Goal: Task Accomplishment & Management: Manage account settings

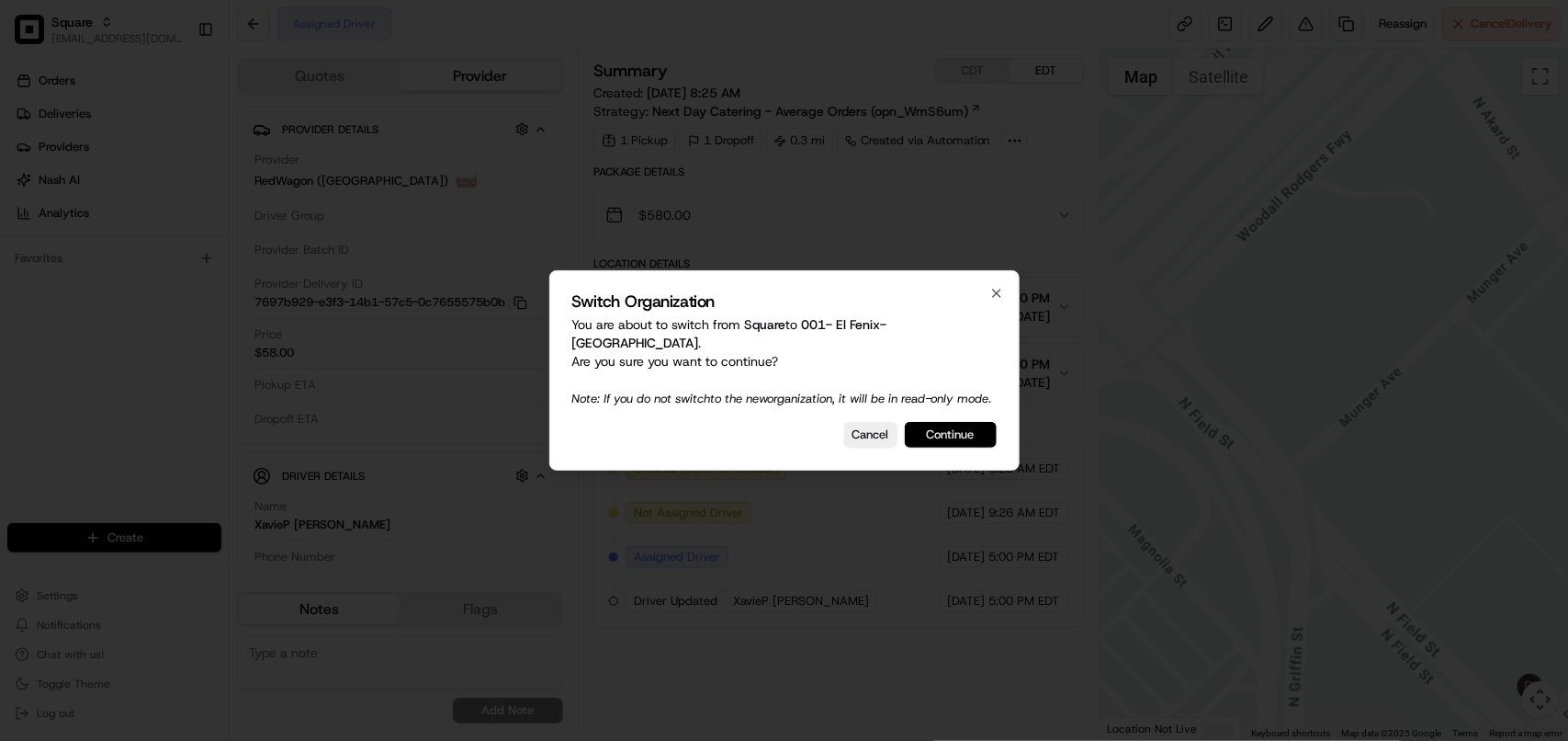
click at [942, 443] on button "Continue" at bounding box center [951, 434] width 92 height 26
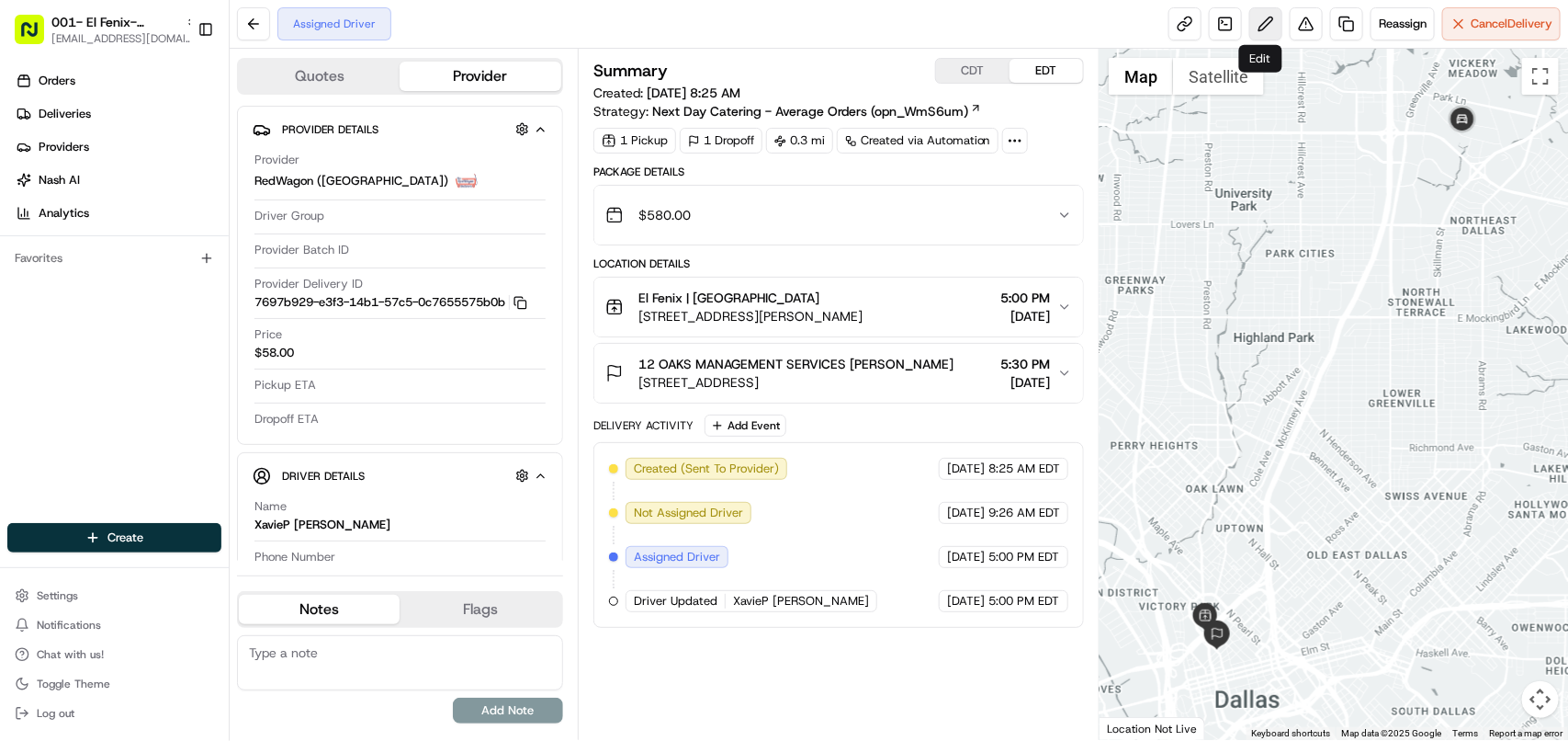
click at [1260, 25] on button at bounding box center [1266, 24] width 34 height 34
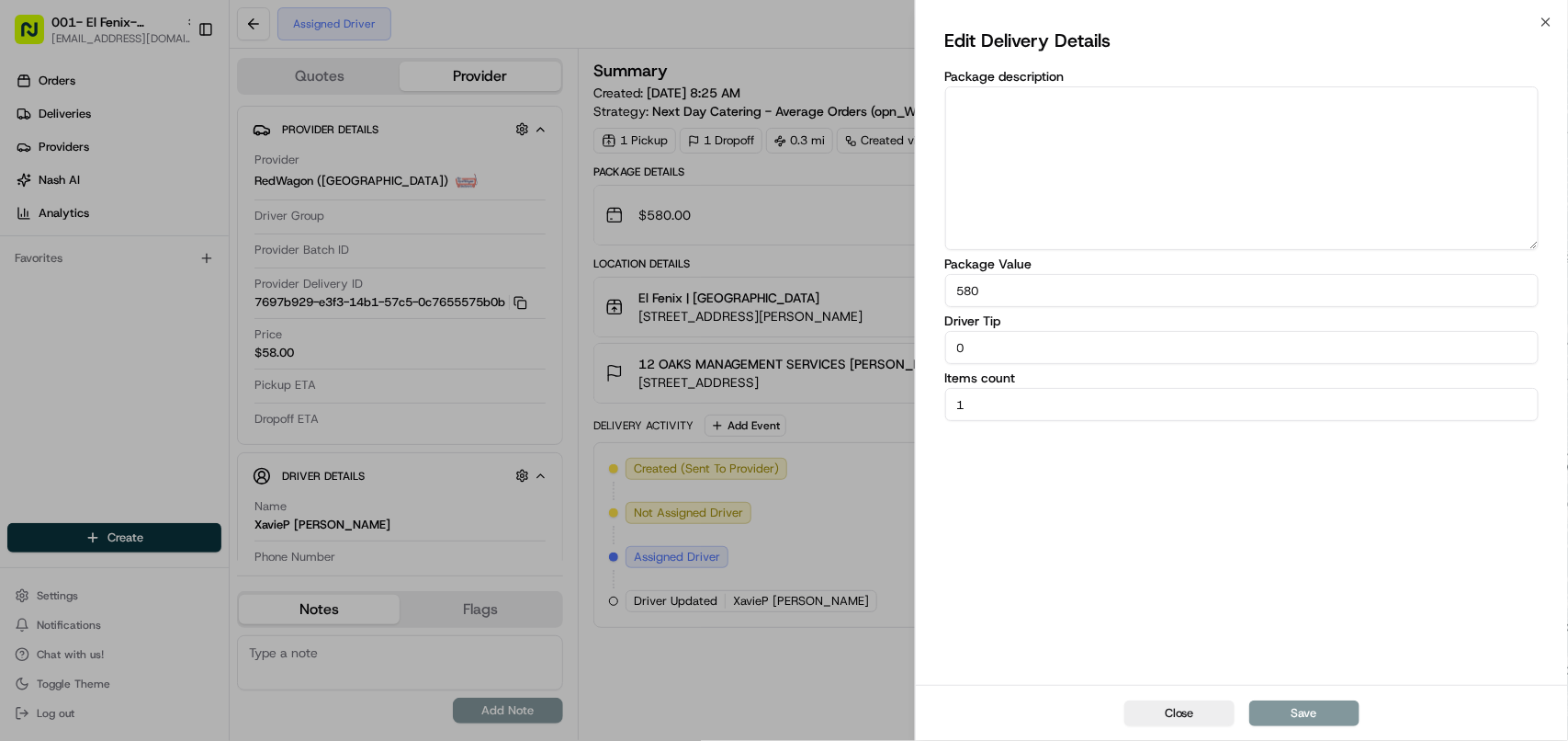
click at [1537, 22] on div "Edit Delivery Details Package description Package Value 580 Driver Tip 0 Items …" at bounding box center [1242, 353] width 653 height 662
click at [1551, 15] on icon "button" at bounding box center [1546, 21] width 14 height 14
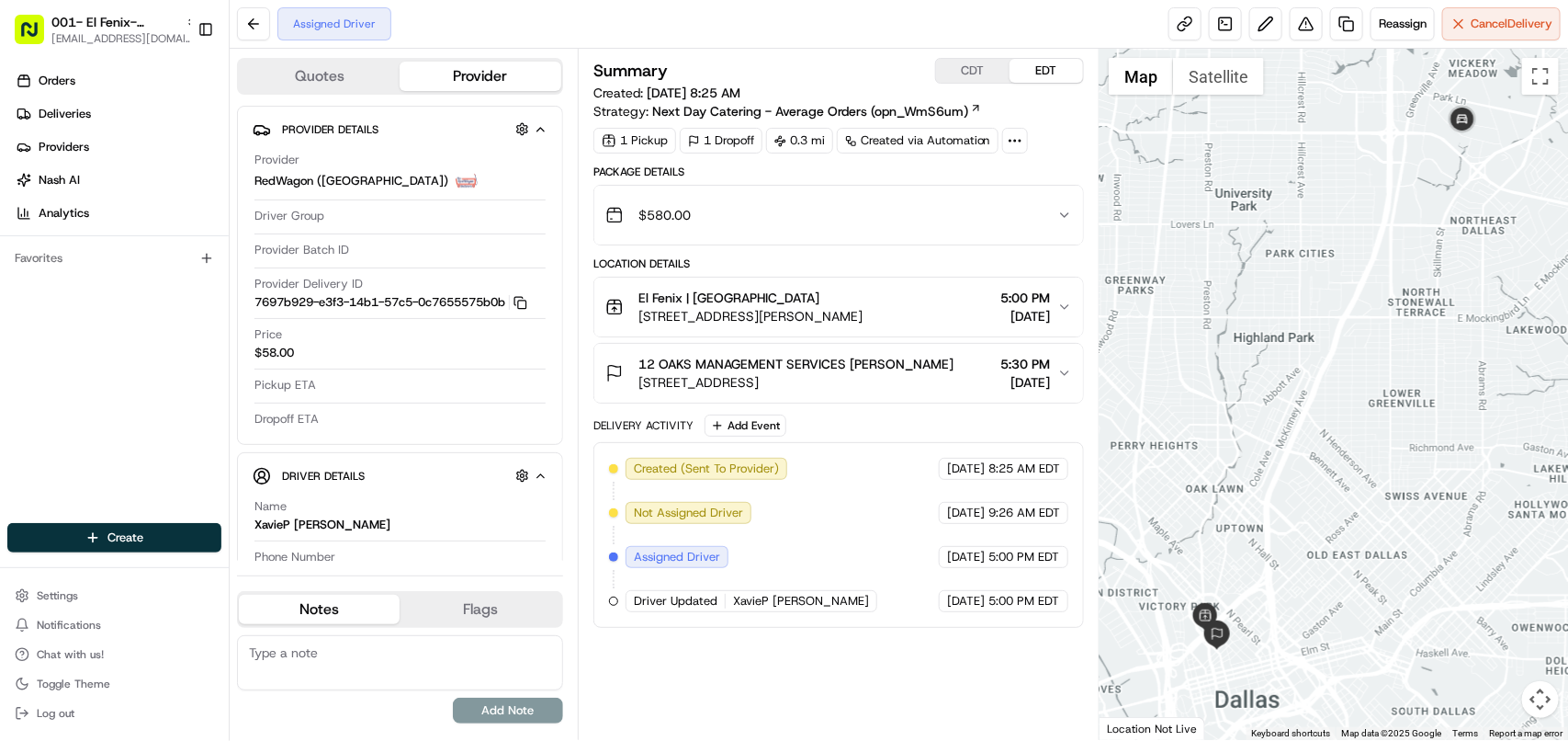
click at [1057, 313] on icon "button" at bounding box center [1064, 306] width 14 height 14
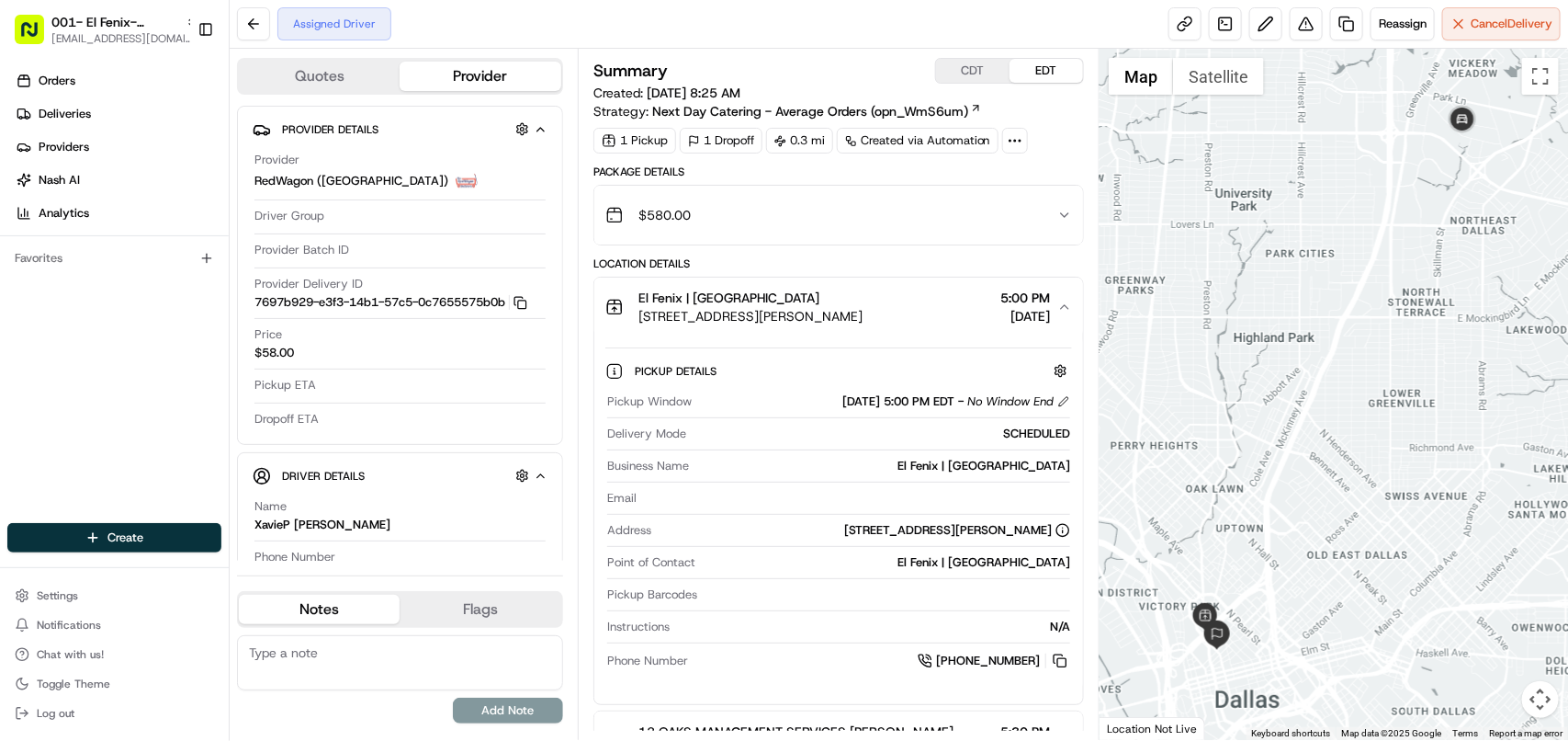
click at [1057, 313] on icon "button" at bounding box center [1064, 306] width 14 height 14
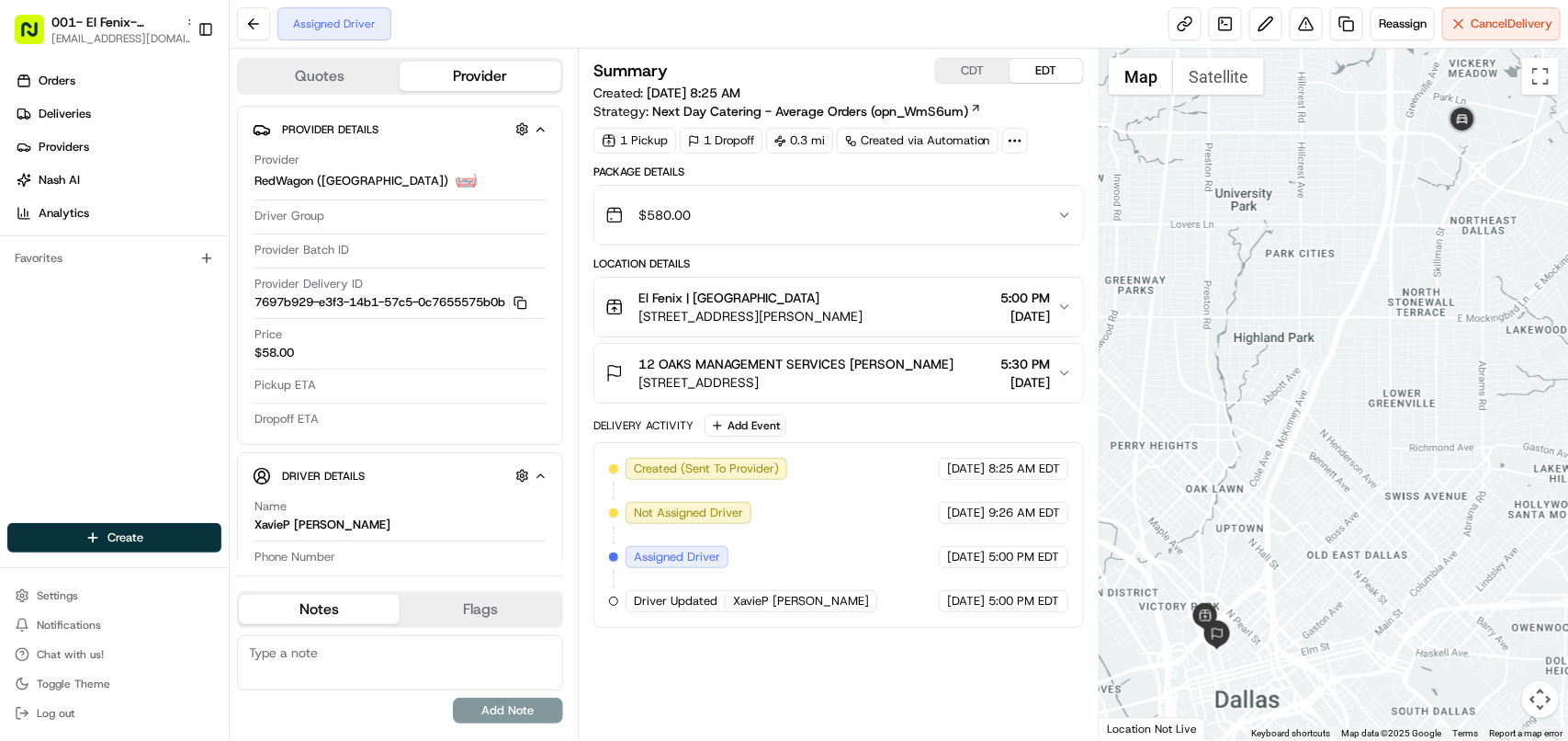
click at [1061, 296] on button "El Fenix | Dallas Downtown 1601 McKinney Ave, Dallas, TX 75202, US 5:00 PM 08/1…" at bounding box center [839, 306] width 489 height 58
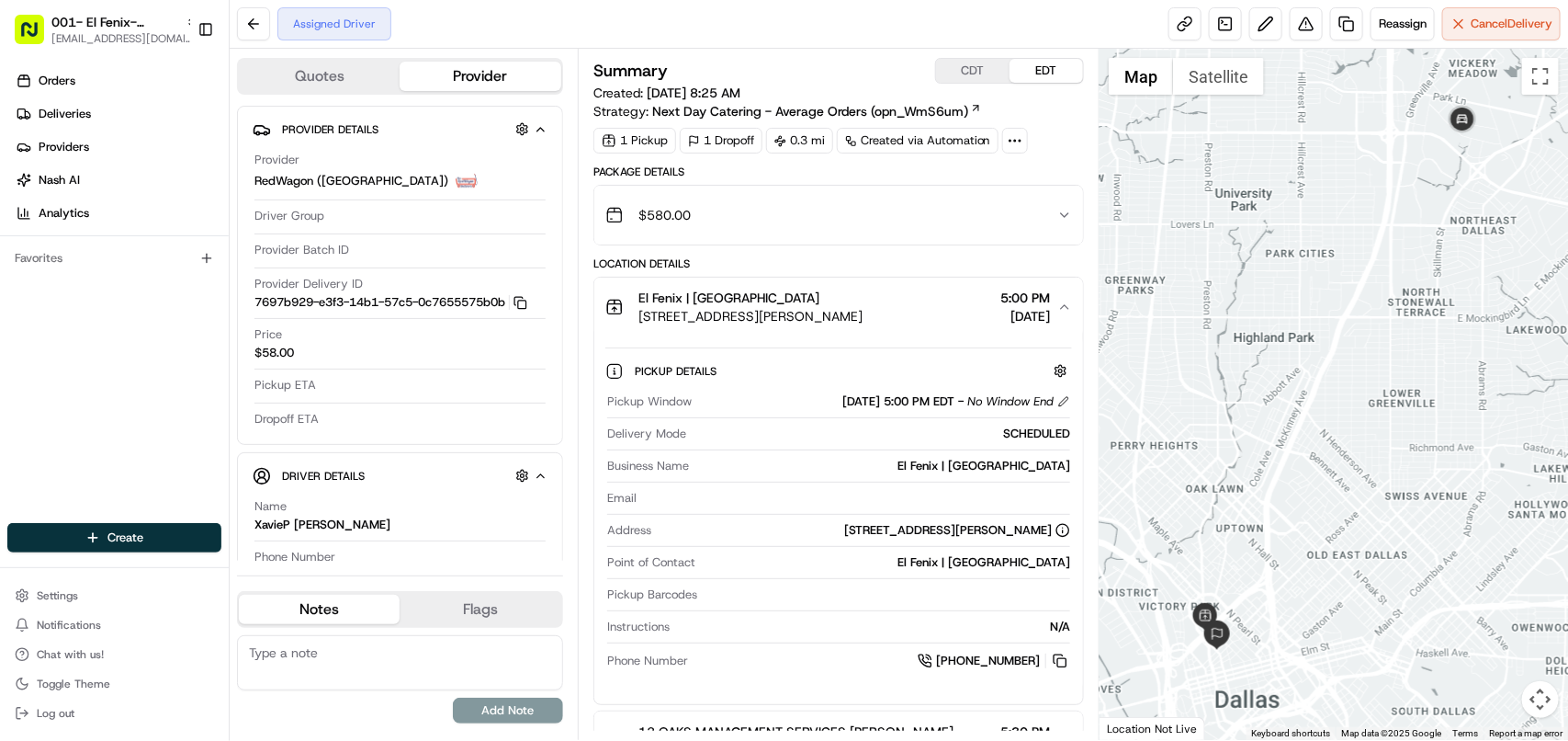
click at [1062, 410] on div "08/19/2025 5:00 PM EDT - No Window End" at bounding box center [957, 401] width 228 height 16
click at [1062, 405] on button at bounding box center [1063, 401] width 12 height 12
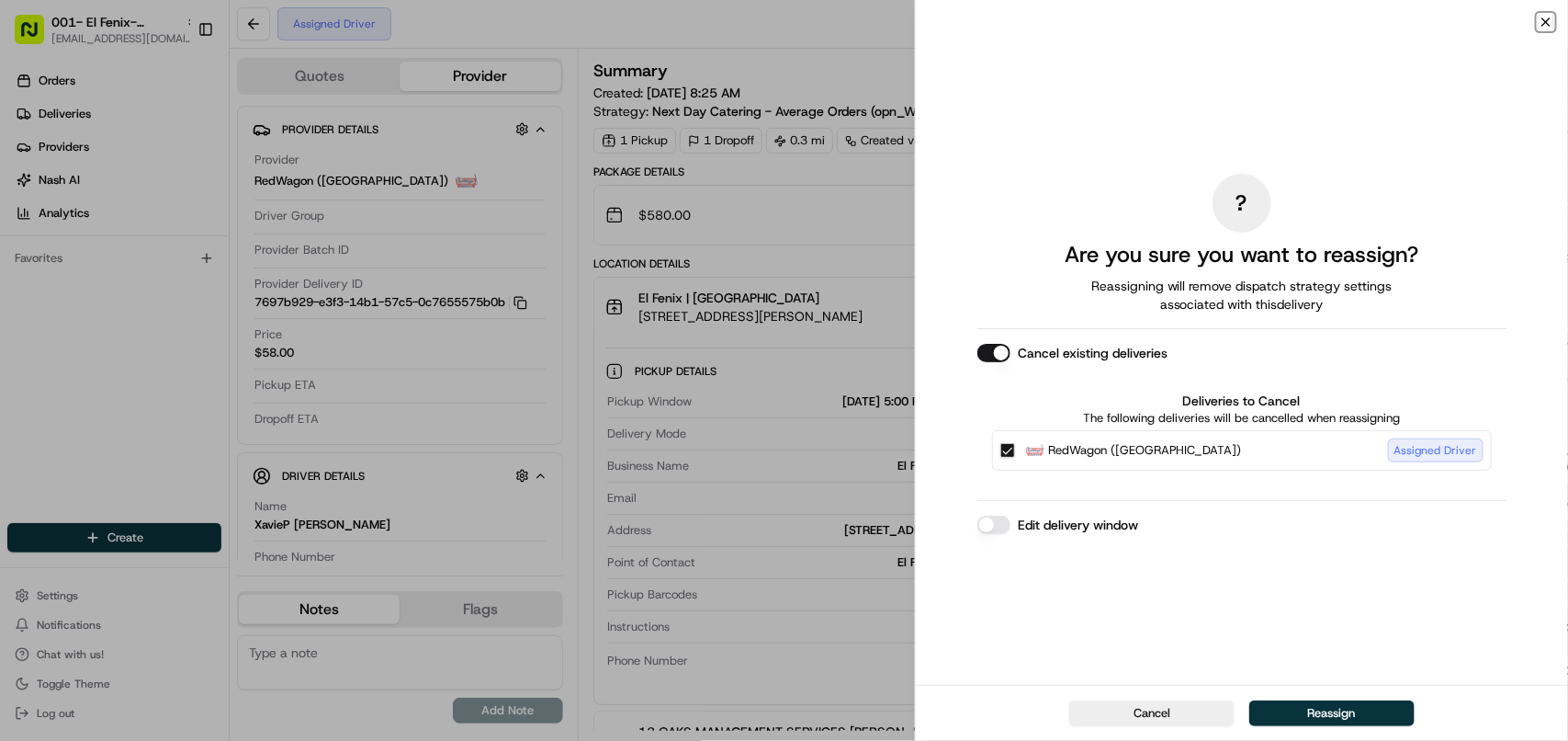
click at [1539, 20] on icon "button" at bounding box center [1546, 21] width 14 height 14
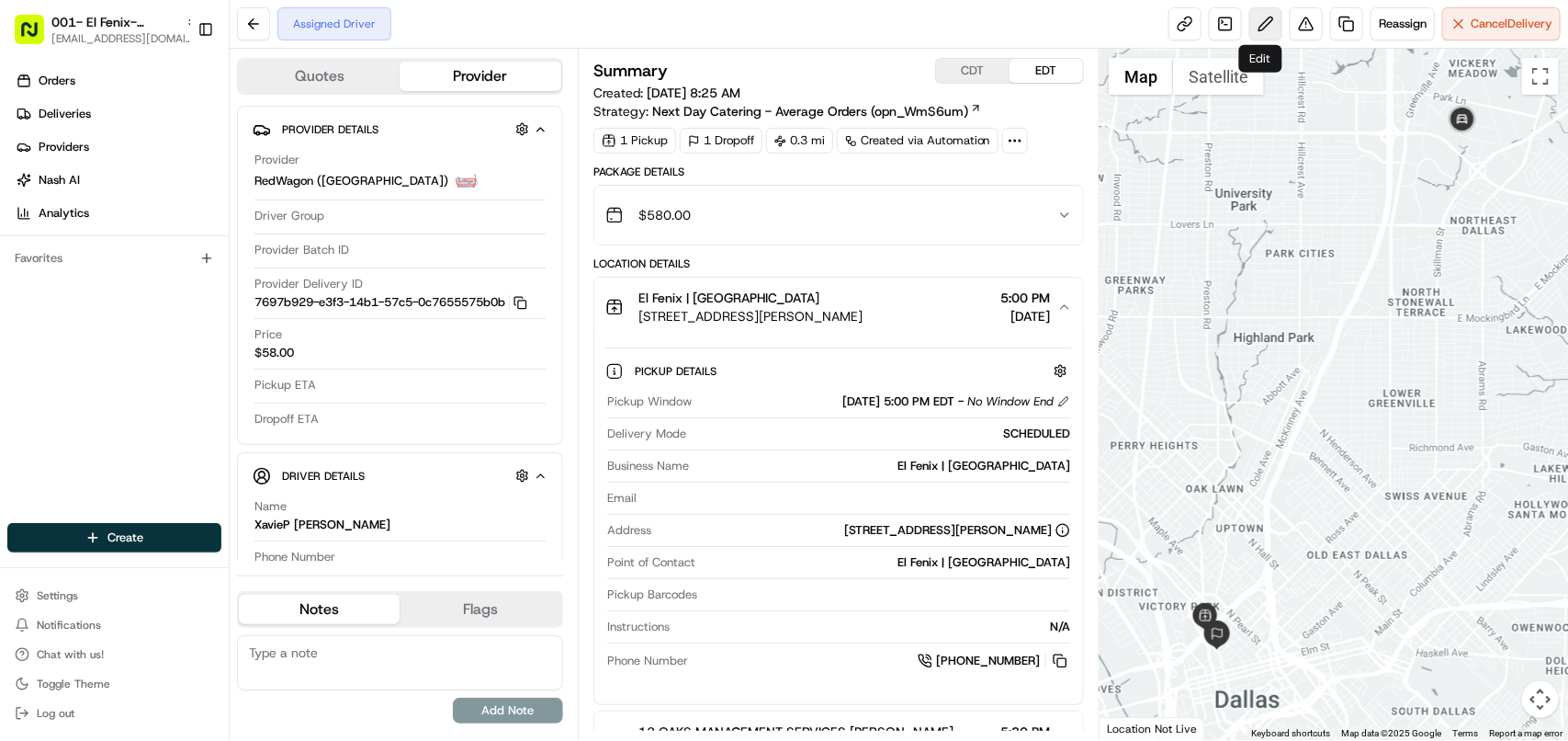
click at [1255, 33] on button at bounding box center [1266, 24] width 34 height 34
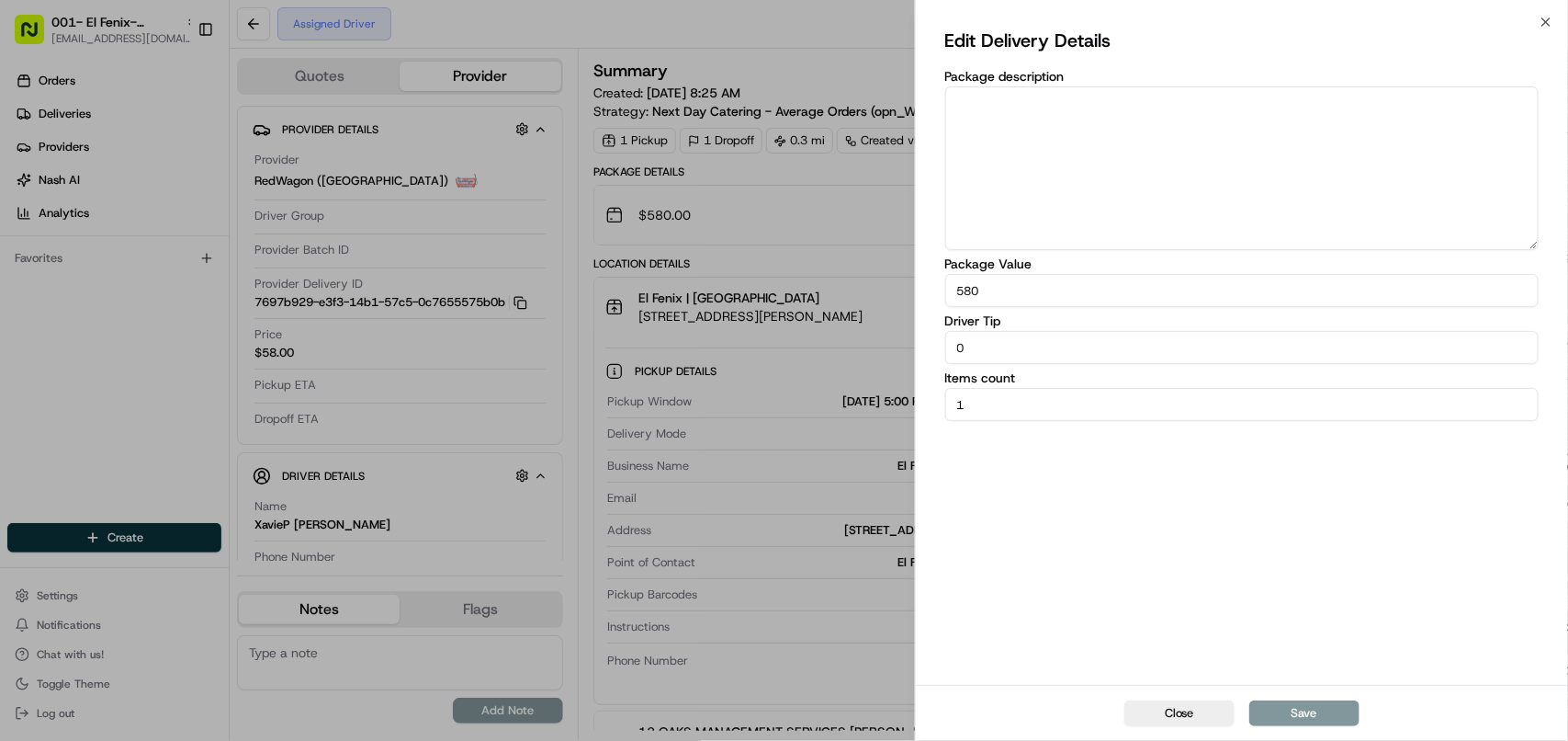
click at [1544, 26] on div "Edit Delivery Details Package description Package Value 580 Driver Tip 0 Items …" at bounding box center [1242, 353] width 653 height 662
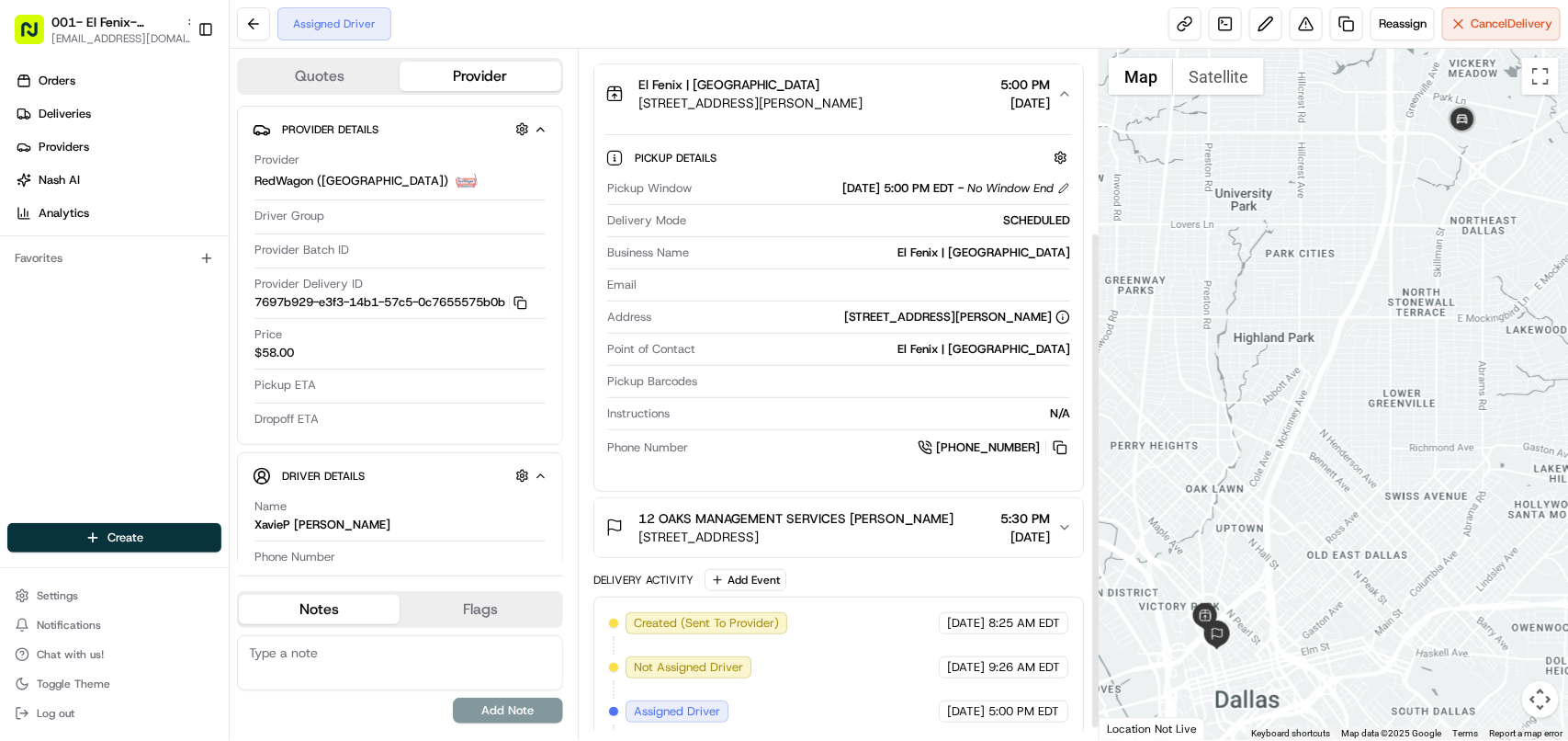
scroll to position [153, 0]
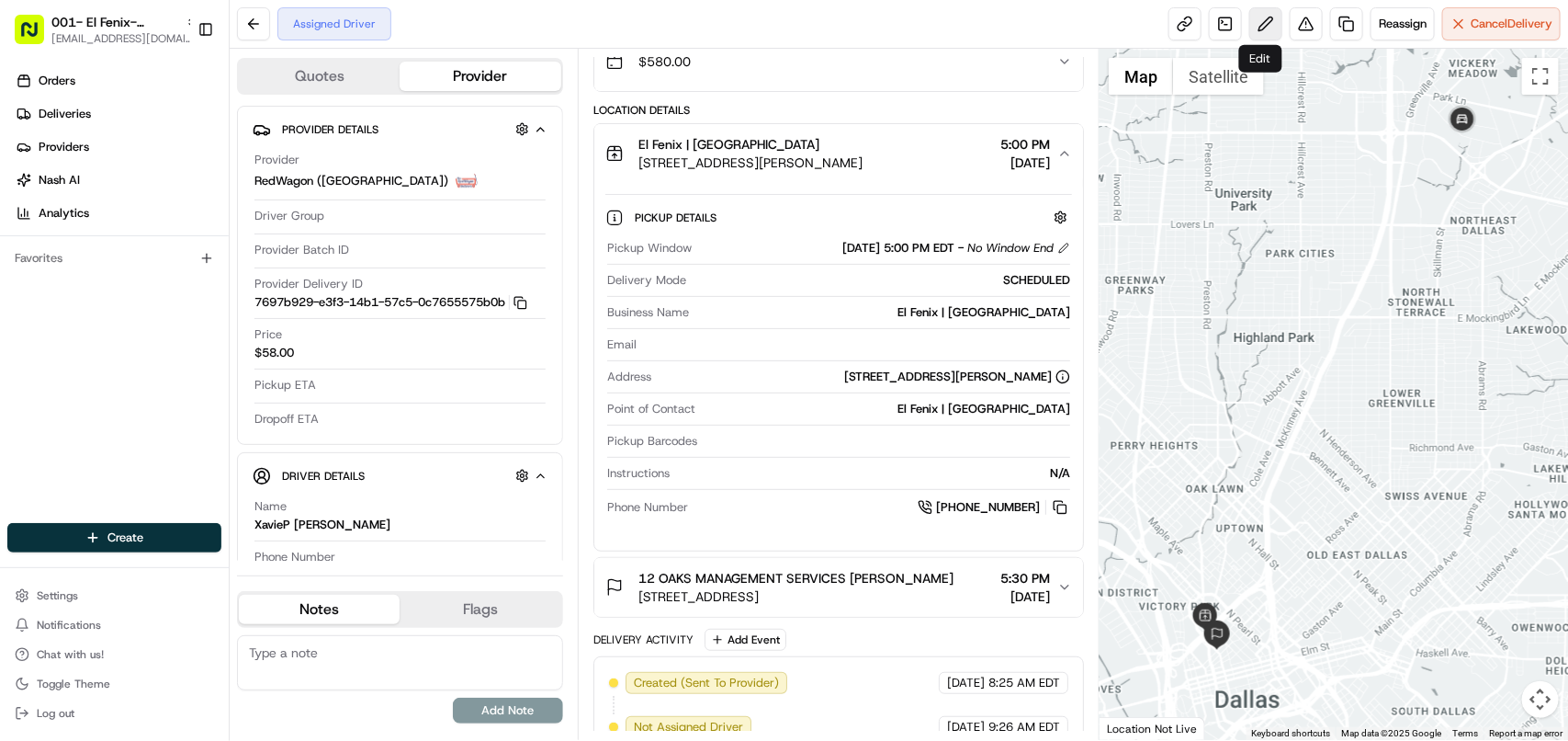
click at [1265, 28] on button at bounding box center [1266, 24] width 34 height 34
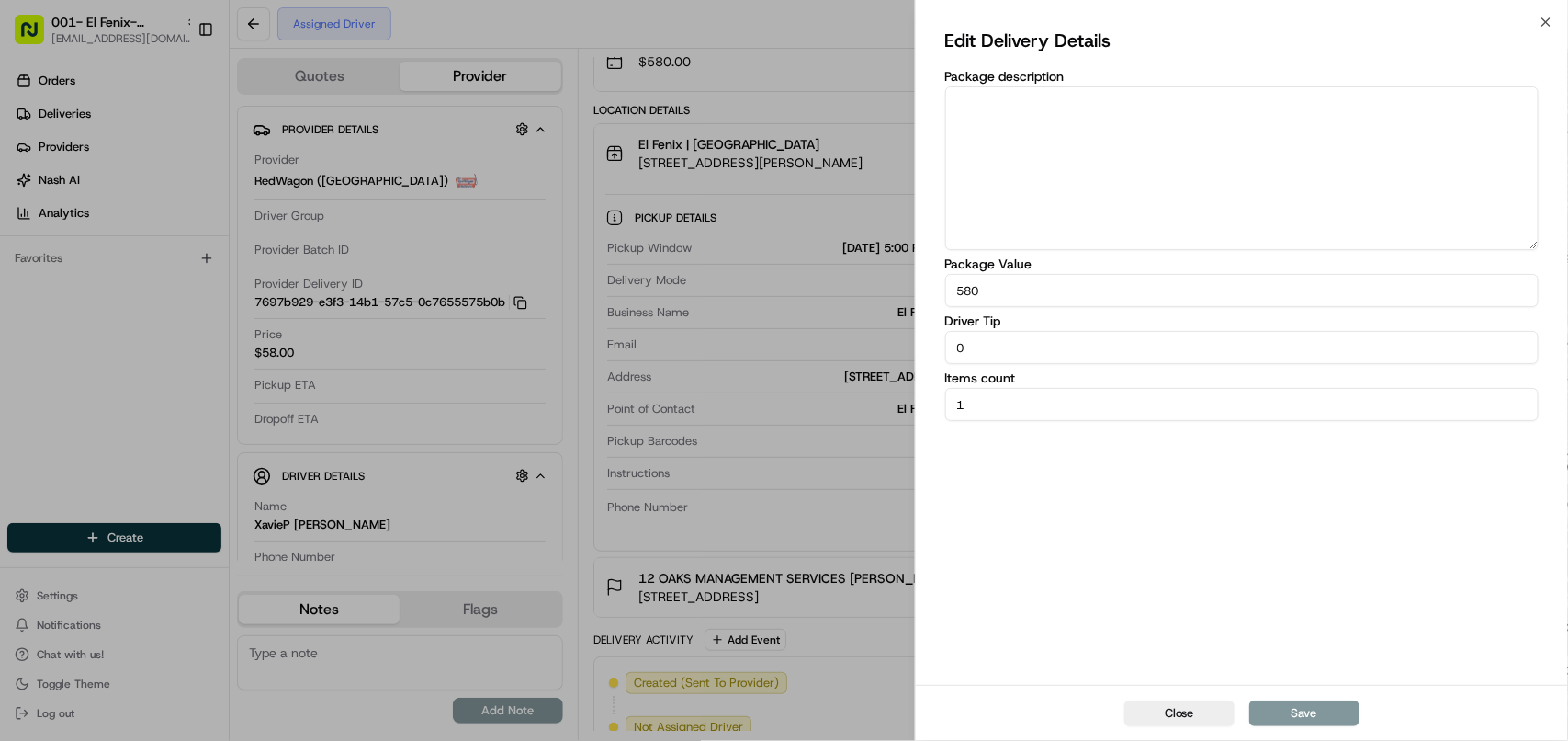
click at [1548, 23] on div "Edit Delivery Details Package description Package Value 580 Driver Tip 0 Items …" at bounding box center [1242, 353] width 653 height 662
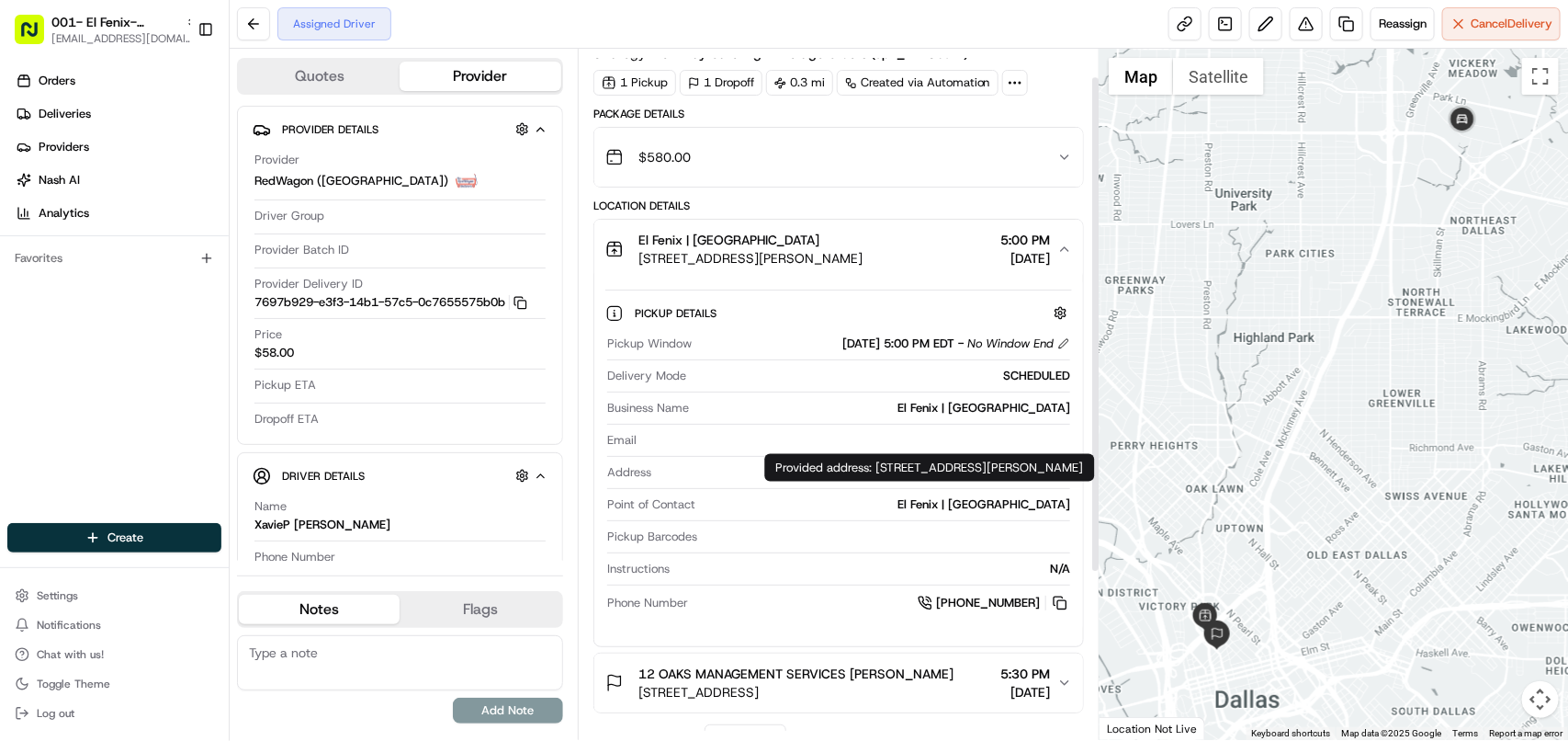
scroll to position [38, 0]
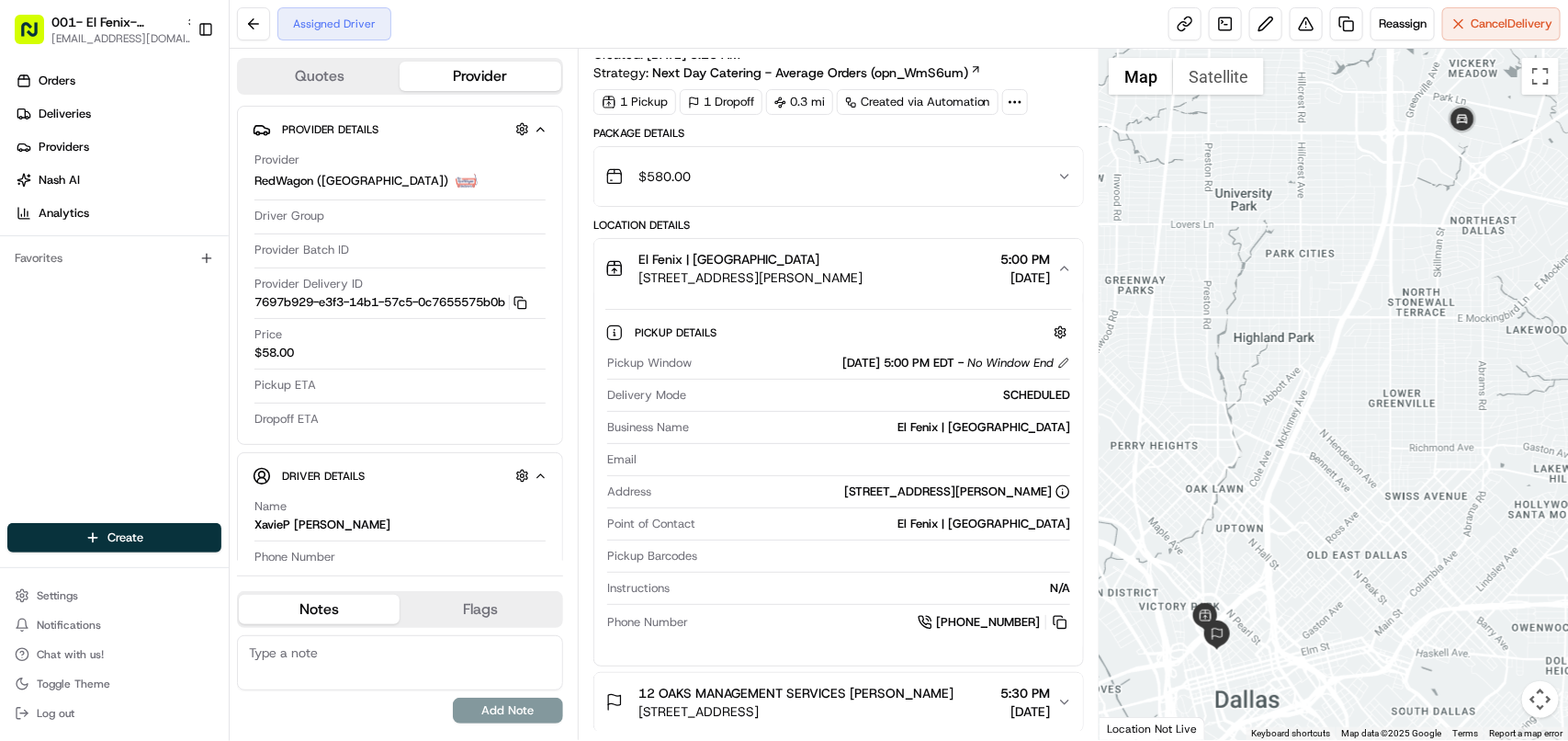
drag, startPoint x: 1067, startPoint y: 281, endPoint x: 962, endPoint y: 278, distance: 105.0
click at [962, 278] on button "El Fenix | Dallas Downtown 1601 McKinney Ave, Dallas, TX 75202, US 5:00 PM 08/1…" at bounding box center [839, 267] width 489 height 58
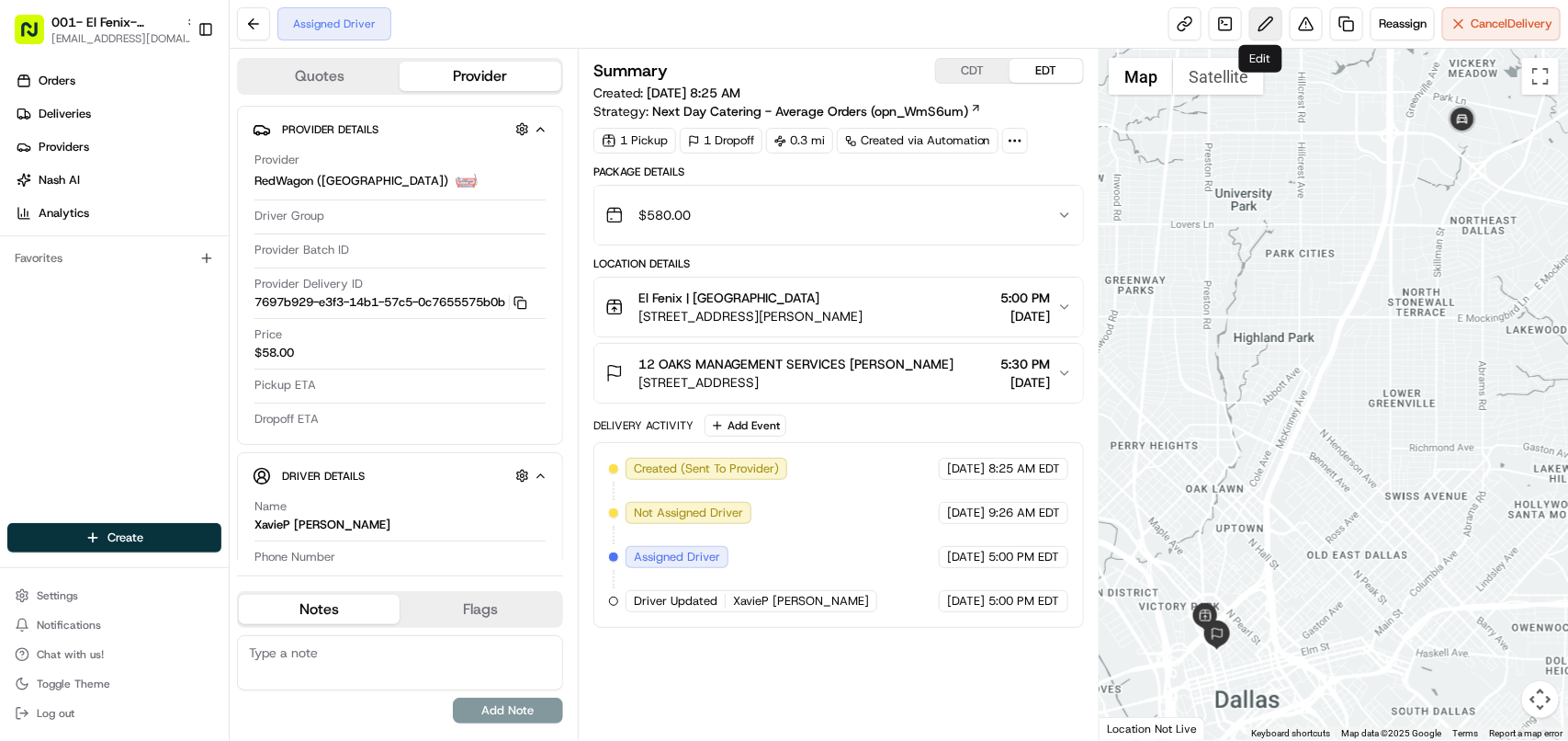
click at [1250, 31] on button at bounding box center [1266, 24] width 34 height 34
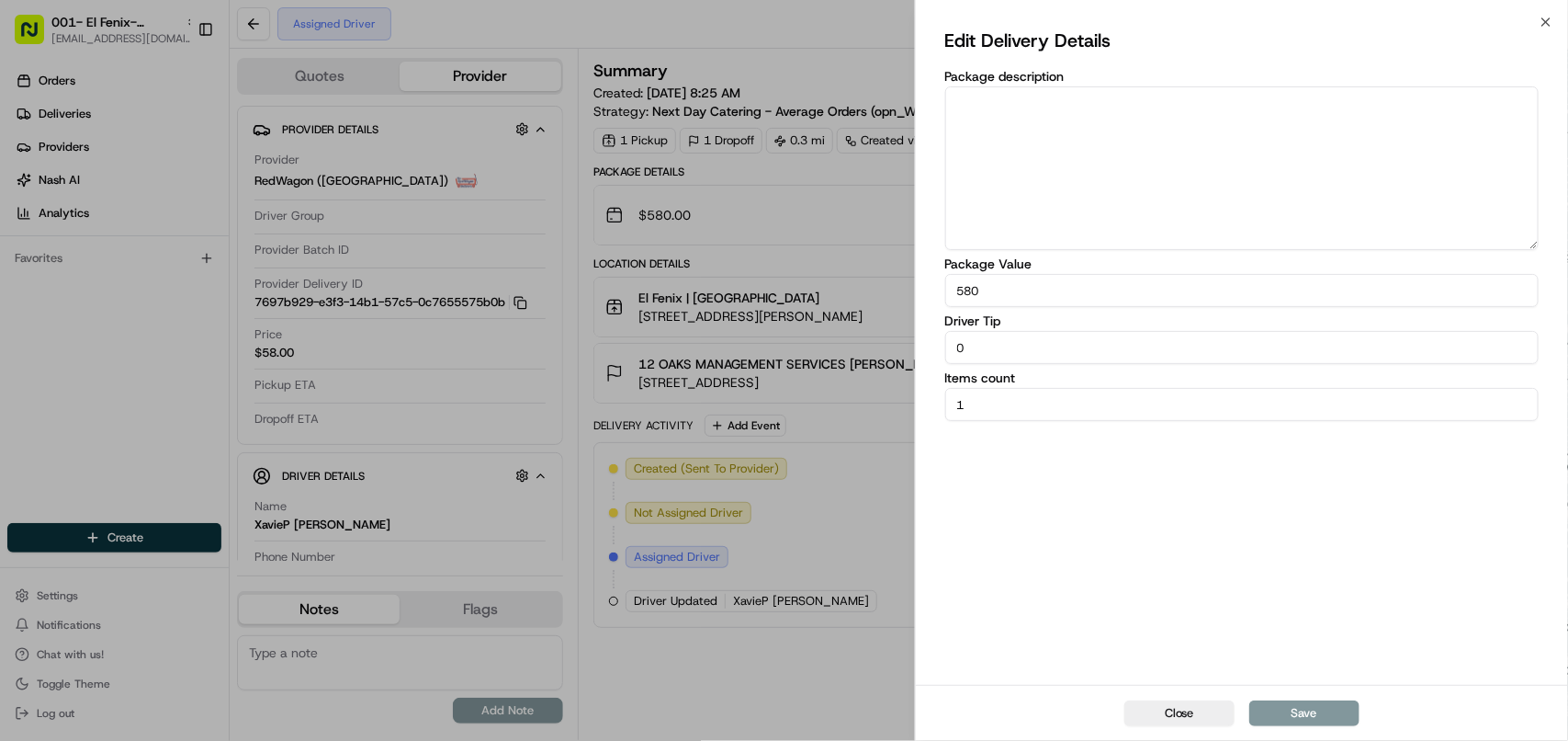
click at [1556, 25] on div "Edit Delivery Details Package description Package Value 580 Driver Tip 0 Items …" at bounding box center [1242, 353] width 653 height 662
click at [1541, 20] on icon "button" at bounding box center [1546, 21] width 14 height 14
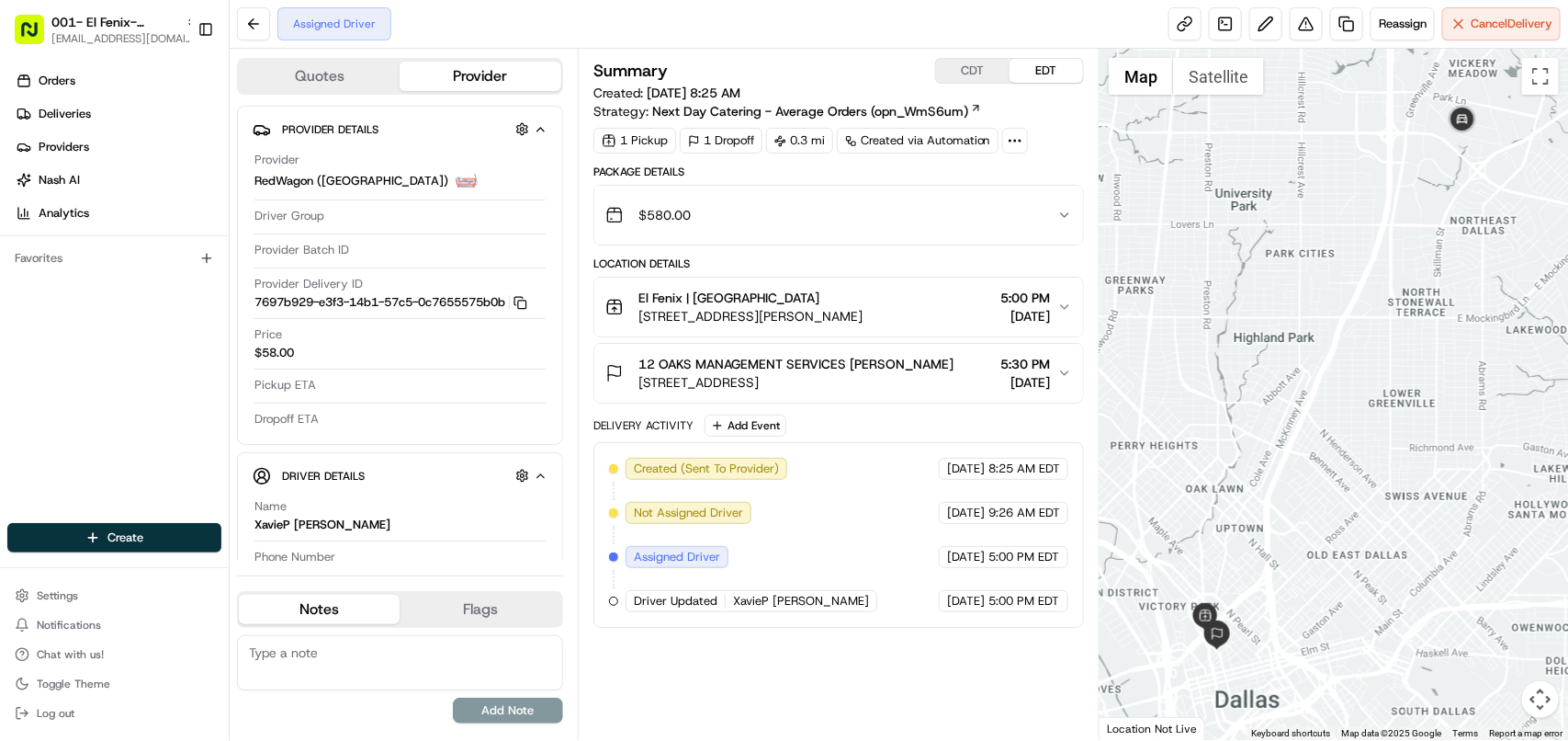
click at [1046, 313] on span "08/19/2025" at bounding box center [1026, 315] width 50 height 18
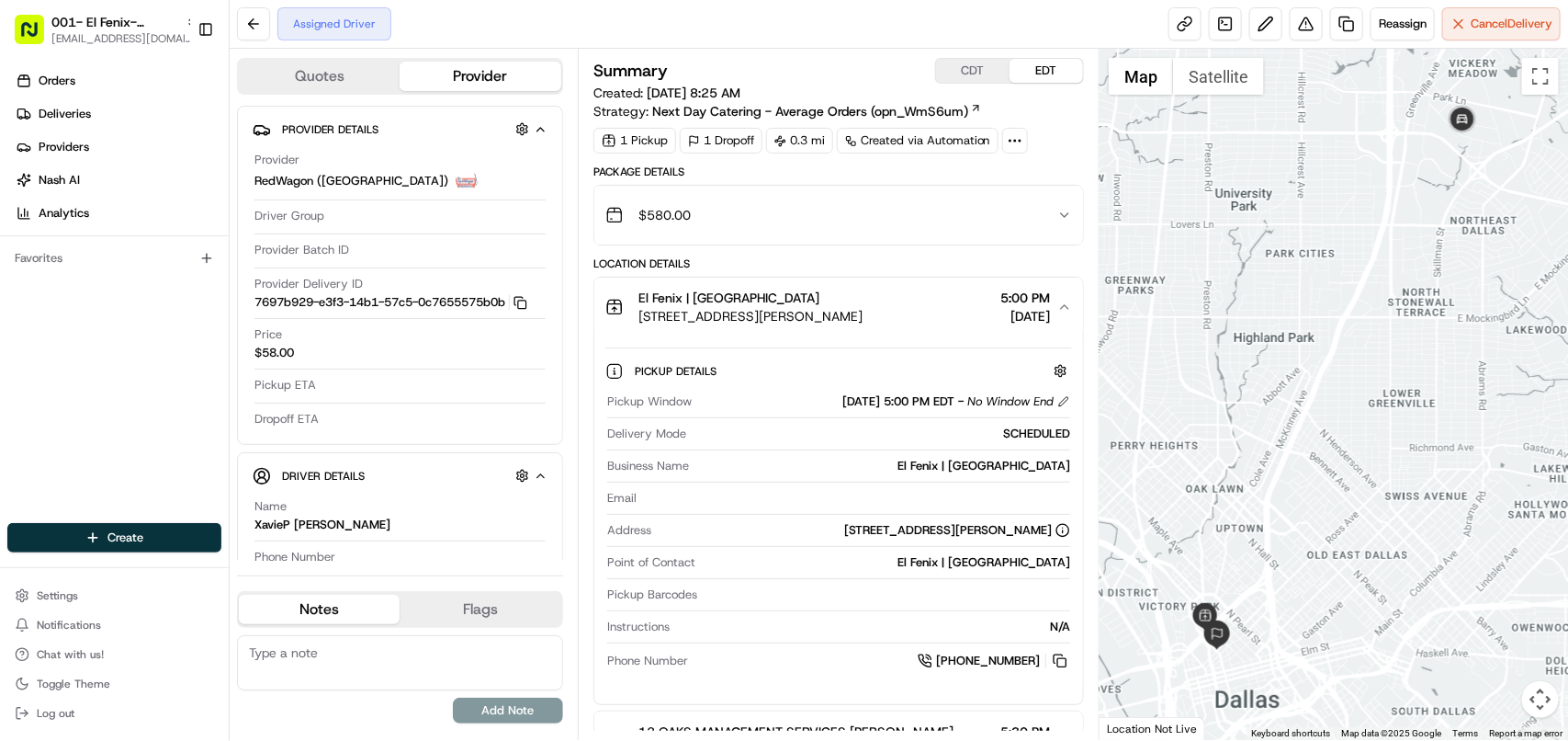
click at [1046, 313] on span "08/19/2025" at bounding box center [1026, 315] width 50 height 18
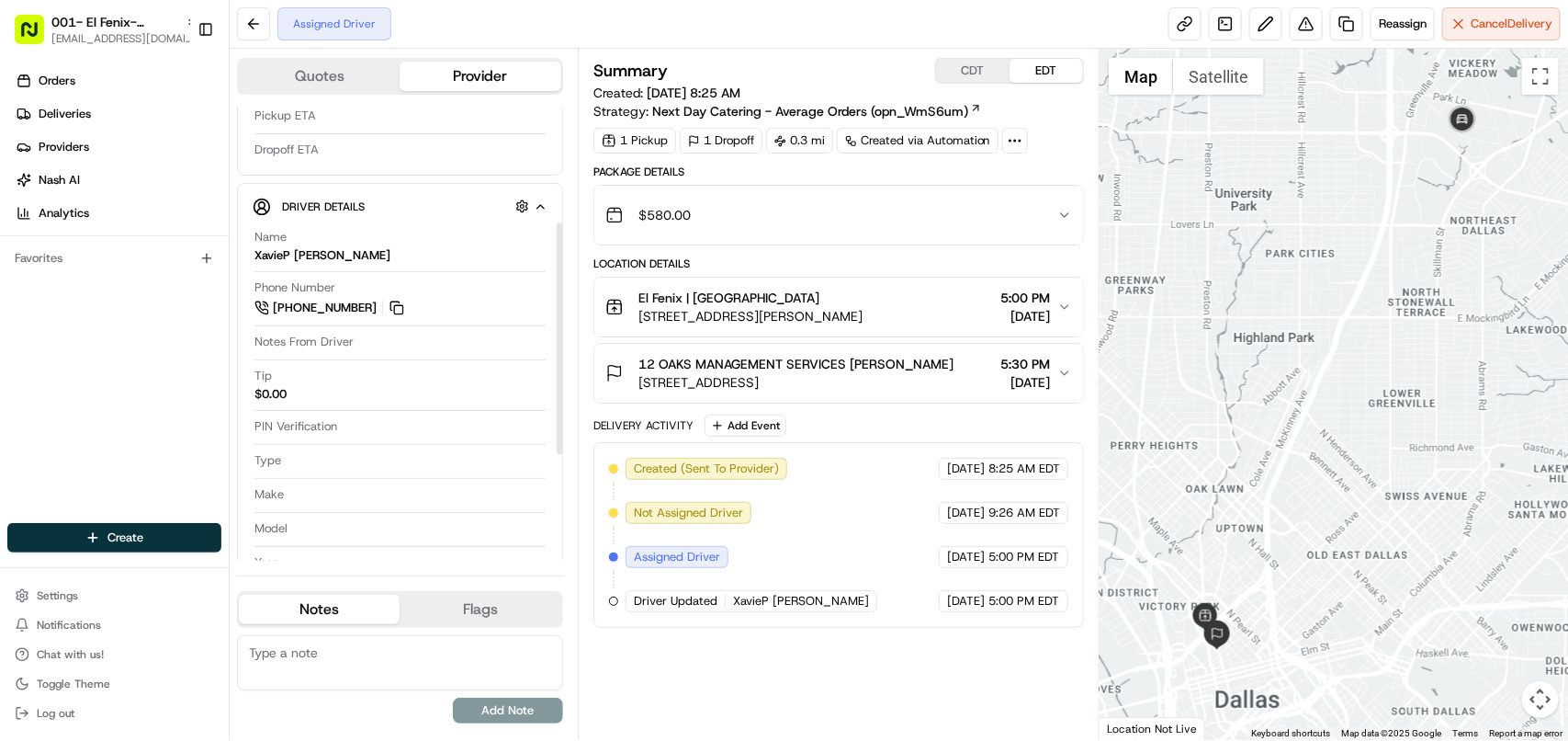
scroll to position [230, 0]
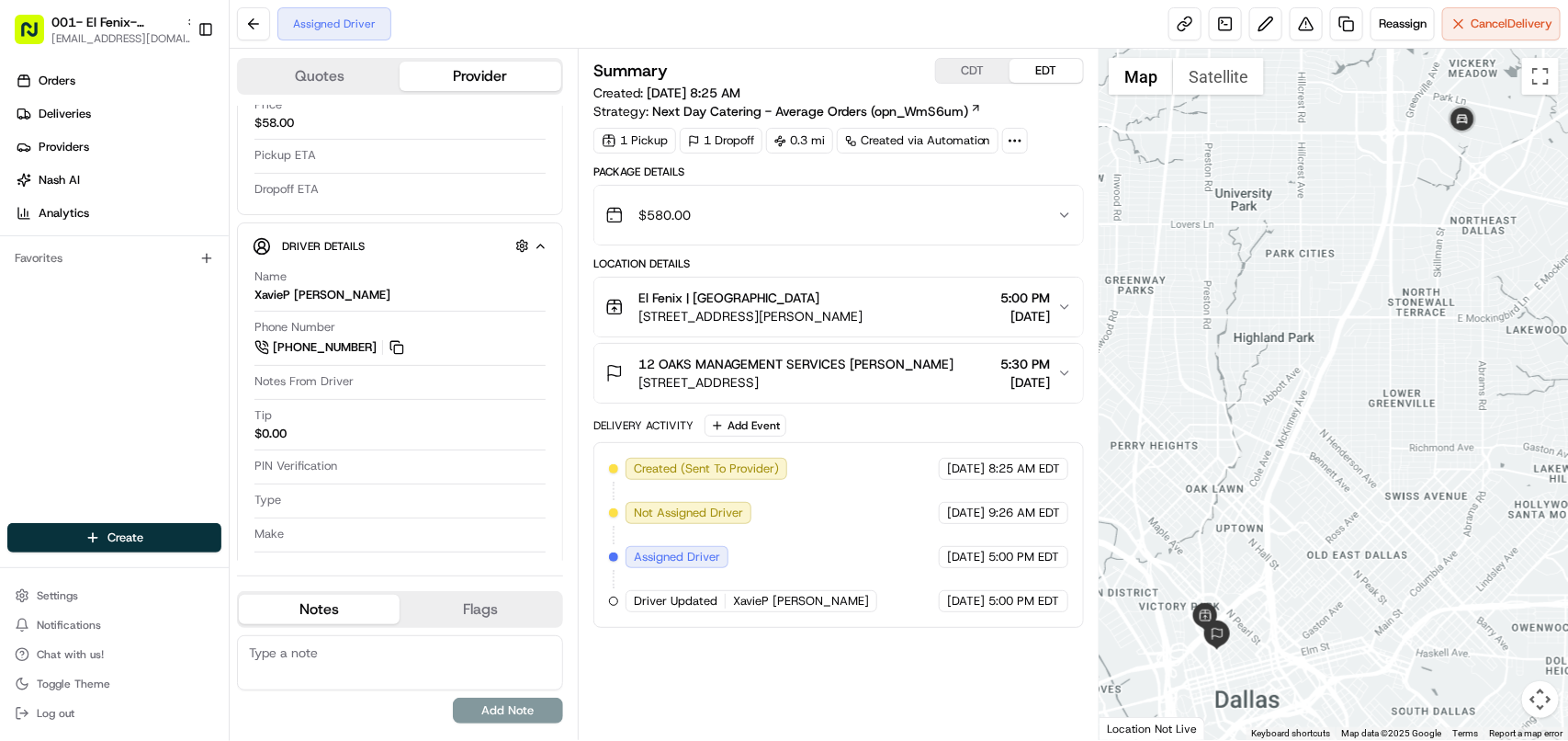
click at [1021, 319] on span "08/19/2025" at bounding box center [1026, 315] width 50 height 18
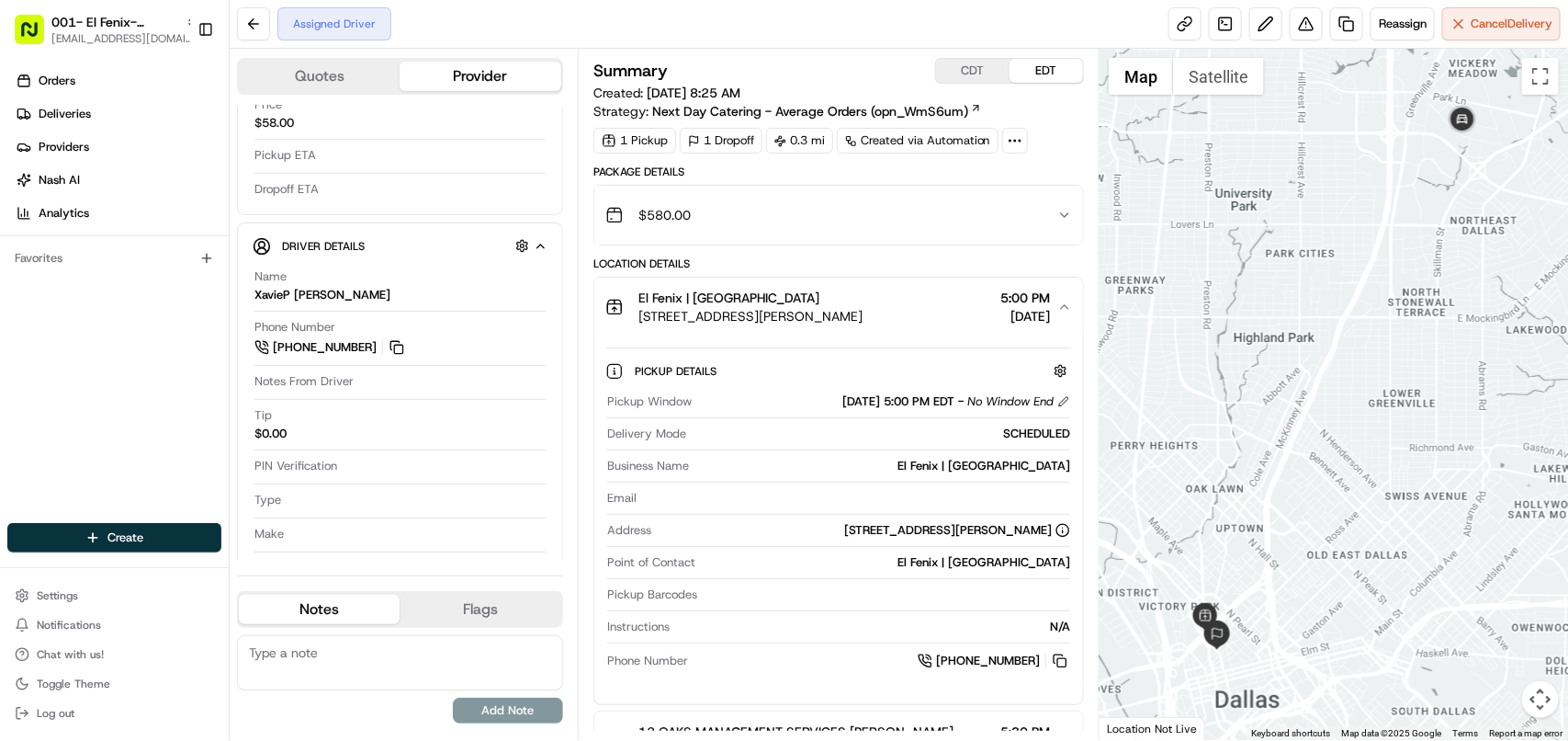
click at [1043, 304] on span "5:00 PM" at bounding box center [1026, 297] width 50 height 18
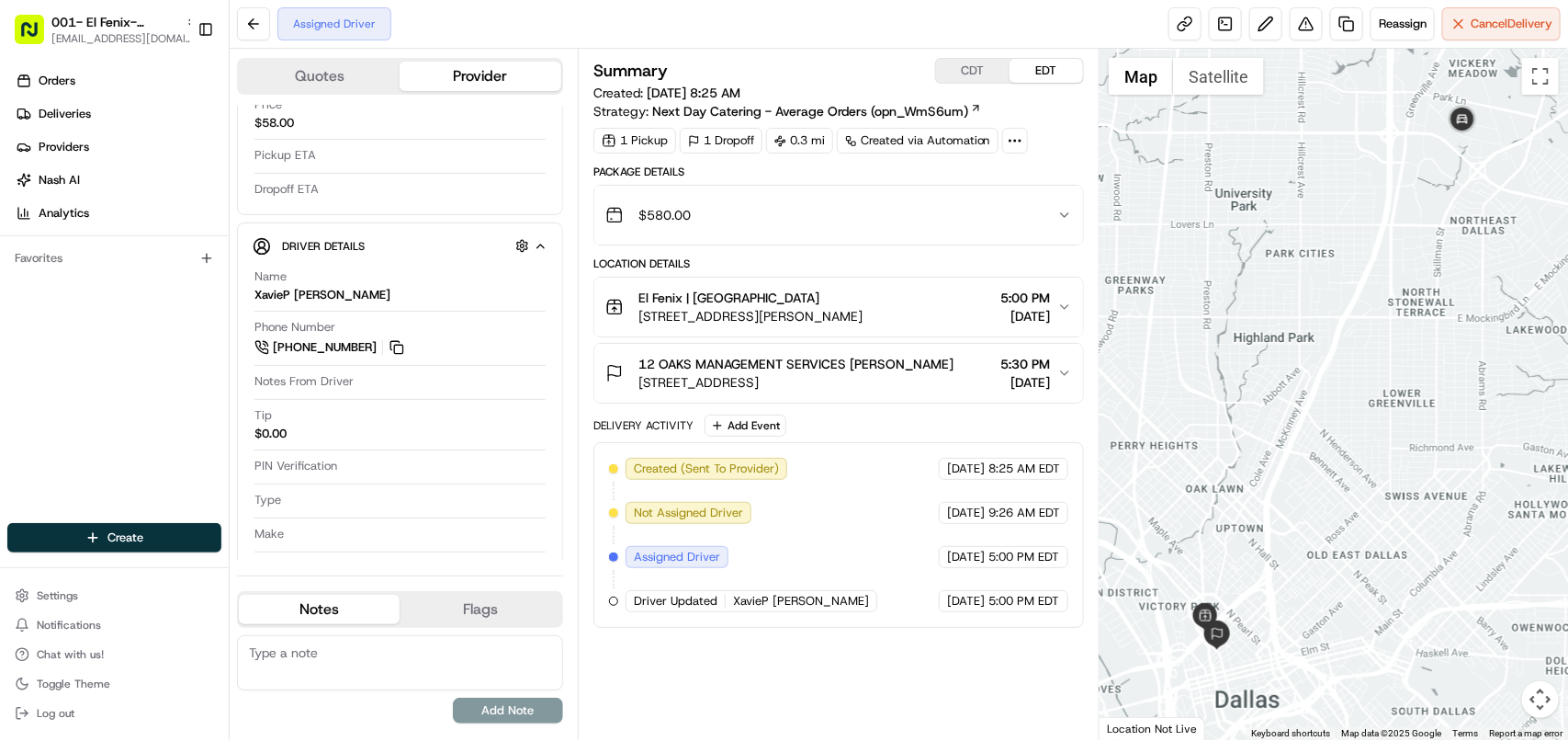
click at [861, 650] on div "Summary CDT EDT Created: 08/13/2025 8:25 AM Strategy: Next Day Catering - Avera…" at bounding box center [839, 394] width 491 height 673
click at [398, 350] on button at bounding box center [397, 347] width 20 height 20
click at [397, 350] on button at bounding box center [397, 347] width 20 height 20
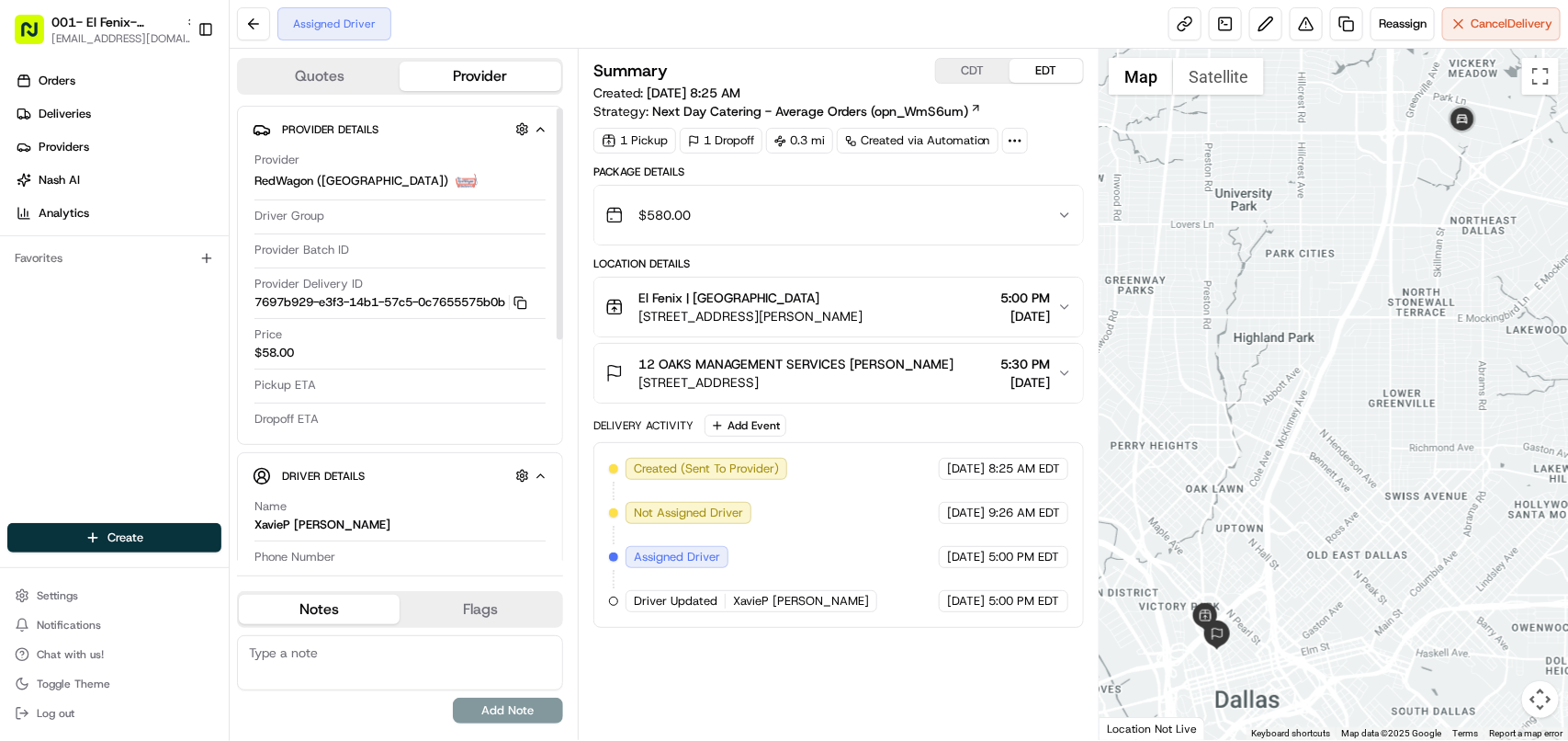
scroll to position [0, 0]
copy span "El Fenix | Dallas Downtown"
drag, startPoint x: 831, startPoint y: 294, endPoint x: 627, endPoint y: 292, distance: 204.0
click at [627, 292] on div "El Fenix | Dallas Downtown 1601 McKinney Ave, Dallas, TX 75202, US" at bounding box center [734, 307] width 257 height 36
click at [1064, 300] on icon "button" at bounding box center [1064, 306] width 14 height 14
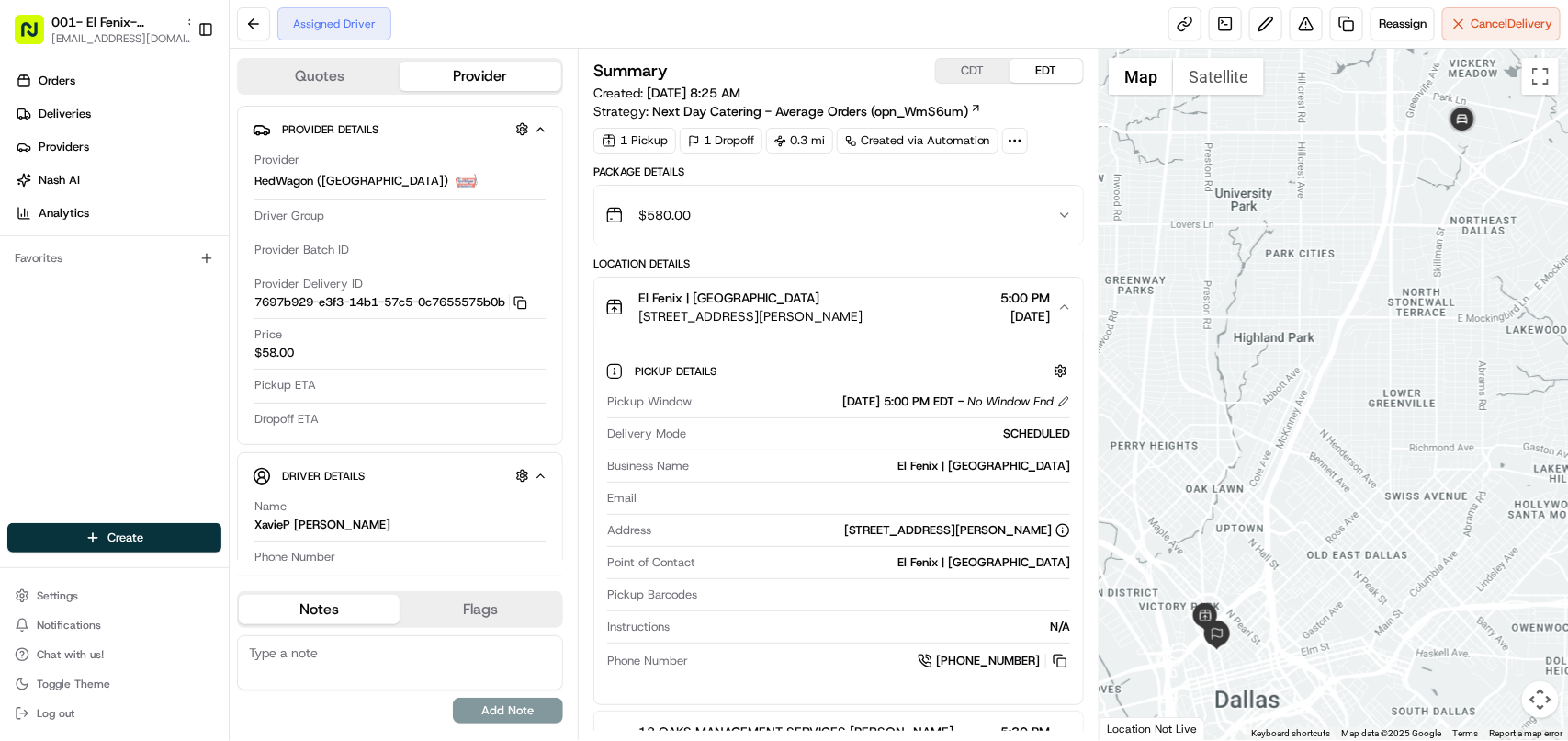
click at [863, 319] on span "1601 McKinney Ave, Dallas, TX 75202, US" at bounding box center [750, 315] width 224 height 18
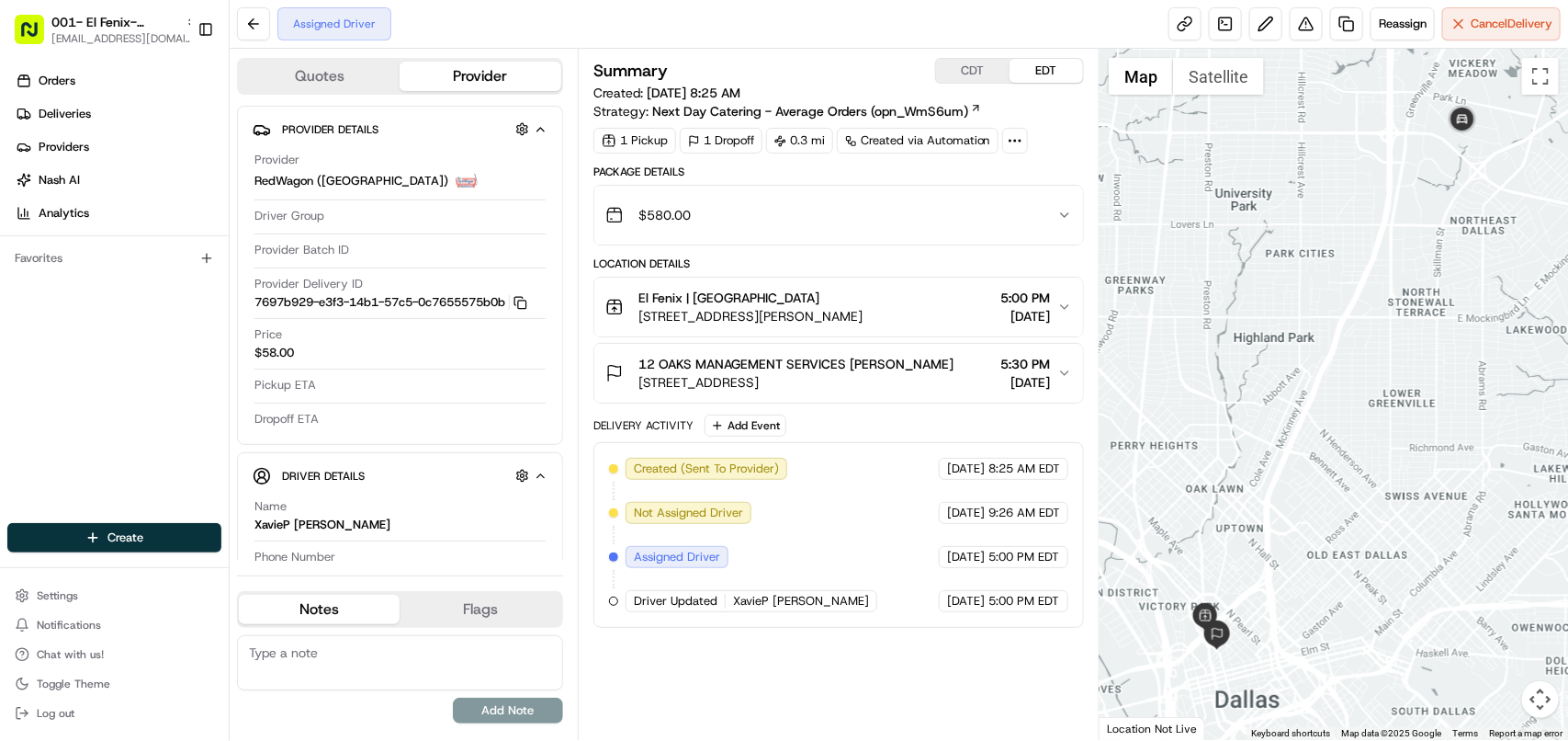
click at [863, 319] on span "1601 McKinney Ave, Dallas, TX 75202, US" at bounding box center [750, 315] width 224 height 18
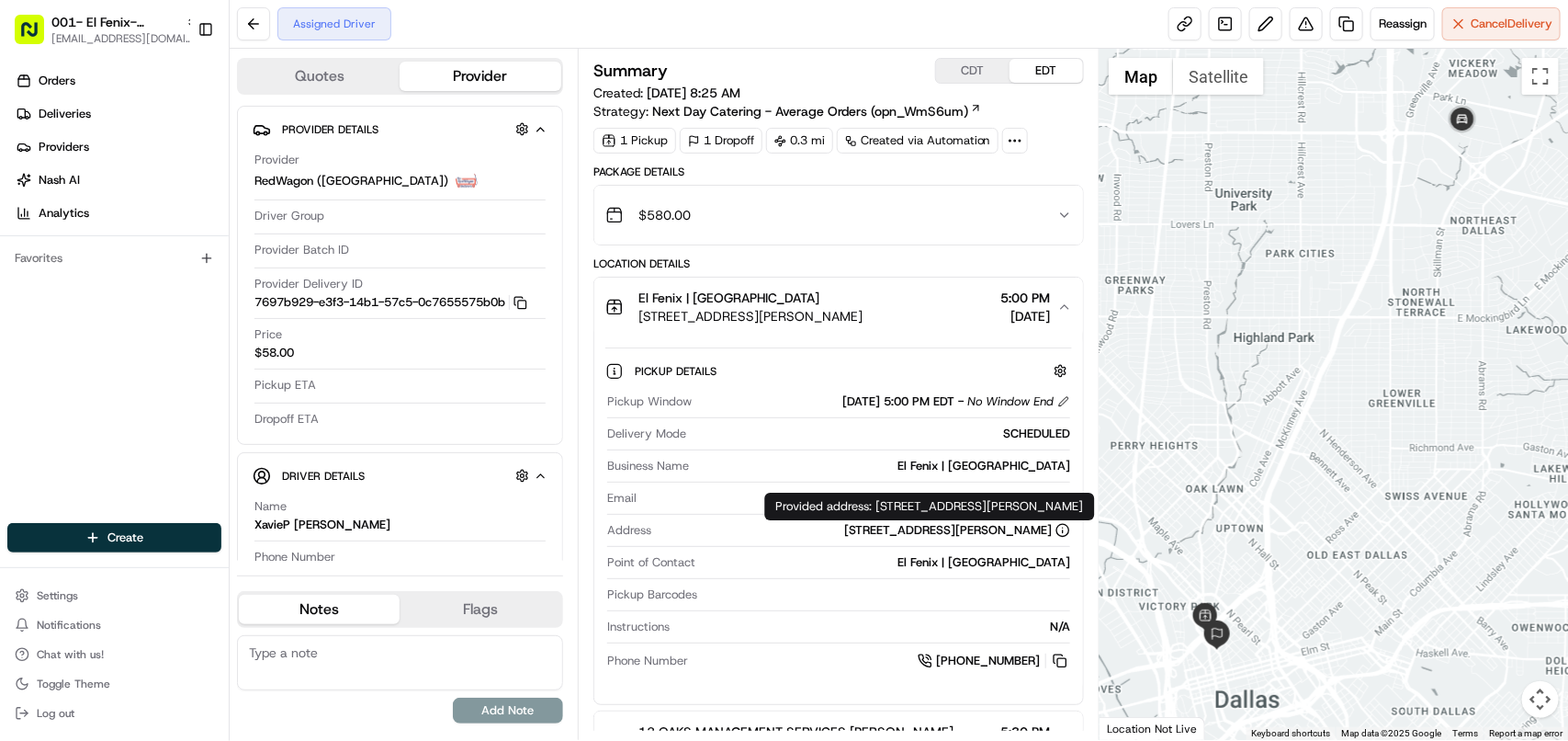
copy div "1601 McKinney Ave, Dallas, TX 75202, US"
drag, startPoint x: 1110, startPoint y: 508, endPoint x: 582, endPoint y: 102, distance: 666.0
click at [874, 506] on div "Provided address: 1601 McKinney Ave, Dallas, TX 75202, US Provided address: 160…" at bounding box center [930, 506] width 330 height 28
click at [1062, 304] on icon "button" at bounding box center [1064, 306] width 14 height 14
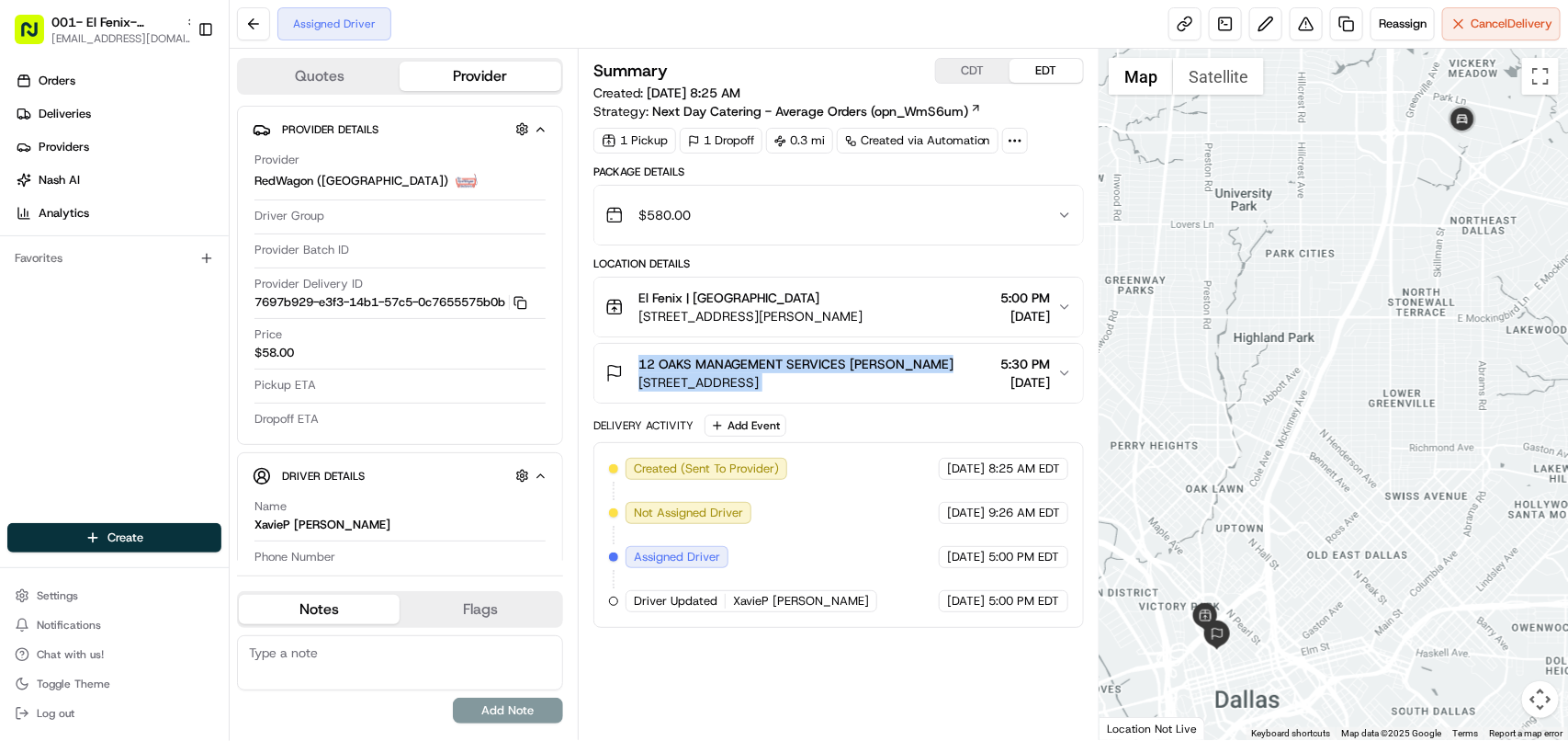
copy div "12 OAKS MANAGEMENT SERVICES Mona Martinez 1800 N Field St, Dallas, TX 75202, USA"
drag, startPoint x: 956, startPoint y: 363, endPoint x: 634, endPoint y: 356, distance: 322.1
click at [634, 356] on div "12 OAKS MANAGEMENT SERVICES Mona Martinez 1800 N Field St, Dallas, TX 75202, US…" at bounding box center [832, 373] width 452 height 36
click at [1061, 318] on button "El Fenix | Dallas Downtown 1601 McKinney Ave, Dallas, TX 75202, US 5:00 PM 08/1…" at bounding box center [839, 306] width 489 height 58
copy span "08/19/2025"
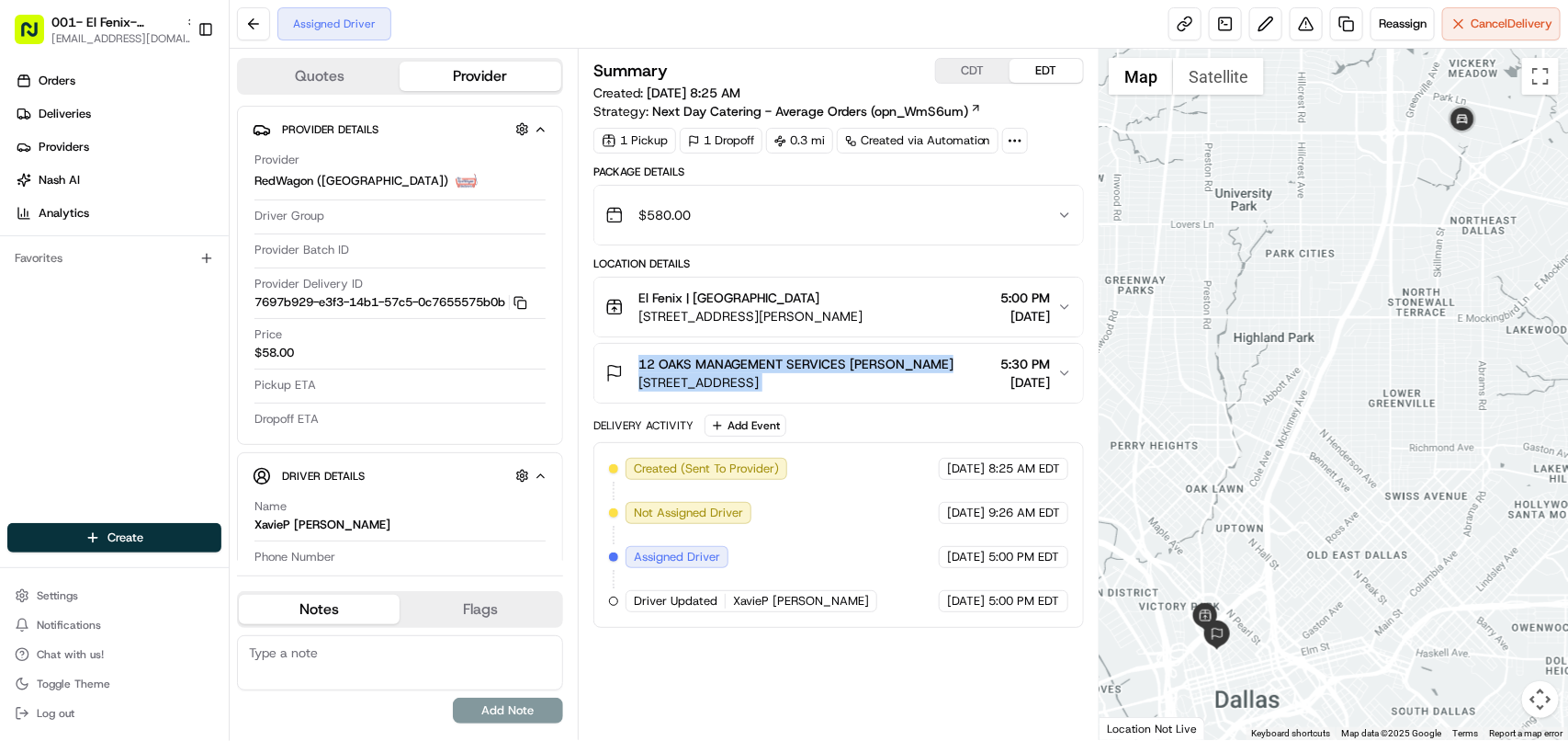
drag, startPoint x: 1062, startPoint y: 315, endPoint x: 400, endPoint y: 35, distance: 718.8
click at [970, 315] on button "El Fenix | Dallas Downtown 1601 McKinney Ave, Dallas, TX 75202, US 5:00 PM 08/1…" at bounding box center [839, 306] width 489 height 58
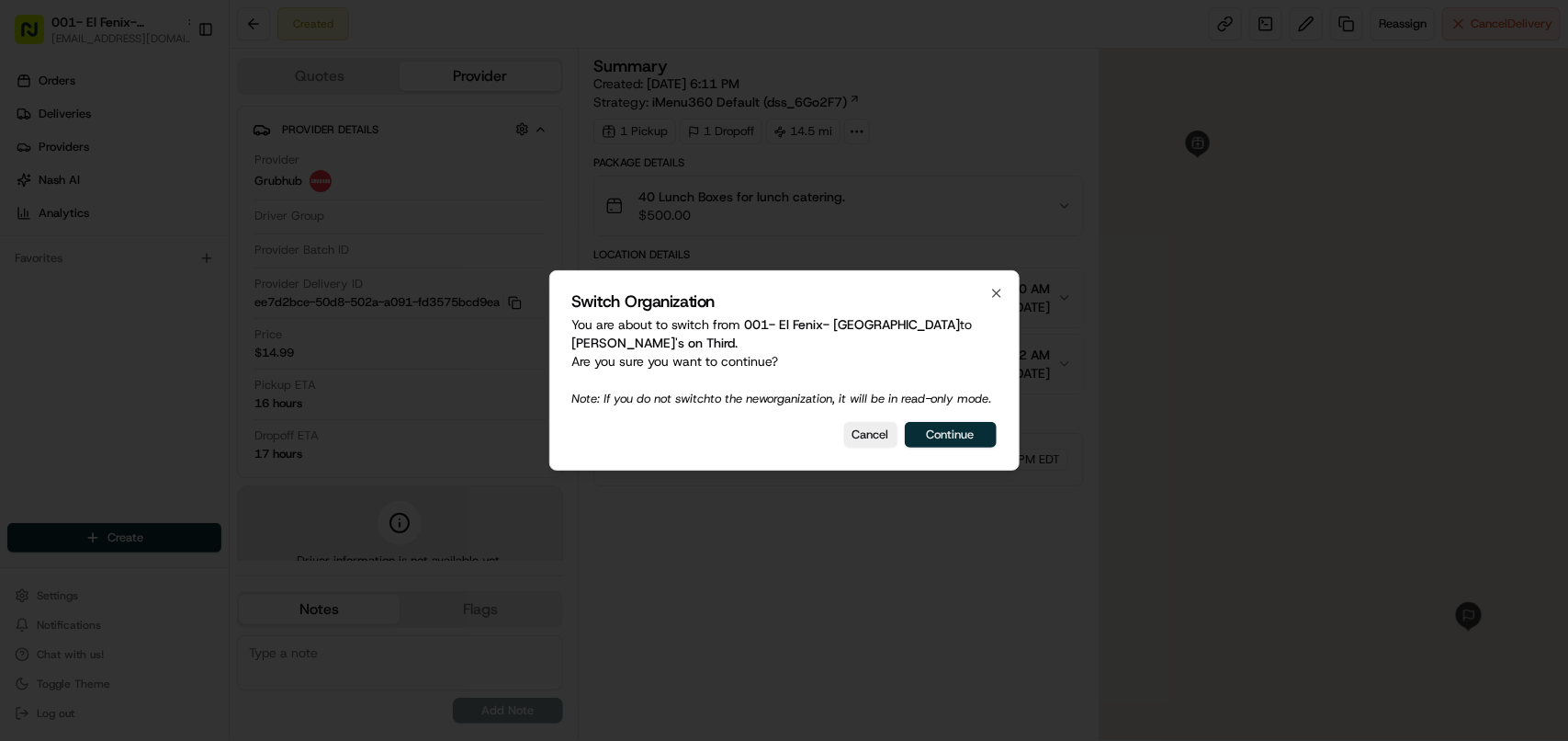
click at [919, 448] on button "Continue" at bounding box center [951, 434] width 92 height 26
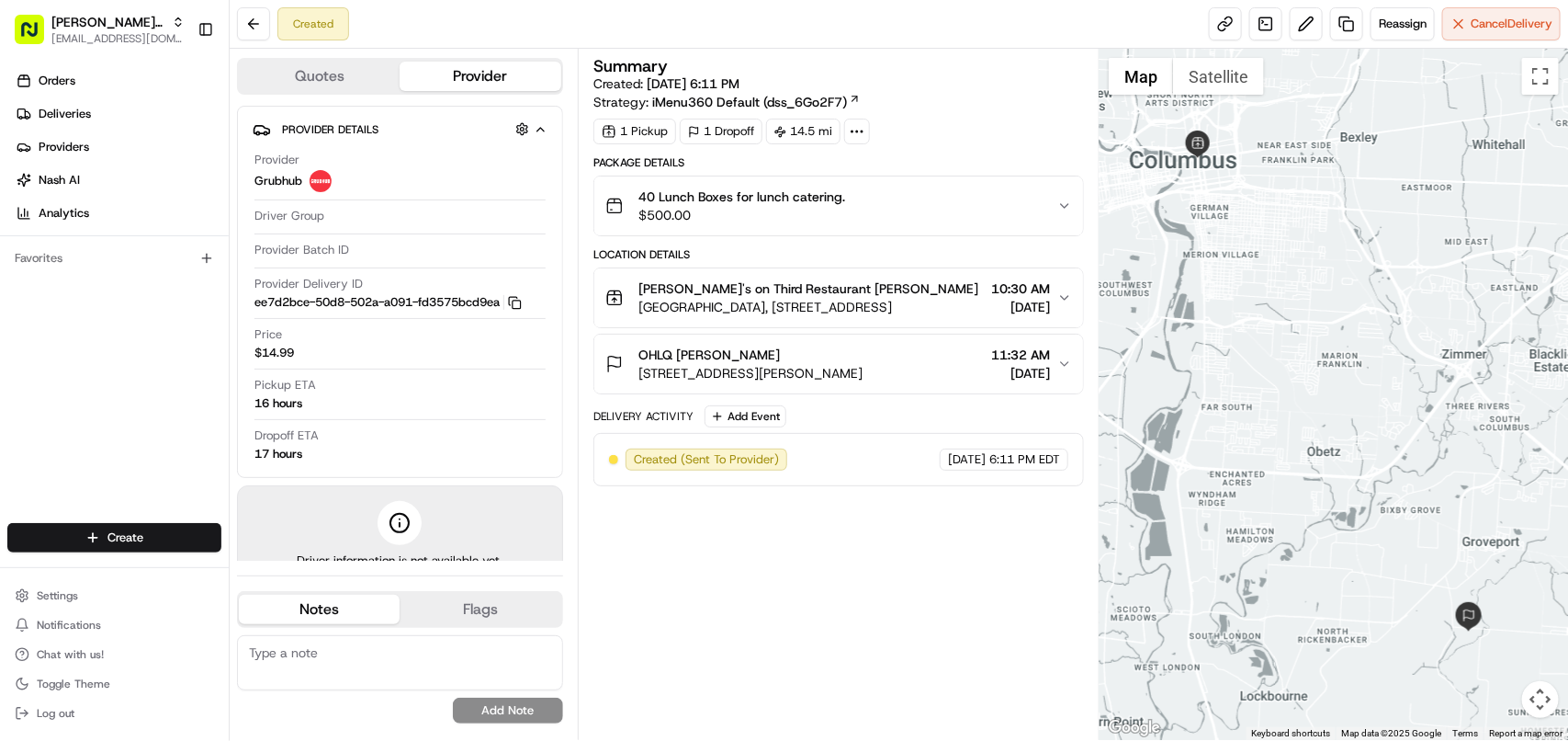
click at [462, 76] on button "Provider" at bounding box center [480, 76] width 161 height 30
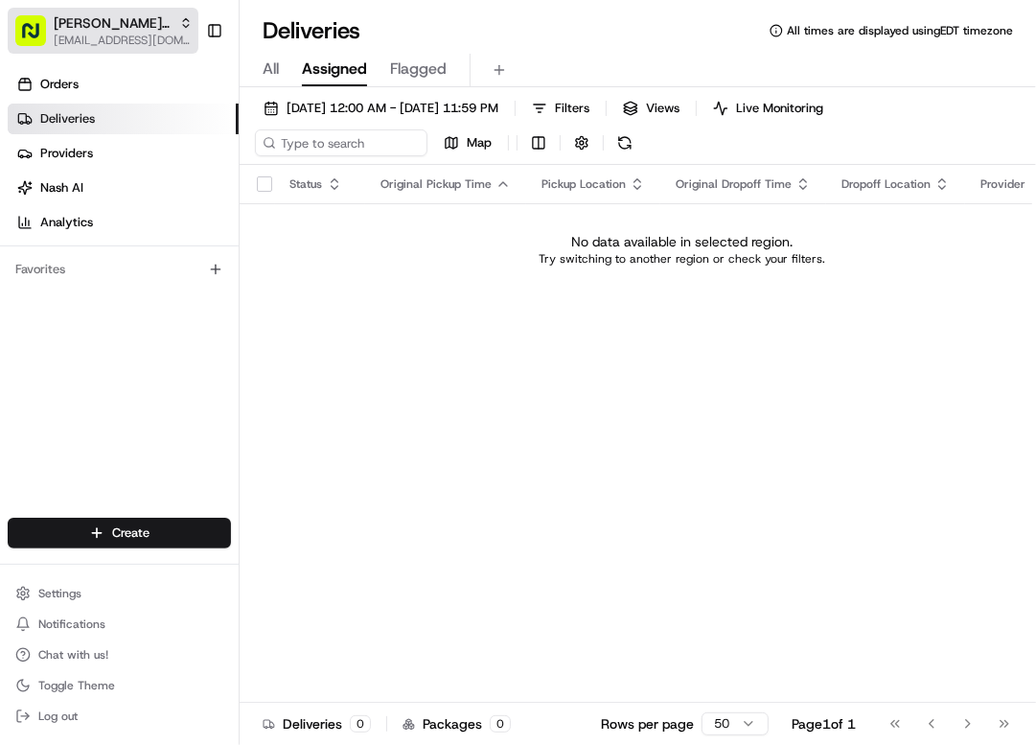
click at [73, 45] on span "[EMAIL_ADDRESS][DOMAIN_NAME]" at bounding box center [123, 40] width 139 height 15
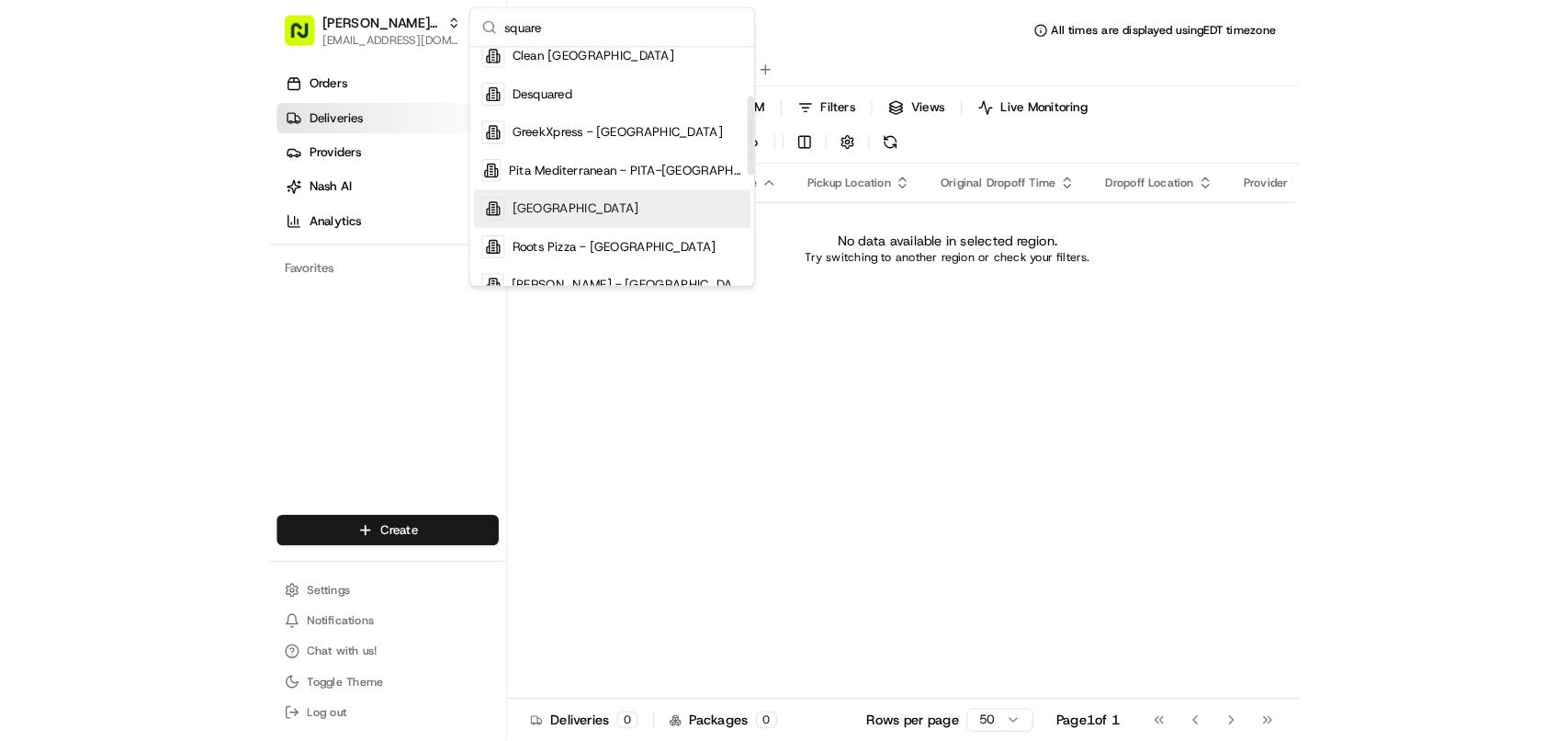
scroll to position [230, 0]
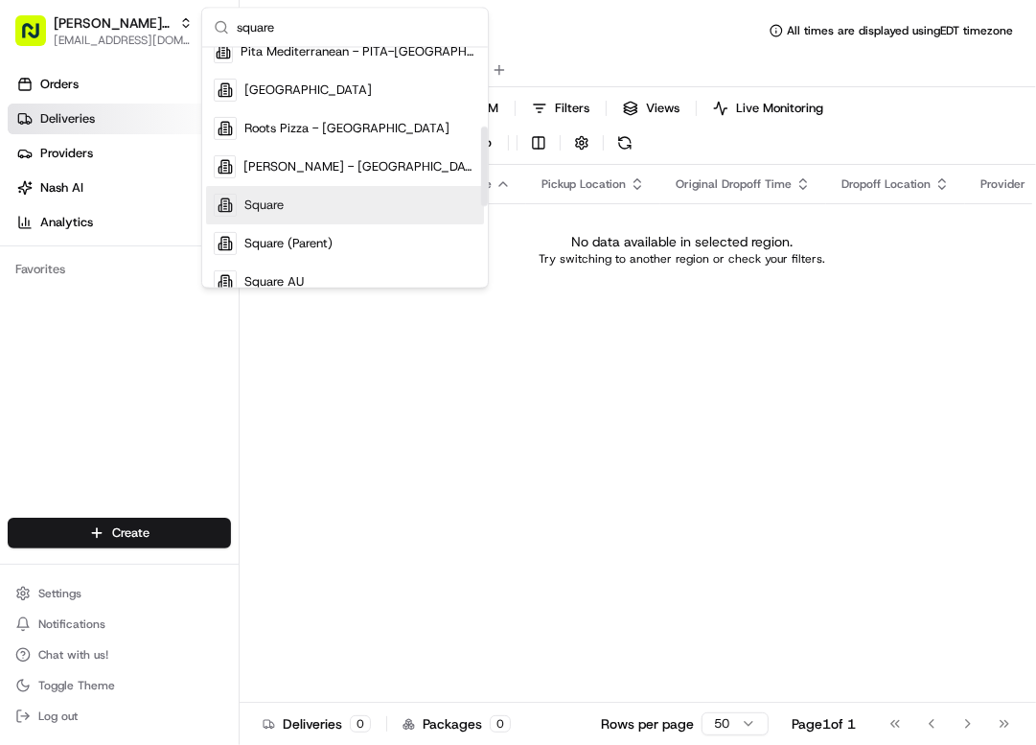
type input "square"
click at [313, 199] on div "Square" at bounding box center [345, 205] width 278 height 38
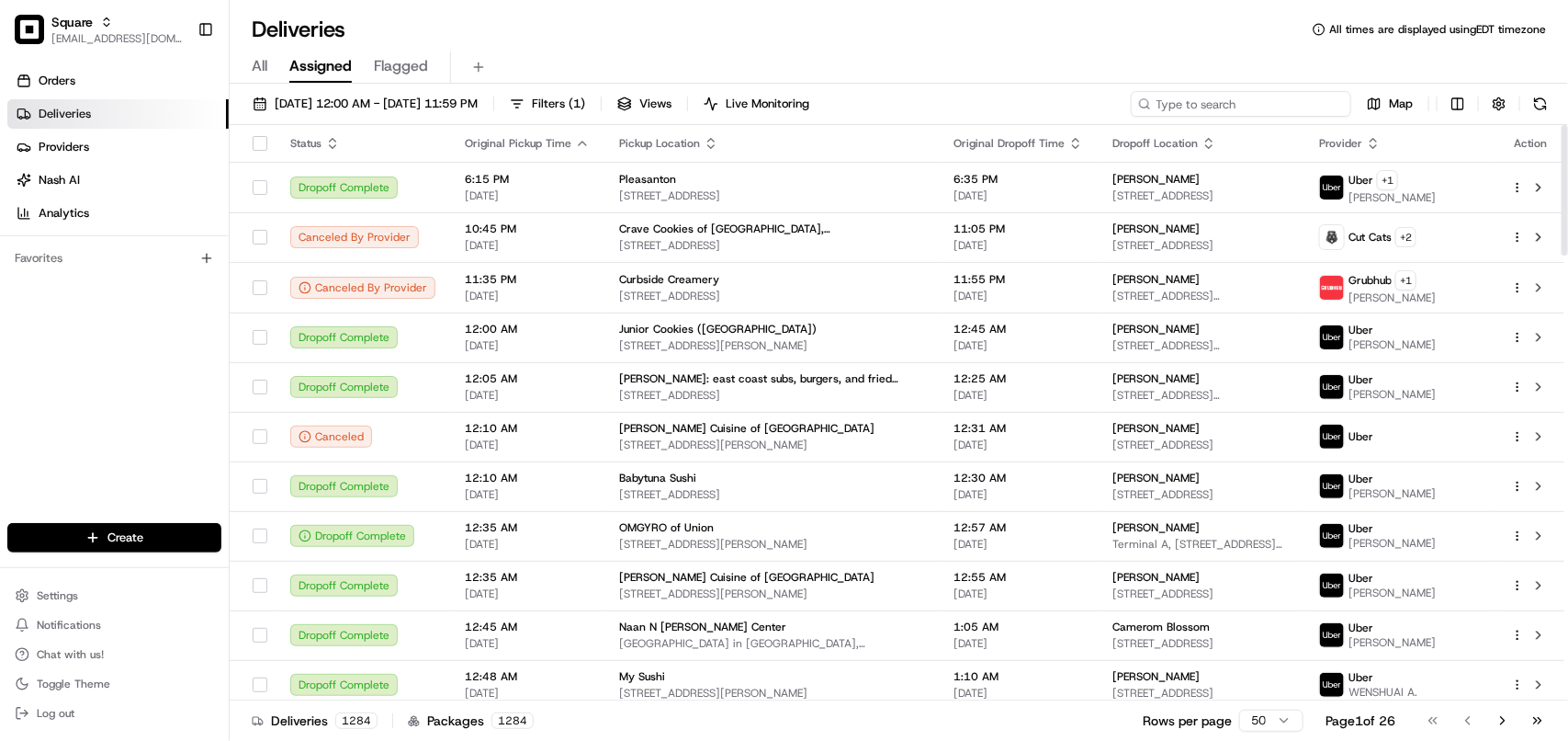
click at [1254, 104] on input at bounding box center [1241, 104] width 220 height 26
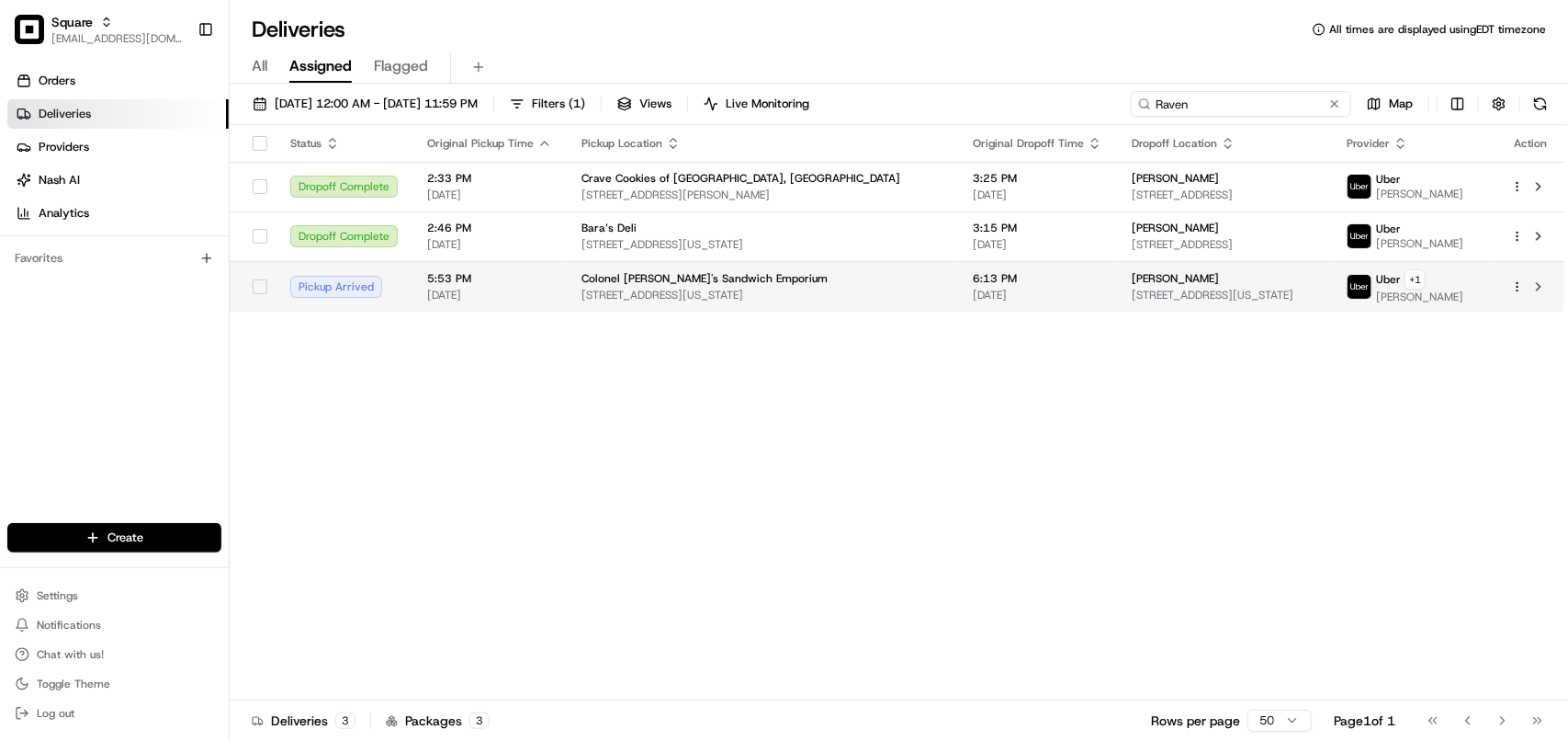
type input "Raven"
click at [1194, 278] on div "Raven Wilcox" at bounding box center [1225, 278] width 186 height 14
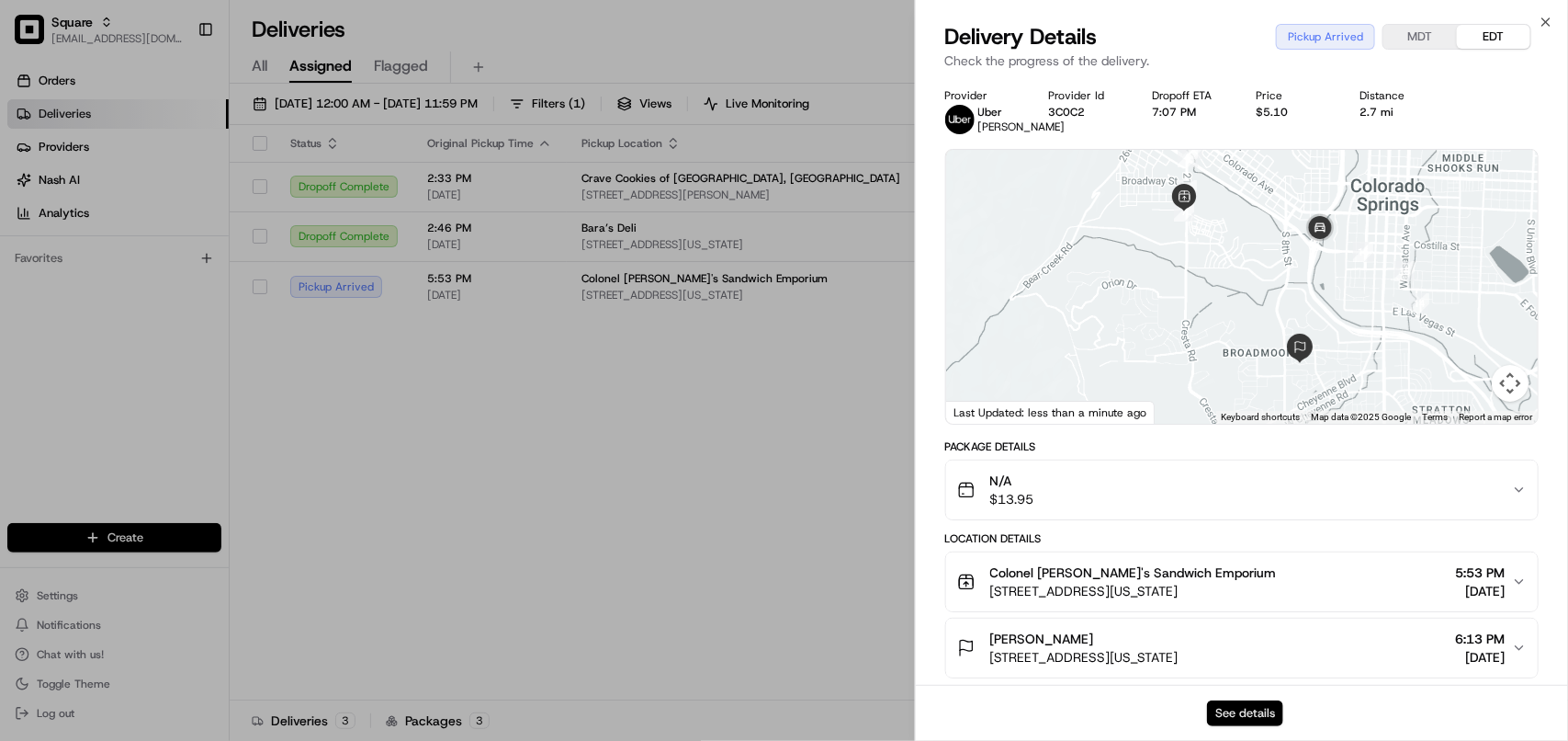
click at [1254, 591] on button "See details" at bounding box center [1246, 712] width 77 height 26
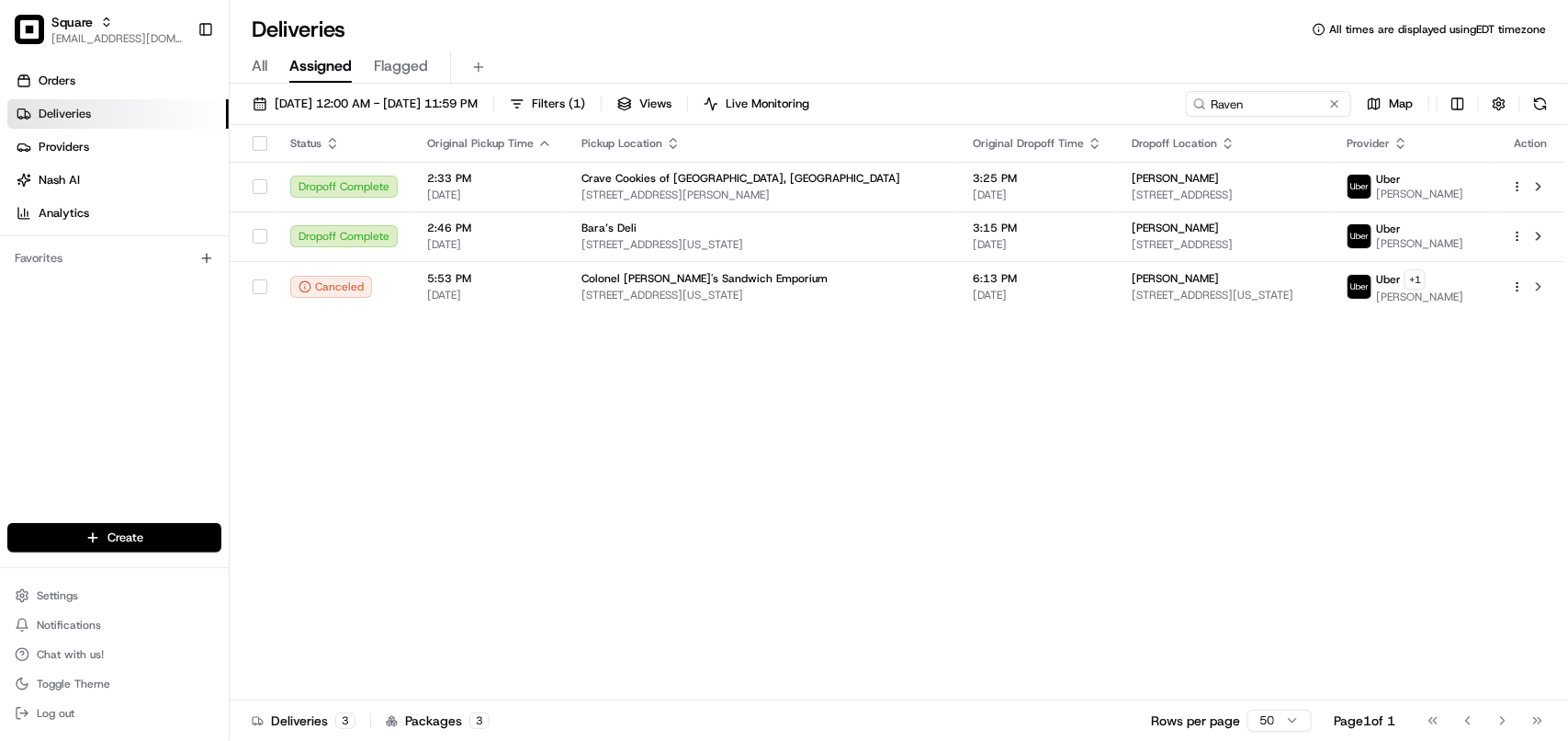
click at [1254, 111] on div "08/18/2025 12:00 AM - 08/18/2025 11:59 PM Filters ( 1 ) Views Live Monitoring R…" at bounding box center [899, 107] width 1339 height 34
click at [1254, 111] on input "Raven" at bounding box center [1241, 104] width 220 height 26
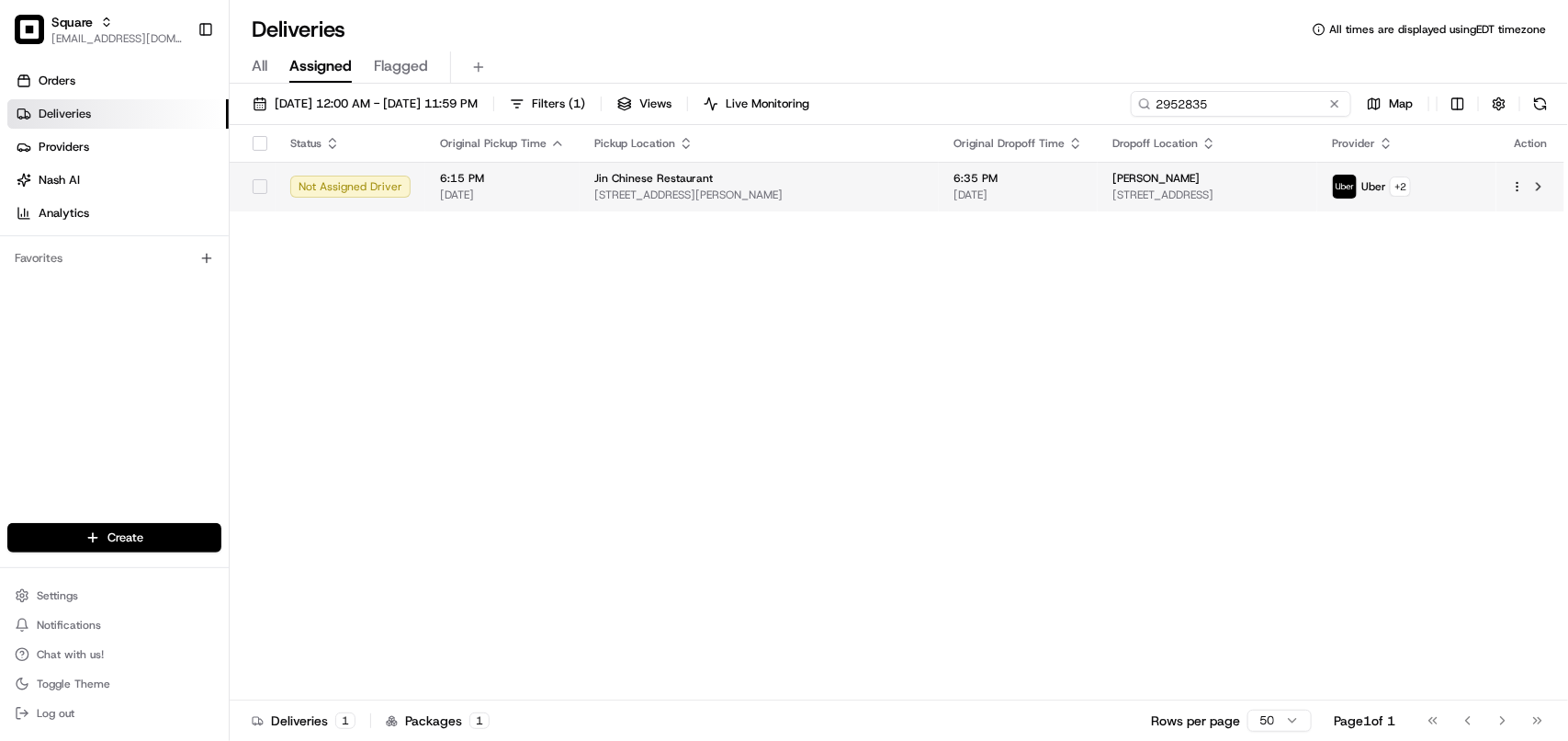
type input "2952835"
click at [1135, 197] on span "[STREET_ADDRESS]" at bounding box center [1208, 195] width 190 height 14
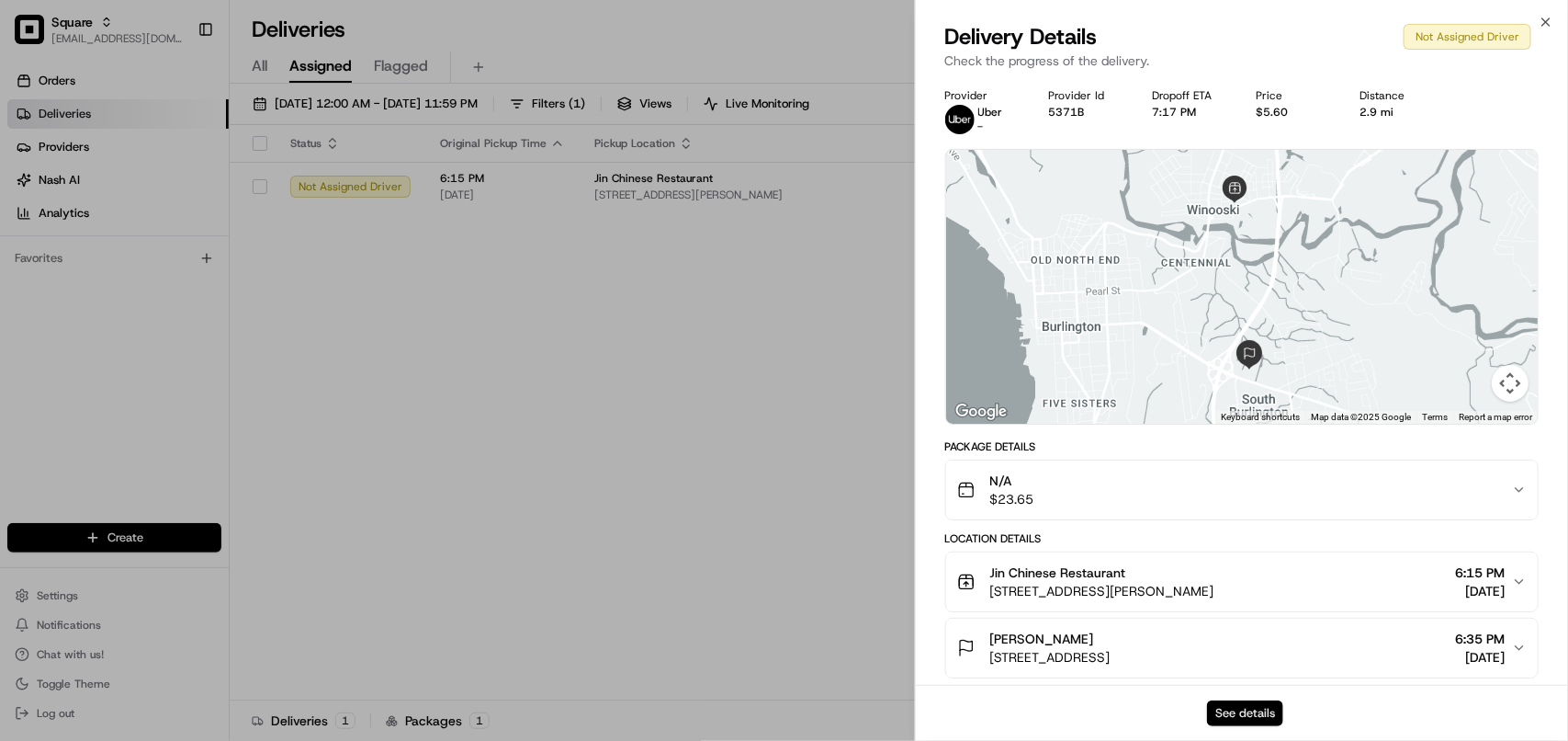
click at [1254, 591] on button "See details" at bounding box center [1246, 712] width 77 height 26
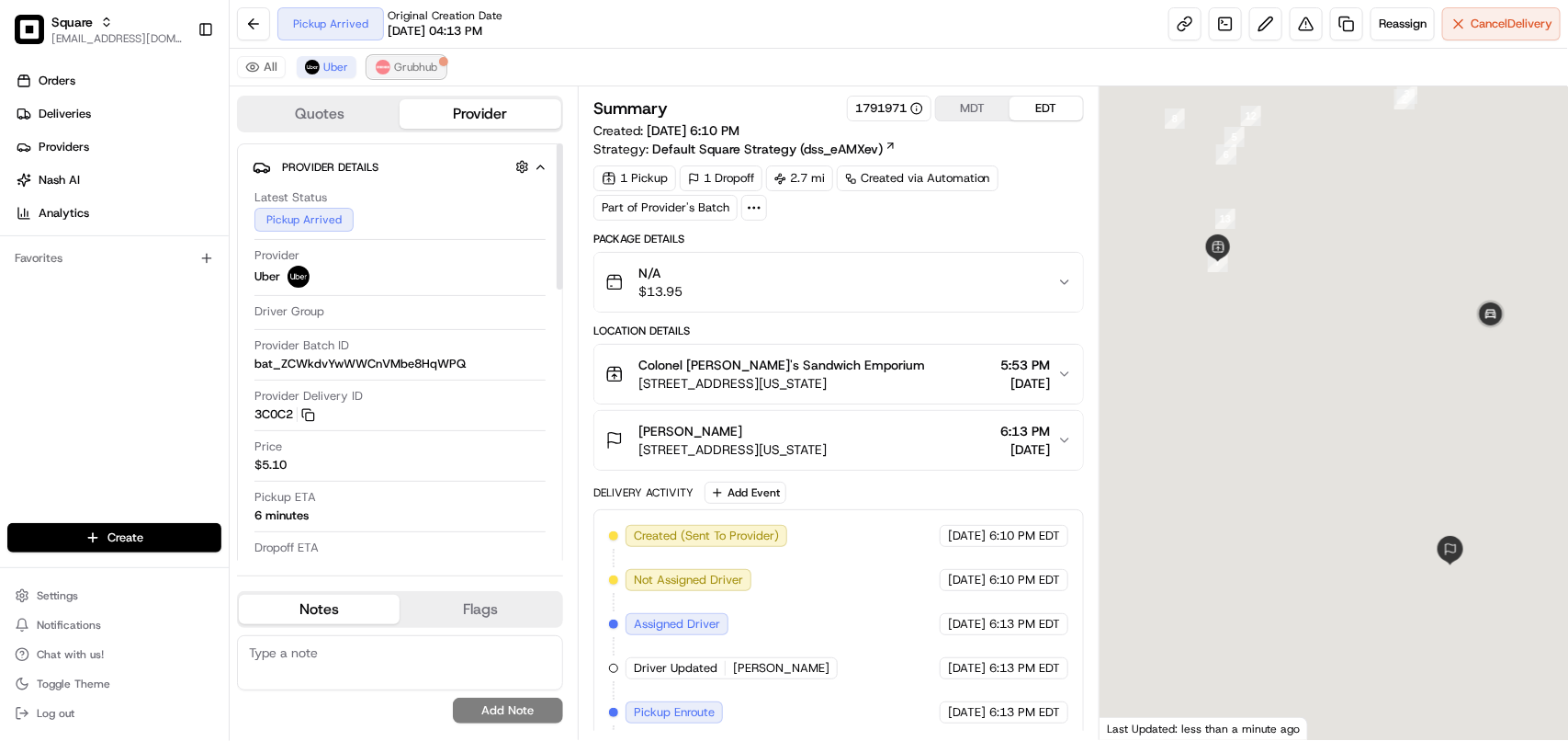
click at [418, 72] on span "Grubhub" at bounding box center [415, 66] width 43 height 14
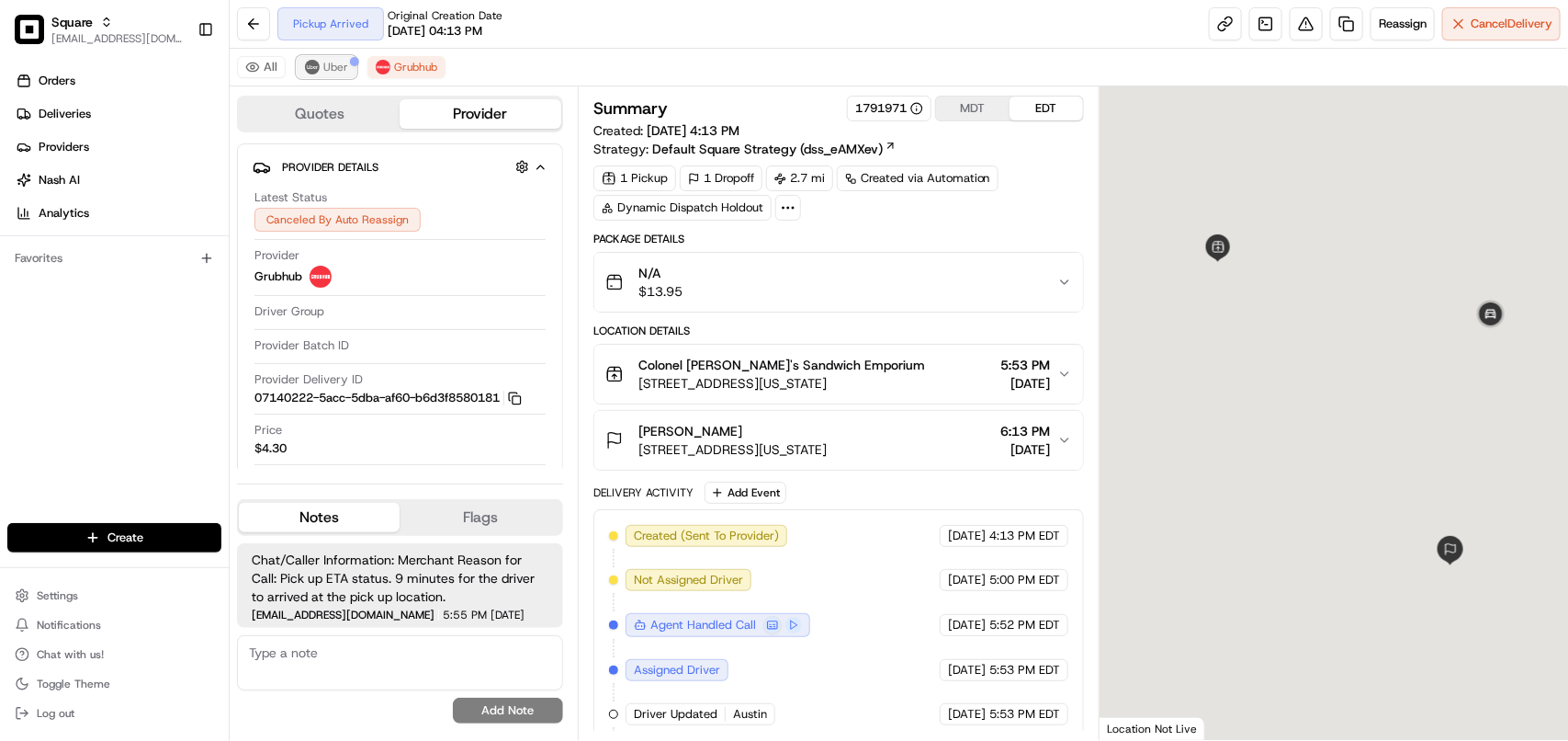
click at [338, 71] on span "Uber" at bounding box center [335, 66] width 25 height 14
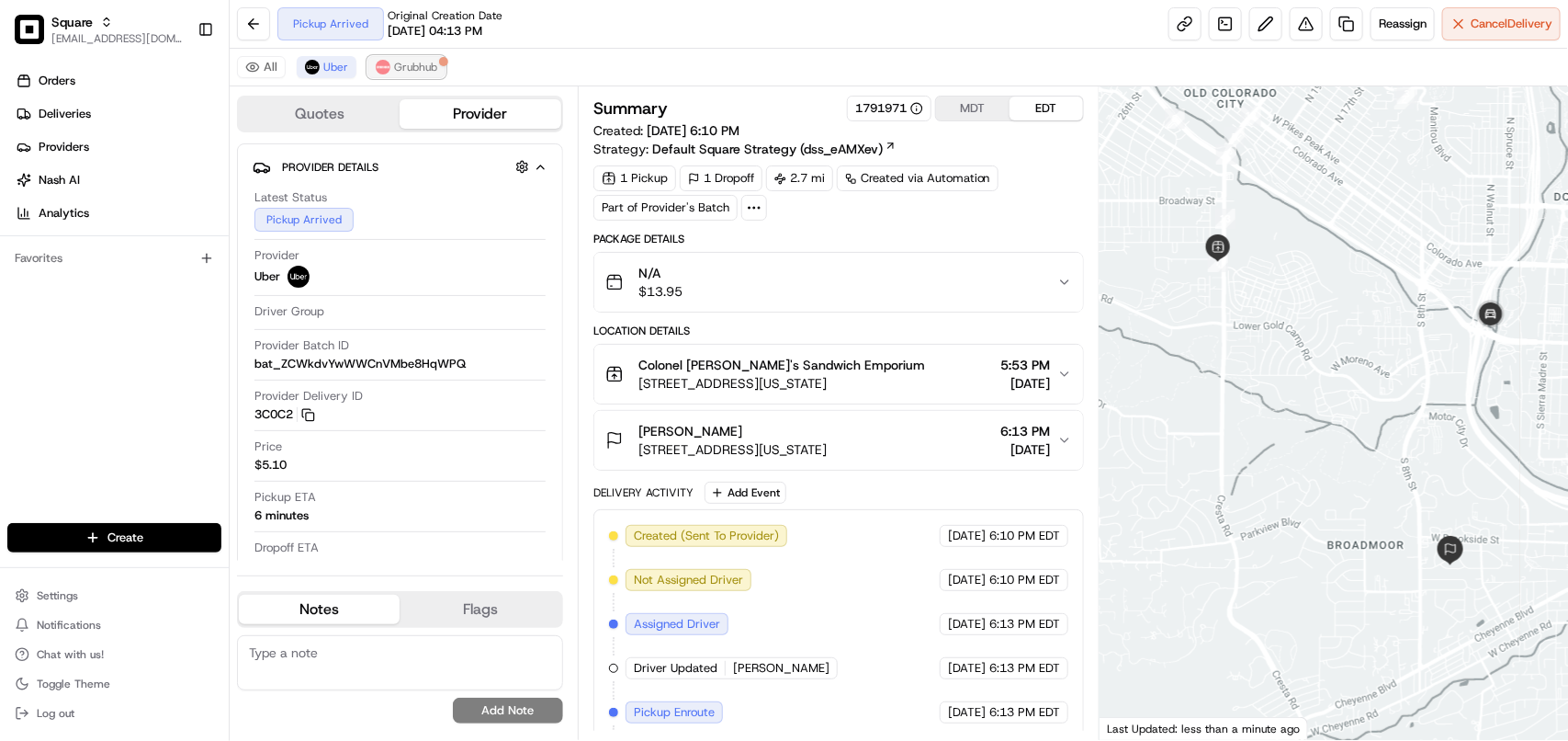
click at [405, 59] on span "Grubhub" at bounding box center [415, 66] width 43 height 14
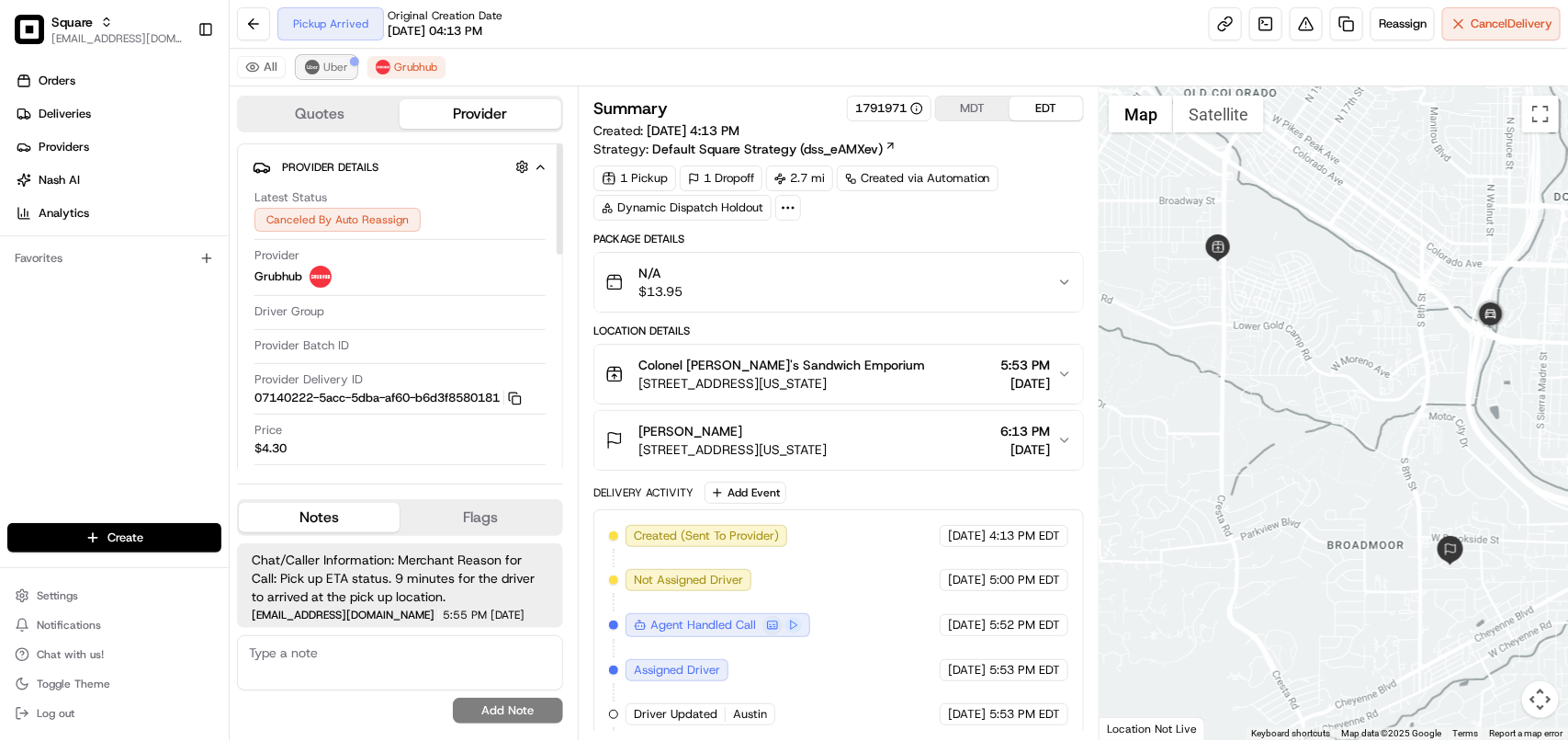
click at [324, 66] on span "Uber" at bounding box center [335, 66] width 25 height 14
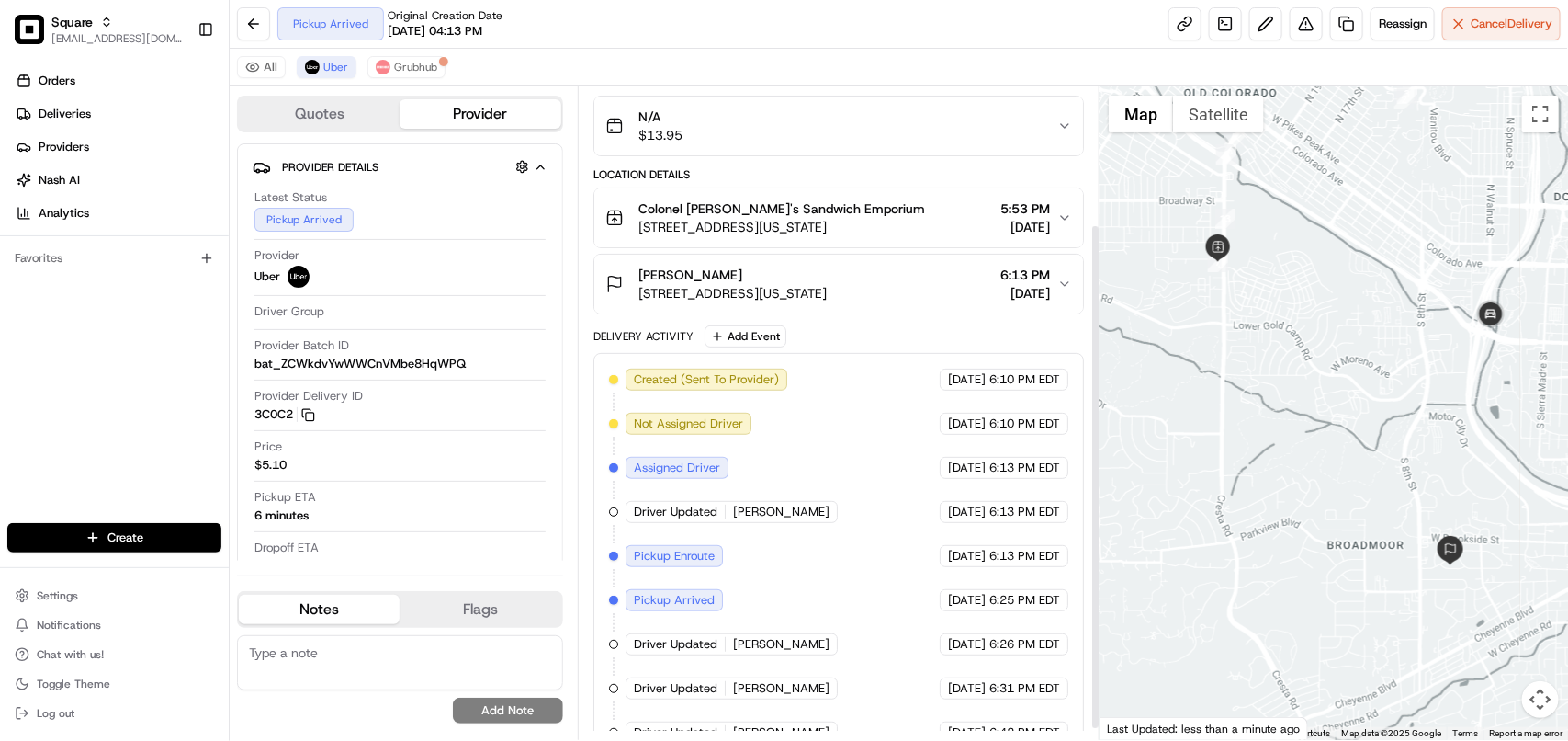
scroll to position [191, 0]
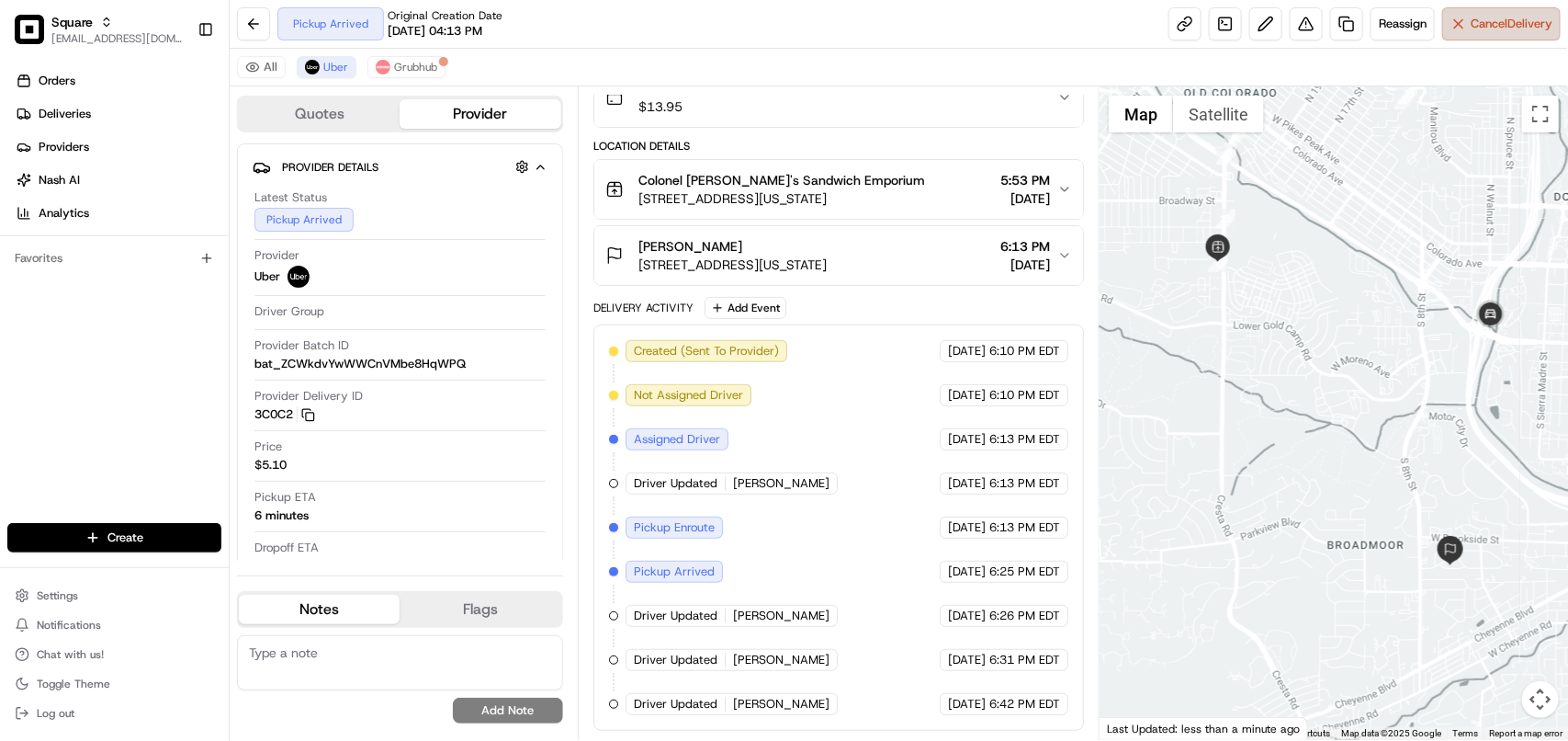
click at [1518, 30] on span "Cancel Delivery" at bounding box center [1511, 23] width 81 height 16
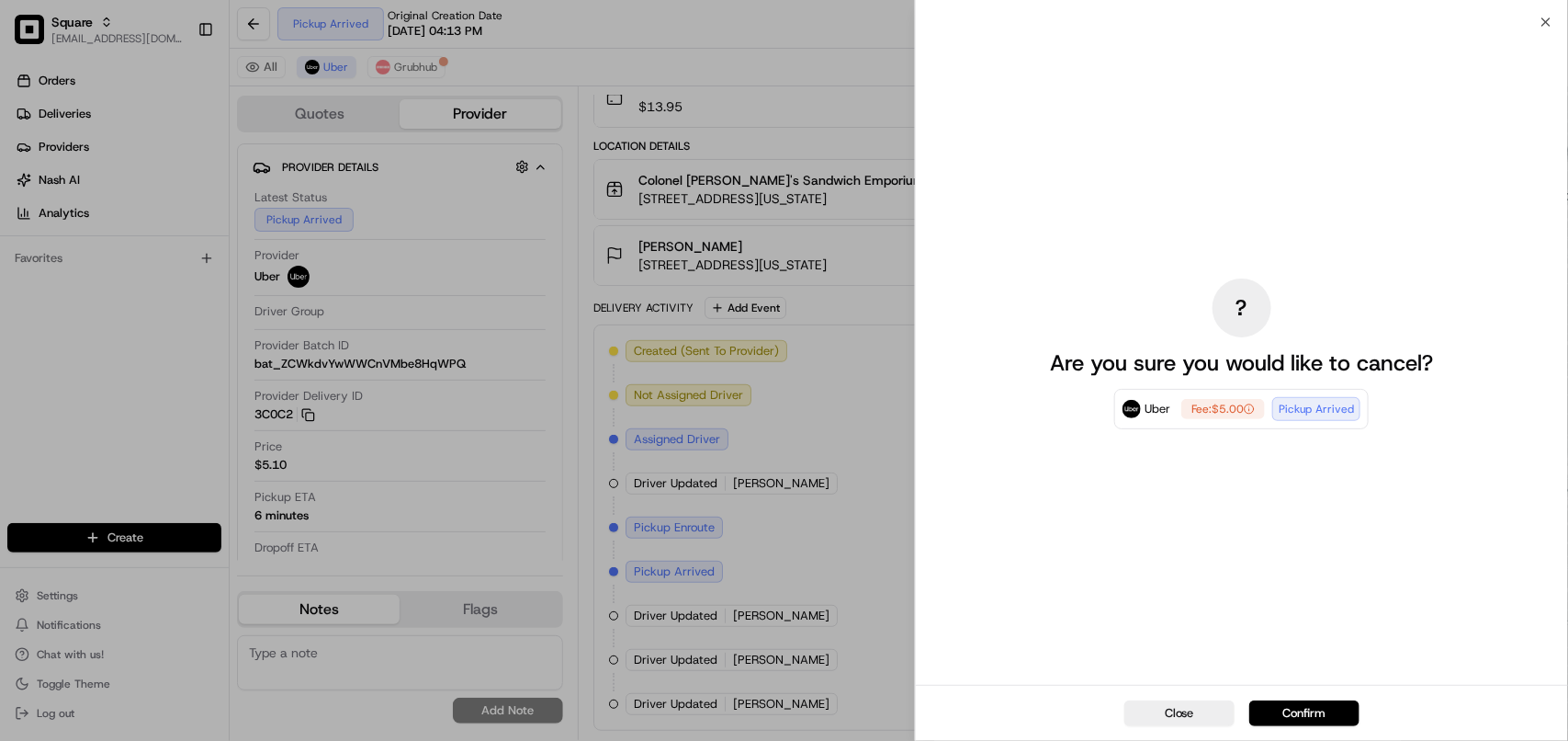
click at [1537, 29] on div "? Are you sure you would like to cancel? Uber Fee: $5.00 Pickup Arrived" at bounding box center [1242, 353] width 653 height 662
click at [1545, 22] on div "? Are you sure you would like to cancel? Uber Fee: $5.00 Pickup Arrived" at bounding box center [1242, 353] width 653 height 662
click at [921, 171] on div "? Are you sure you would like to cancel? Uber Fee: $5.00 Pickup Arrived" at bounding box center [1242, 353] width 653 height 662
click at [1182, 706] on button "Close" at bounding box center [1179, 712] width 110 height 26
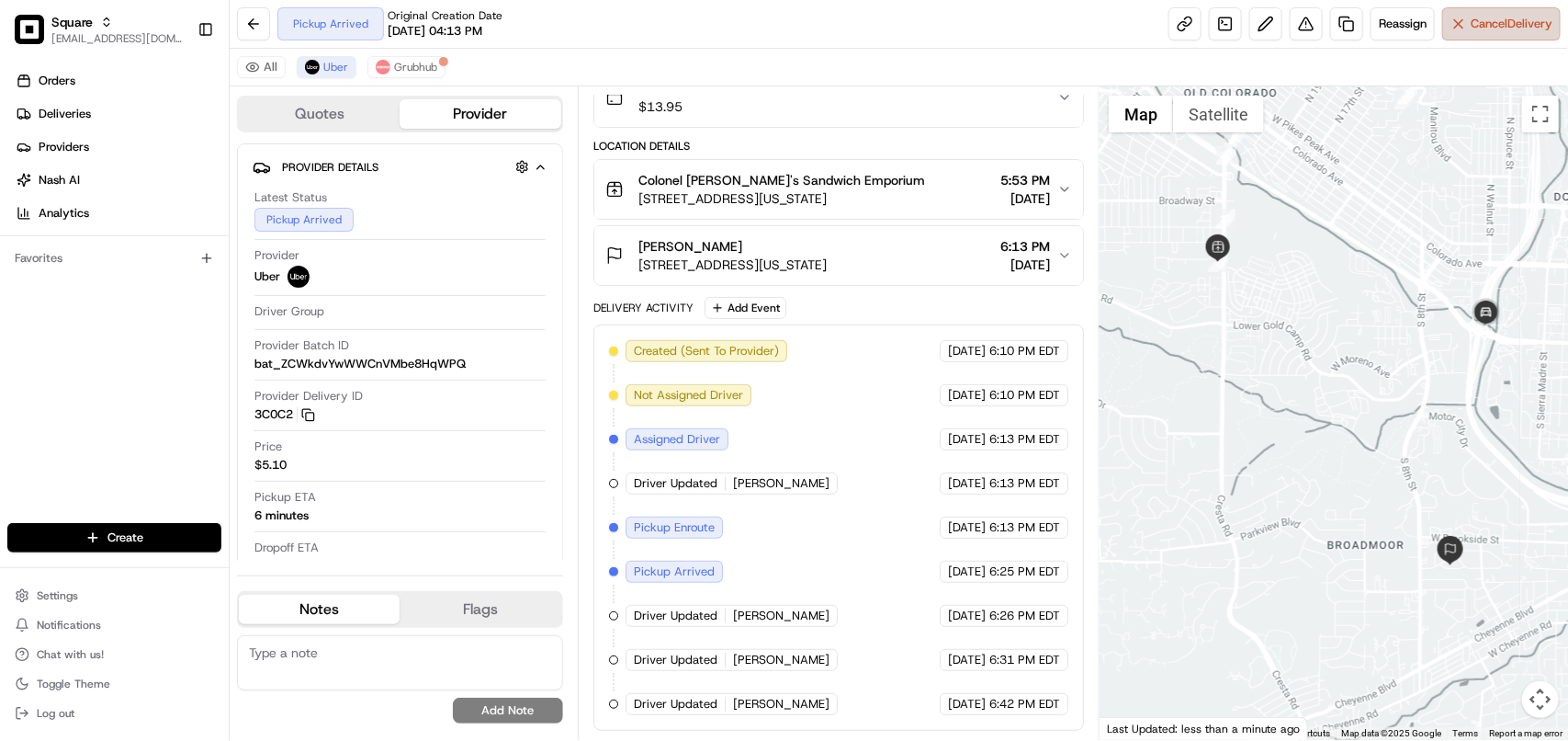
click at [1488, 19] on span "Cancel Delivery" at bounding box center [1511, 23] width 81 height 16
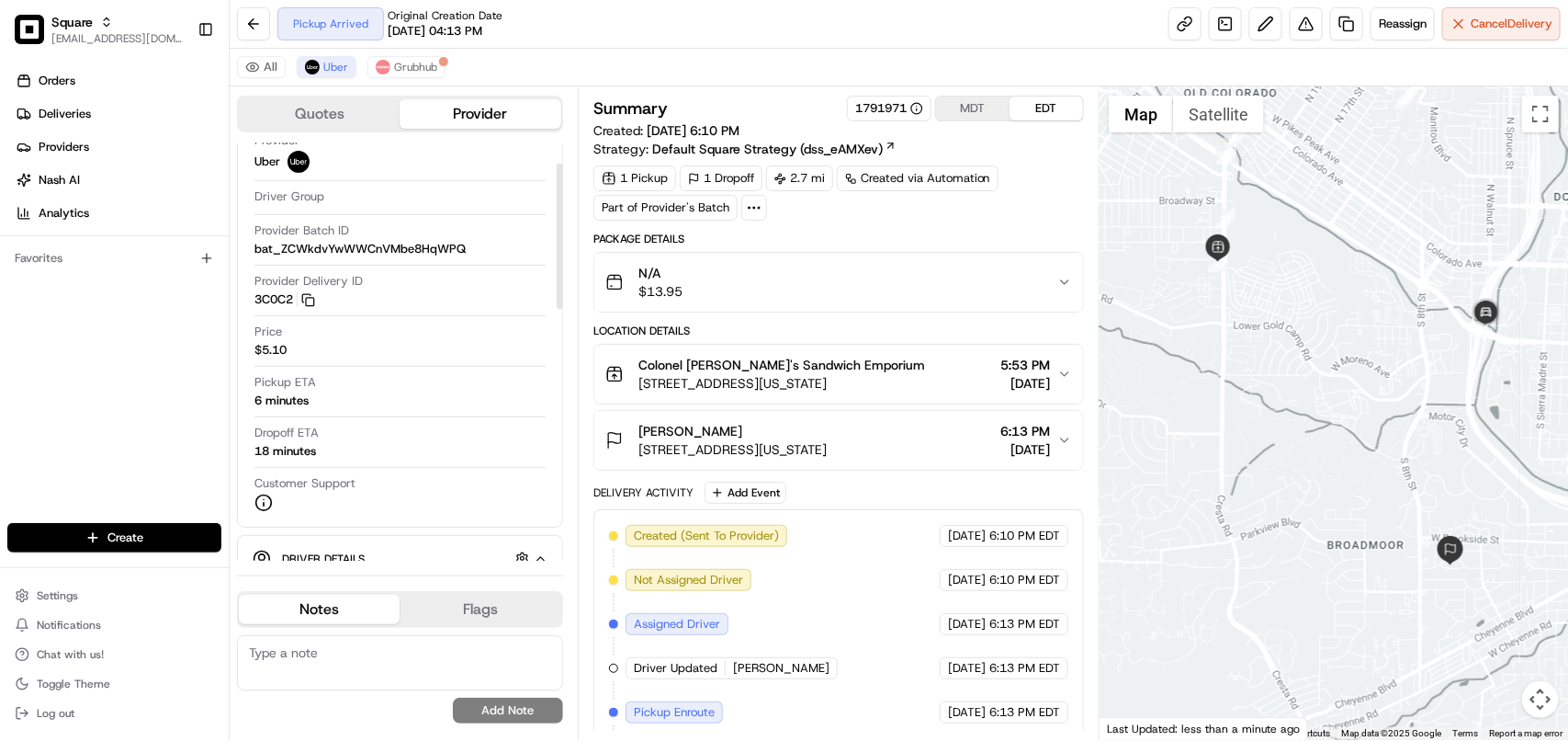
scroll to position [0, 0]
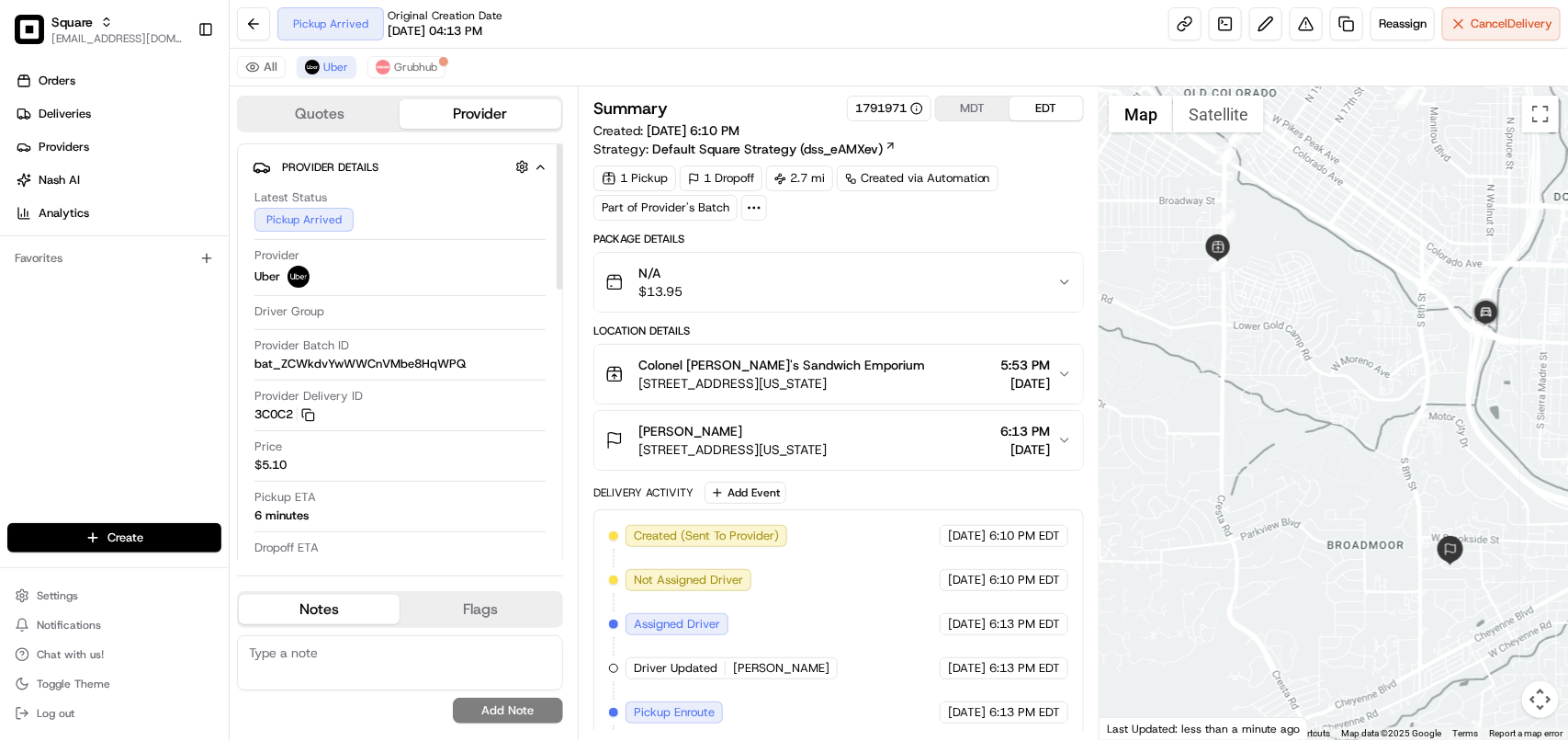
drag, startPoint x: 559, startPoint y: 300, endPoint x: 543, endPoint y: 226, distance: 75.7
click at [557, 226] on div at bounding box center [560, 217] width 7 height 146
click at [889, 295] on div "N/A $13.95" at bounding box center [832, 282] width 452 height 36
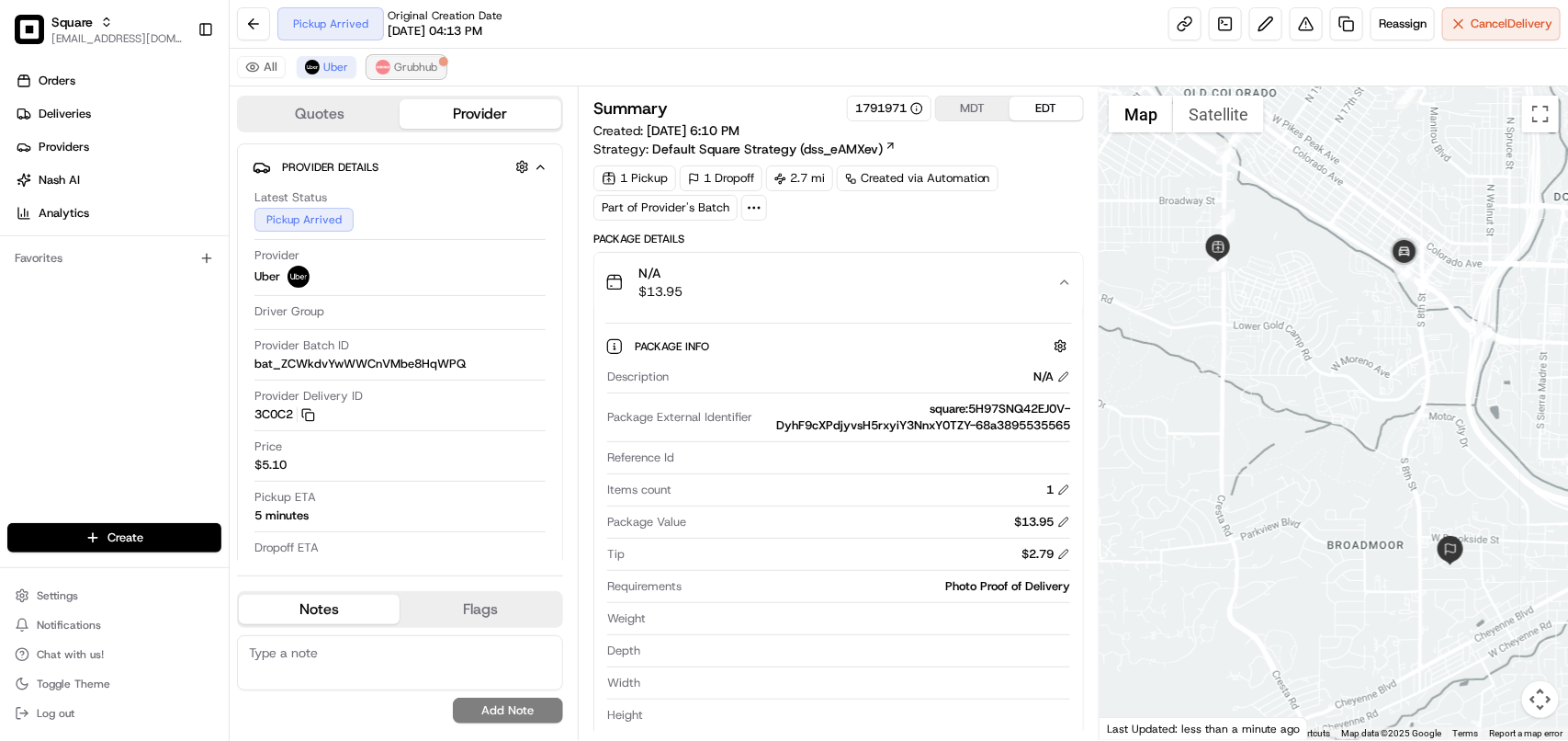
click at [414, 76] on button "Grubhub" at bounding box center [405, 66] width 78 height 22
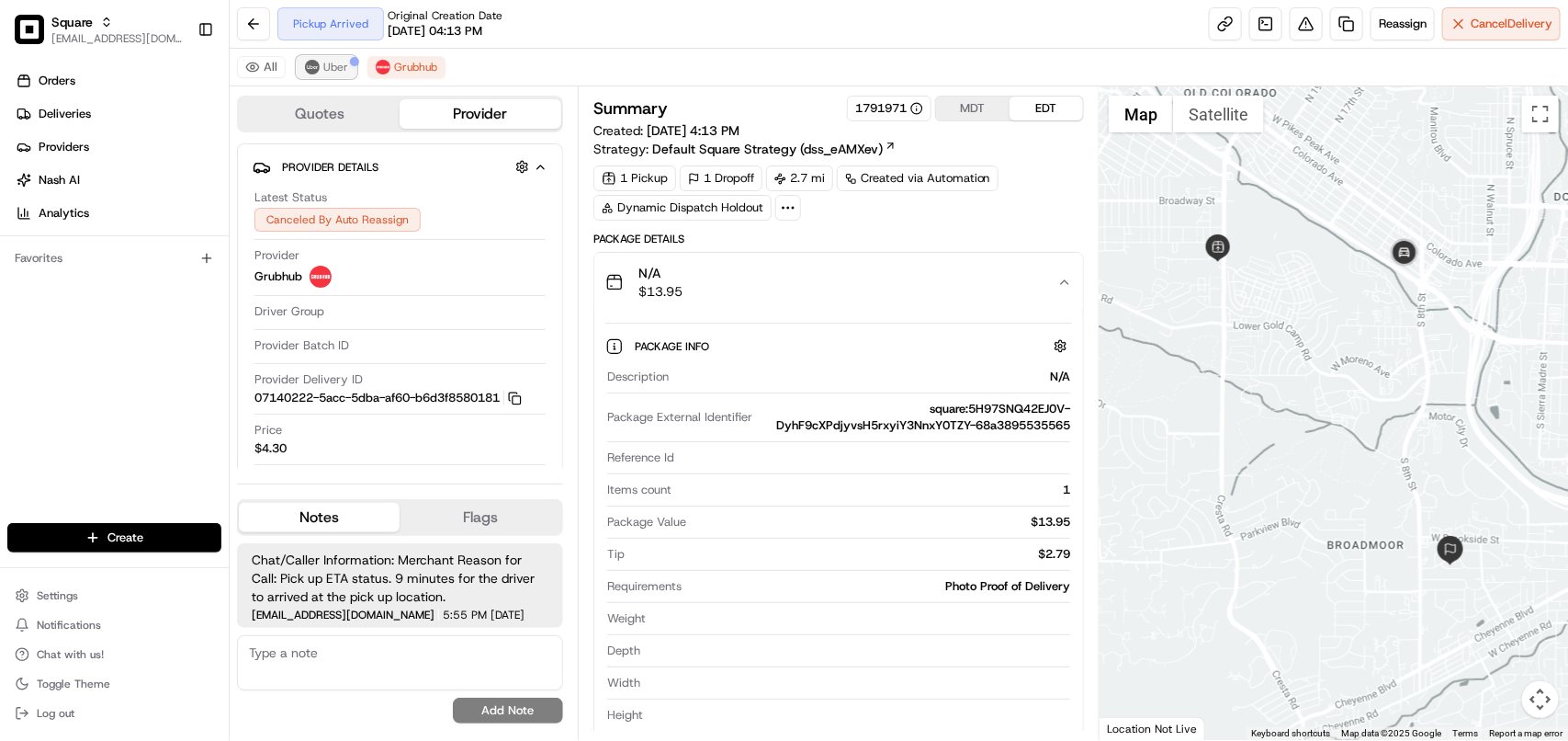
click at [305, 66] on img at bounding box center [311, 66] width 14 height 14
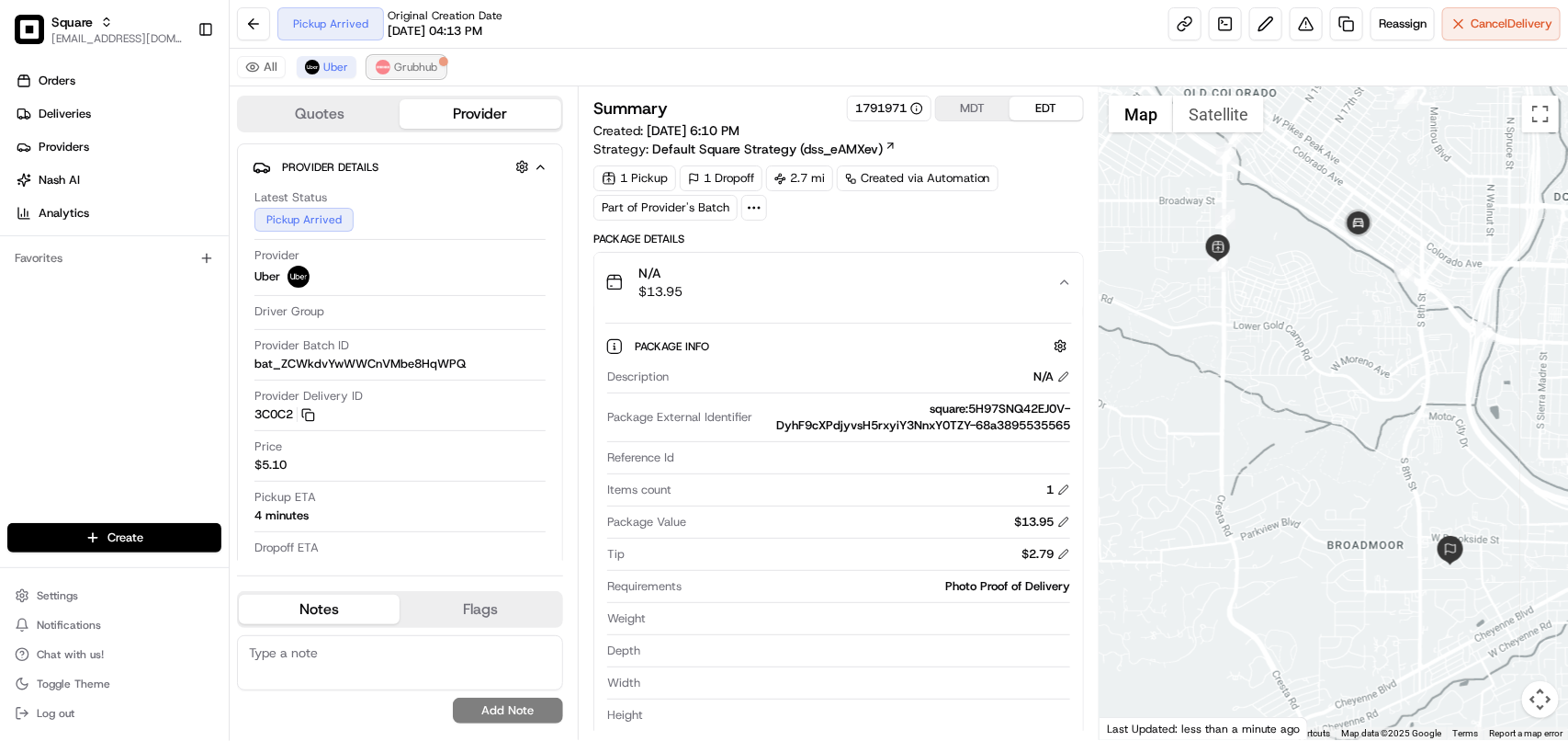
click at [388, 65] on img at bounding box center [382, 66] width 14 height 14
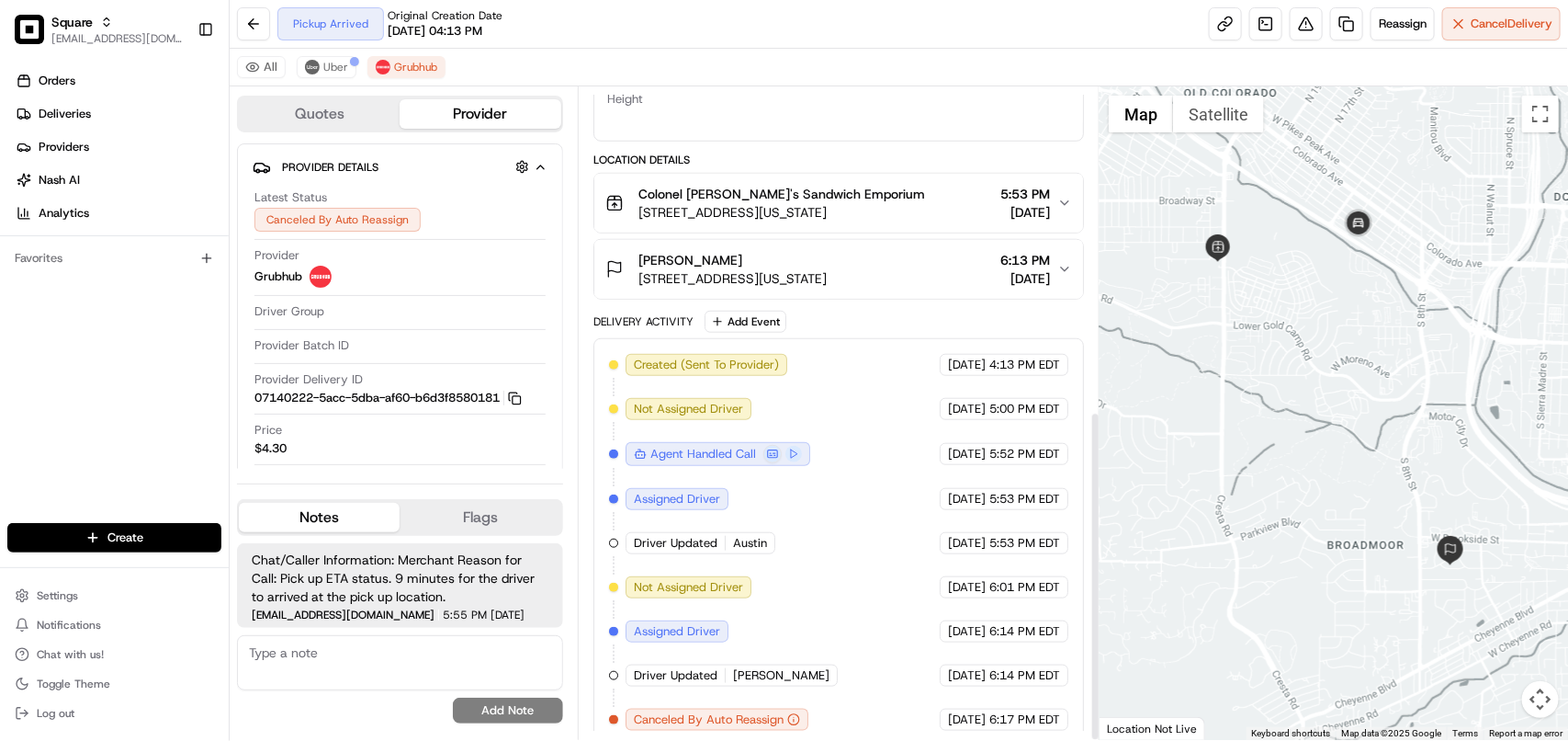
scroll to position [638, 0]
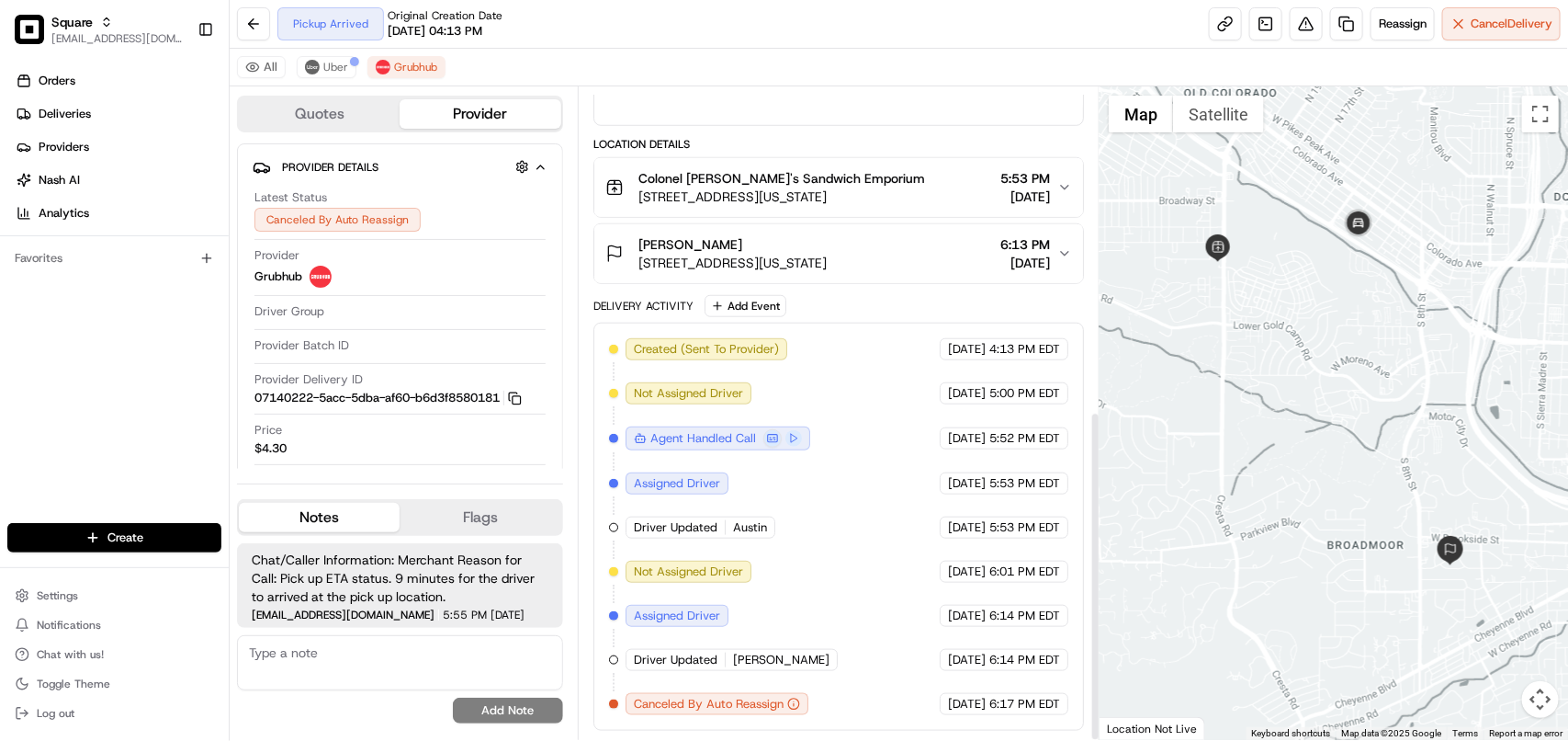
drag, startPoint x: 1095, startPoint y: 426, endPoint x: 928, endPoint y: 689, distance: 311.5
click at [1094, 694] on div at bounding box center [1095, 575] width 7 height 325
click at [335, 59] on span "Uber" at bounding box center [335, 66] width 25 height 14
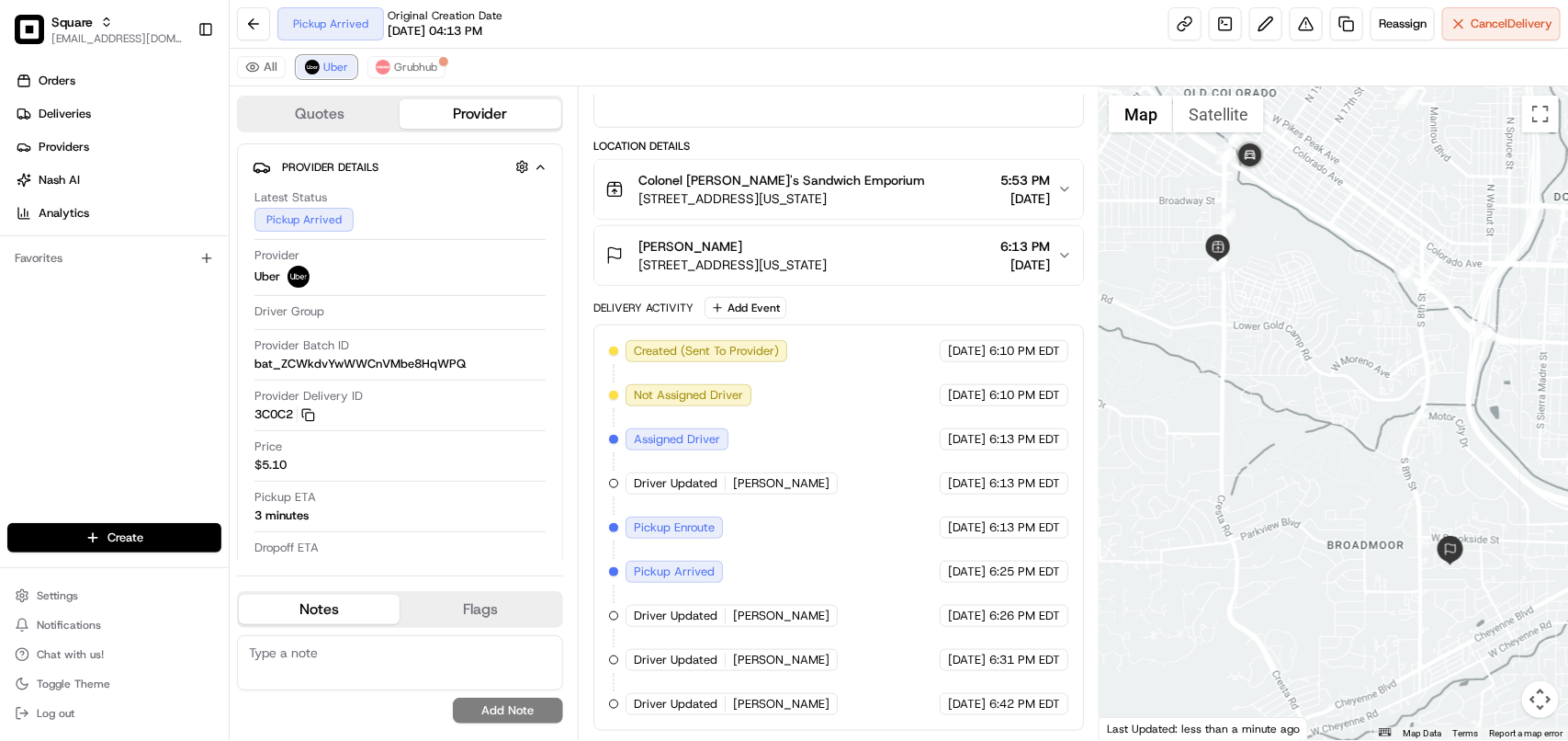
scroll to position [574, 0]
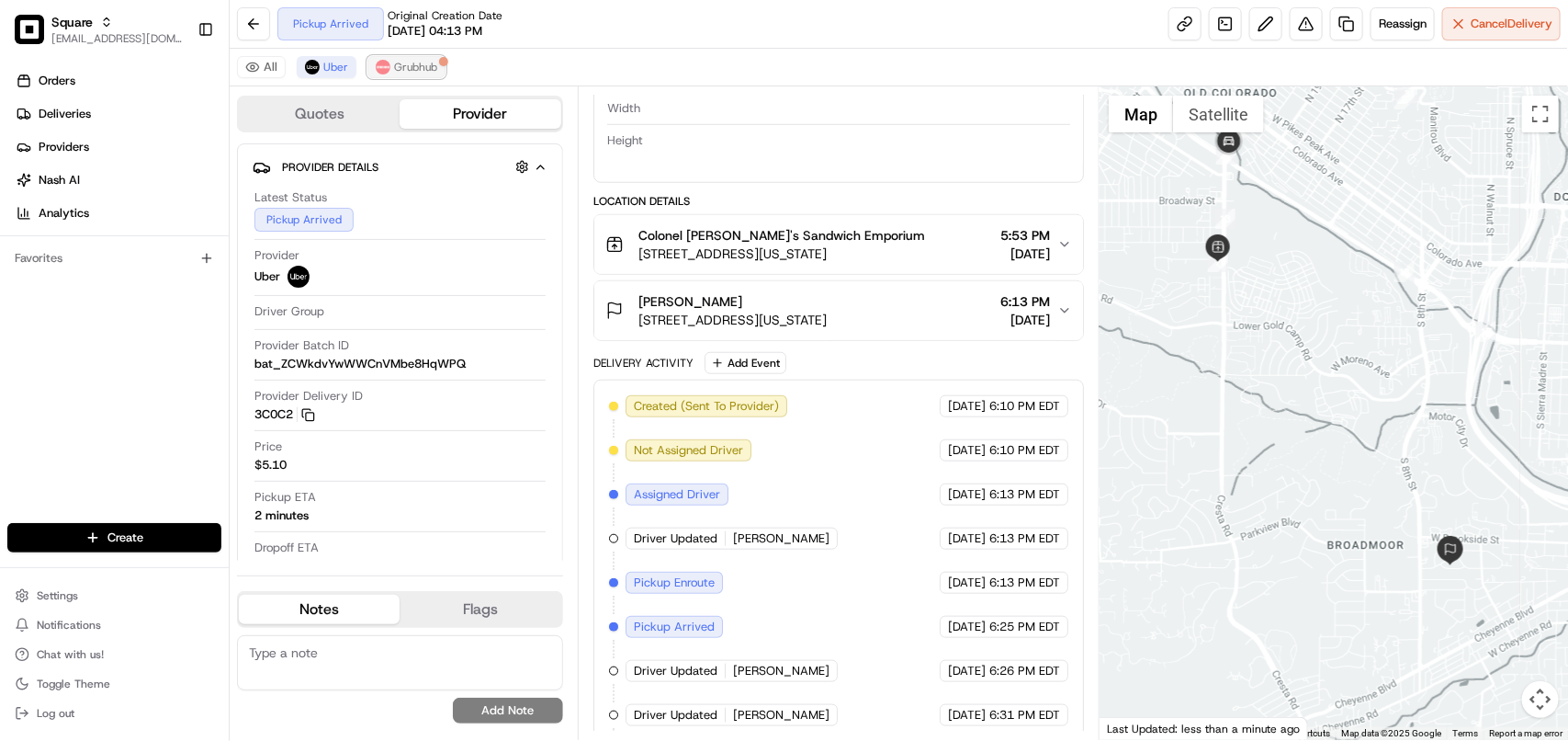
click at [429, 57] on button "Grubhub" at bounding box center [405, 66] width 78 height 22
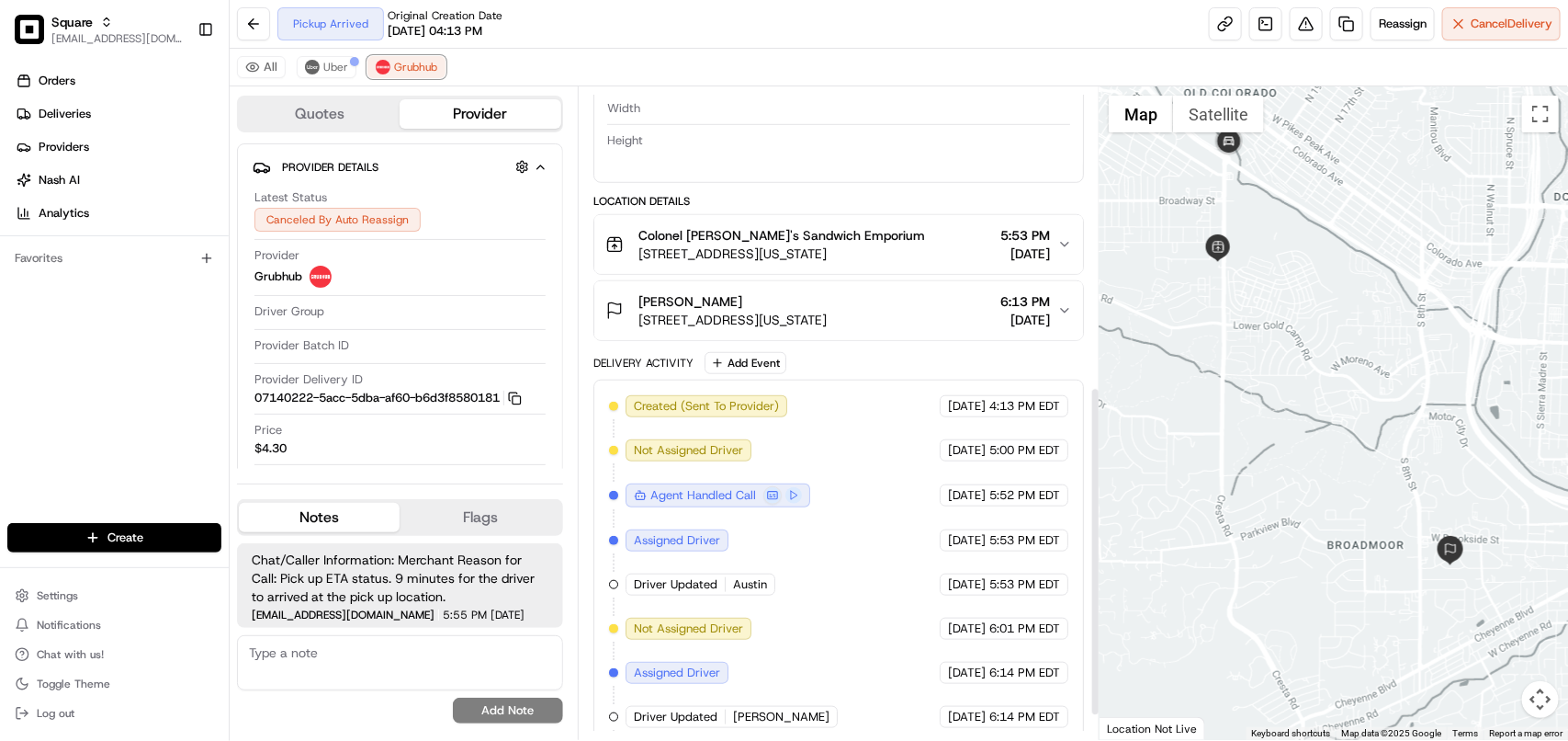
scroll to position [638, 0]
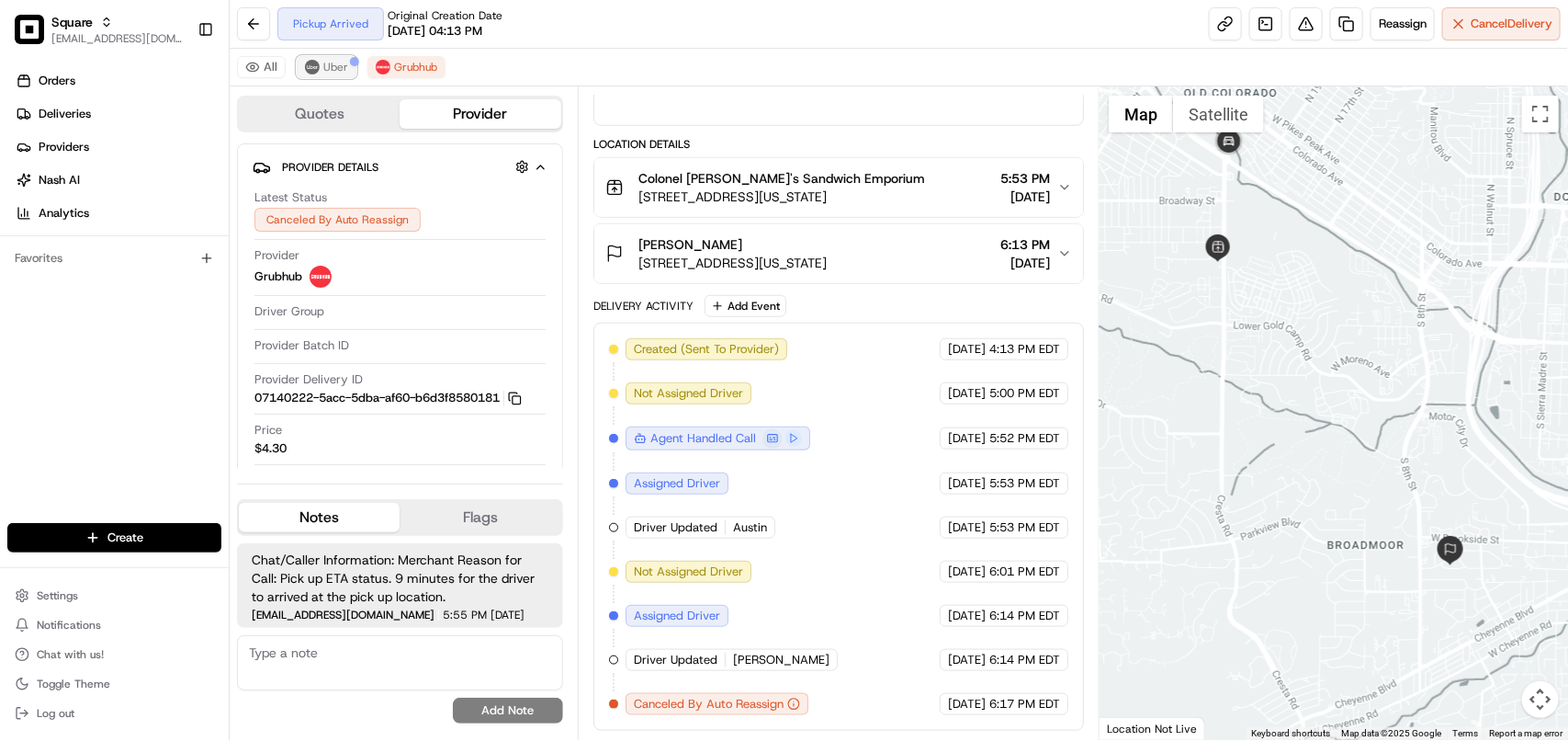
click at [340, 69] on span "Uber" at bounding box center [335, 66] width 25 height 14
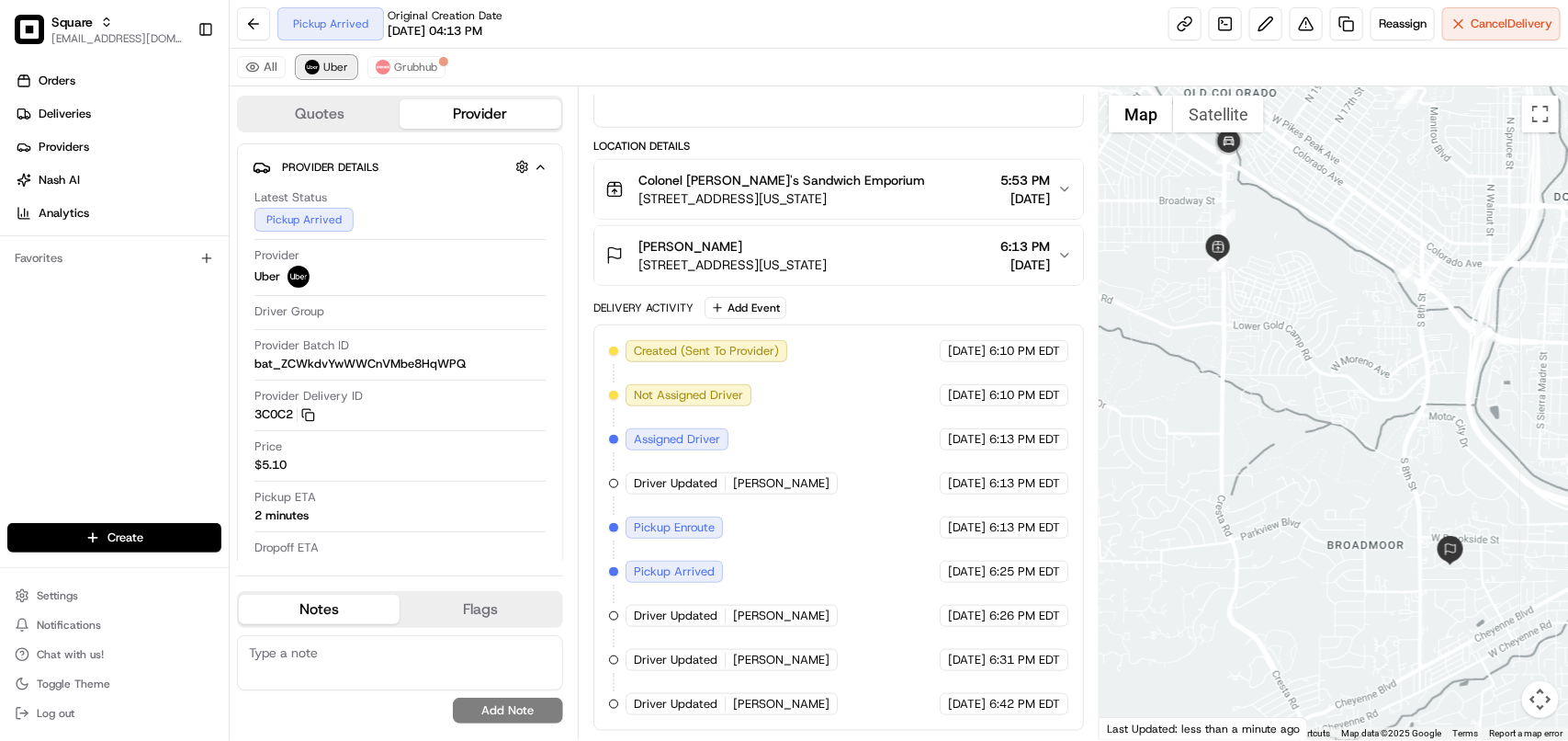
scroll to position [636, 0]
click at [1491, 29] on span "Cancel Delivery" at bounding box center [1511, 23] width 81 height 16
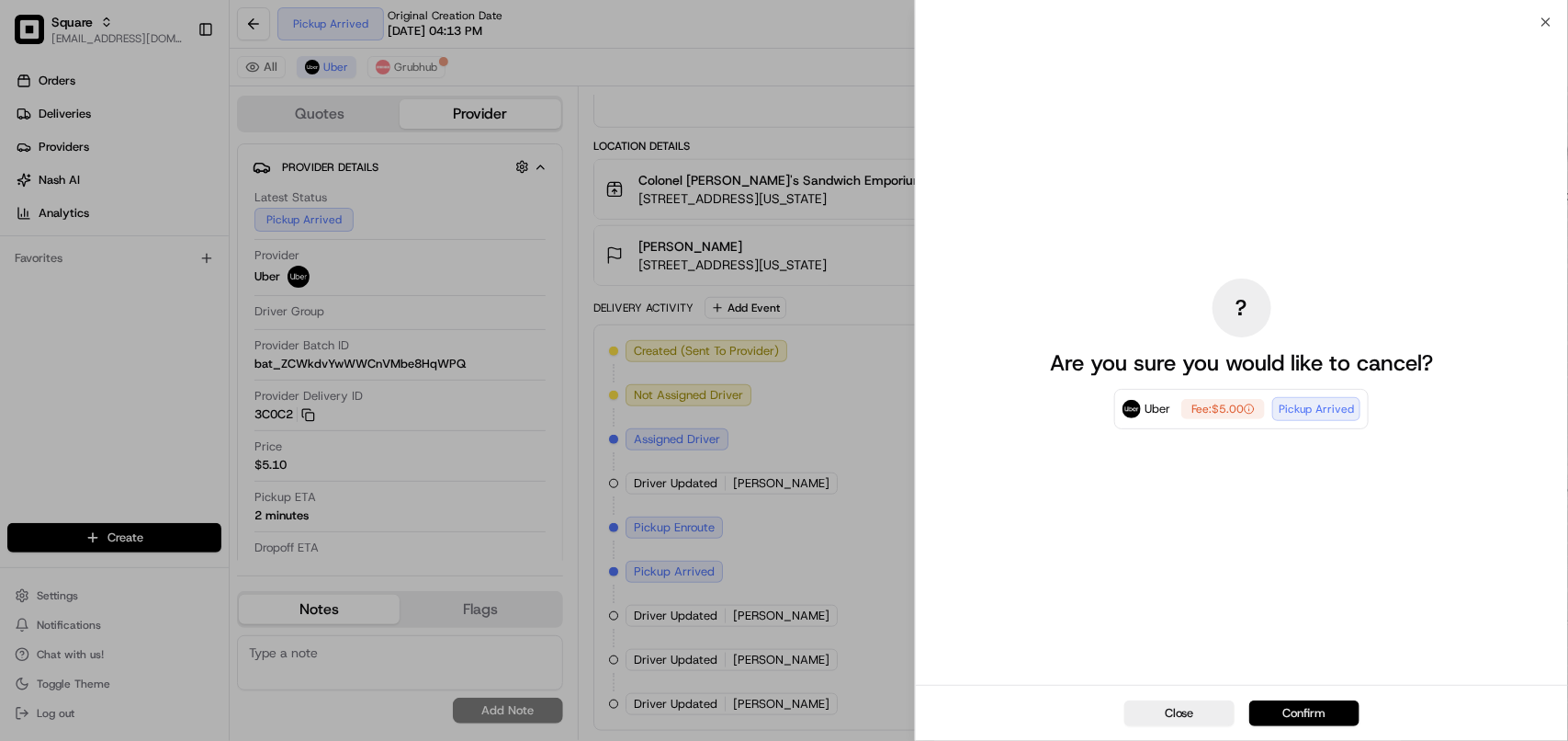
click at [1310, 704] on button "Confirm" at bounding box center [1304, 712] width 110 height 26
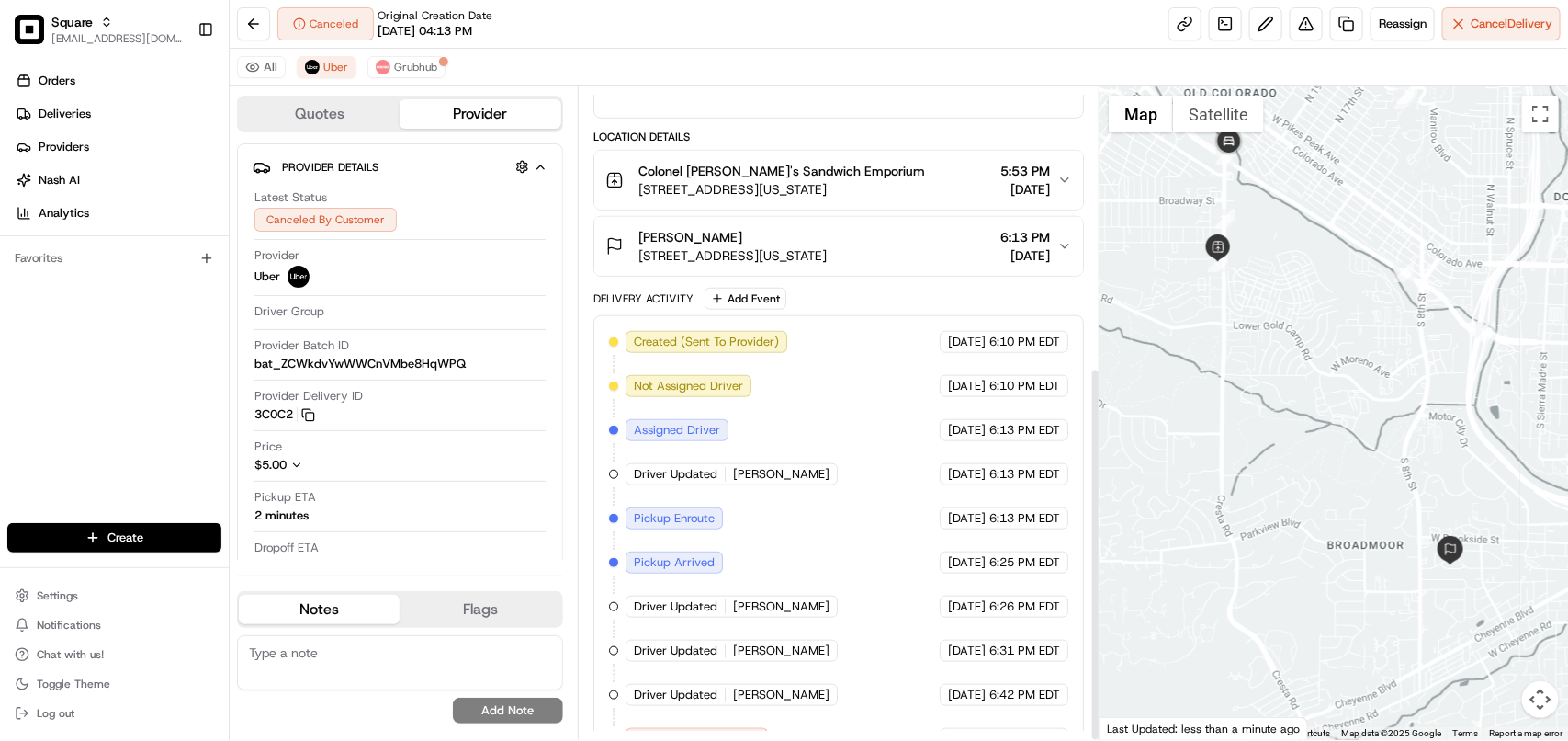
scroll to position [638, 0]
click at [1305, 21] on button at bounding box center [1306, 24] width 34 height 34
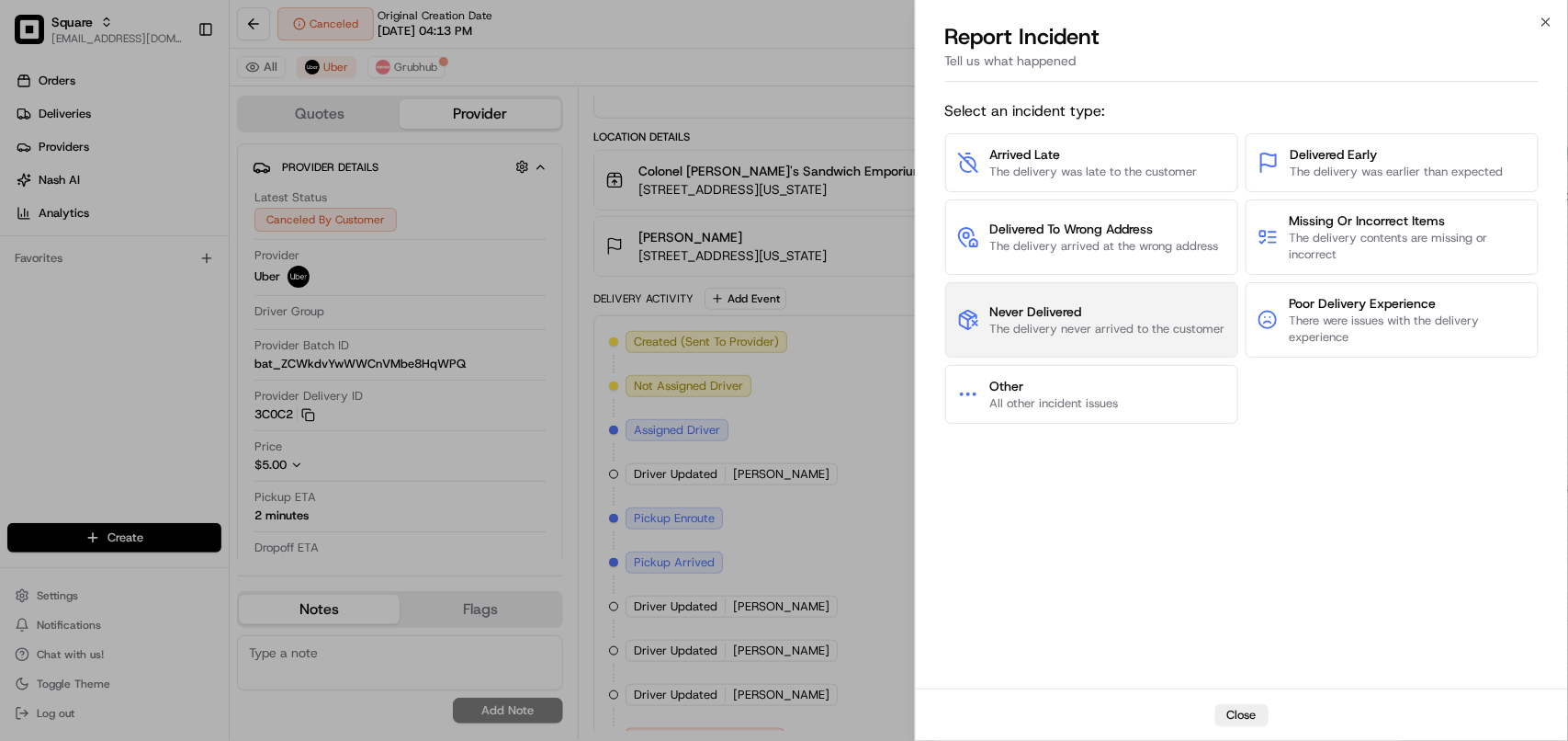
click at [1031, 329] on span "The delivery never arrived to the customer" at bounding box center [1107, 329] width 235 height 16
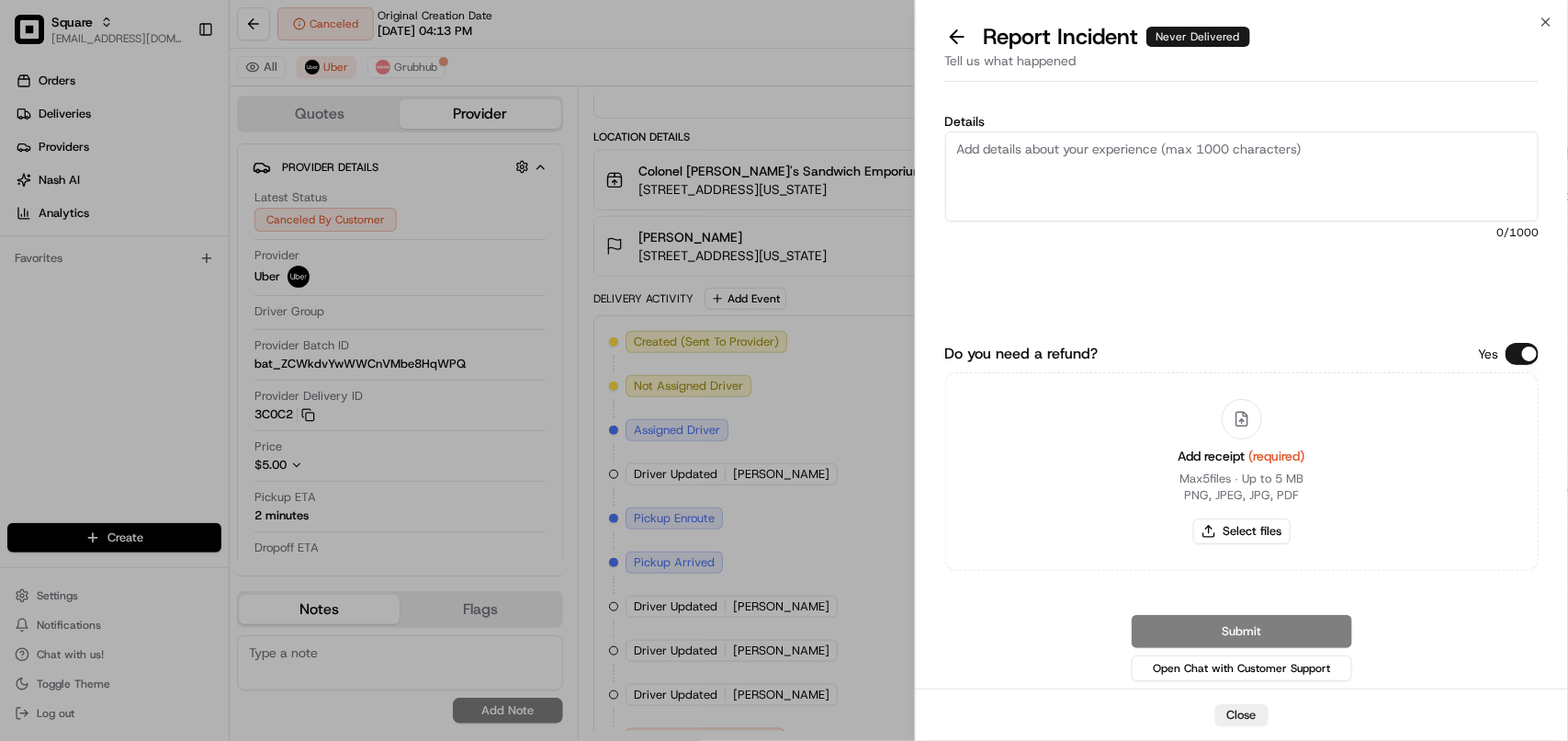
click at [1067, 187] on textarea "Details" at bounding box center [1241, 176] width 593 height 90
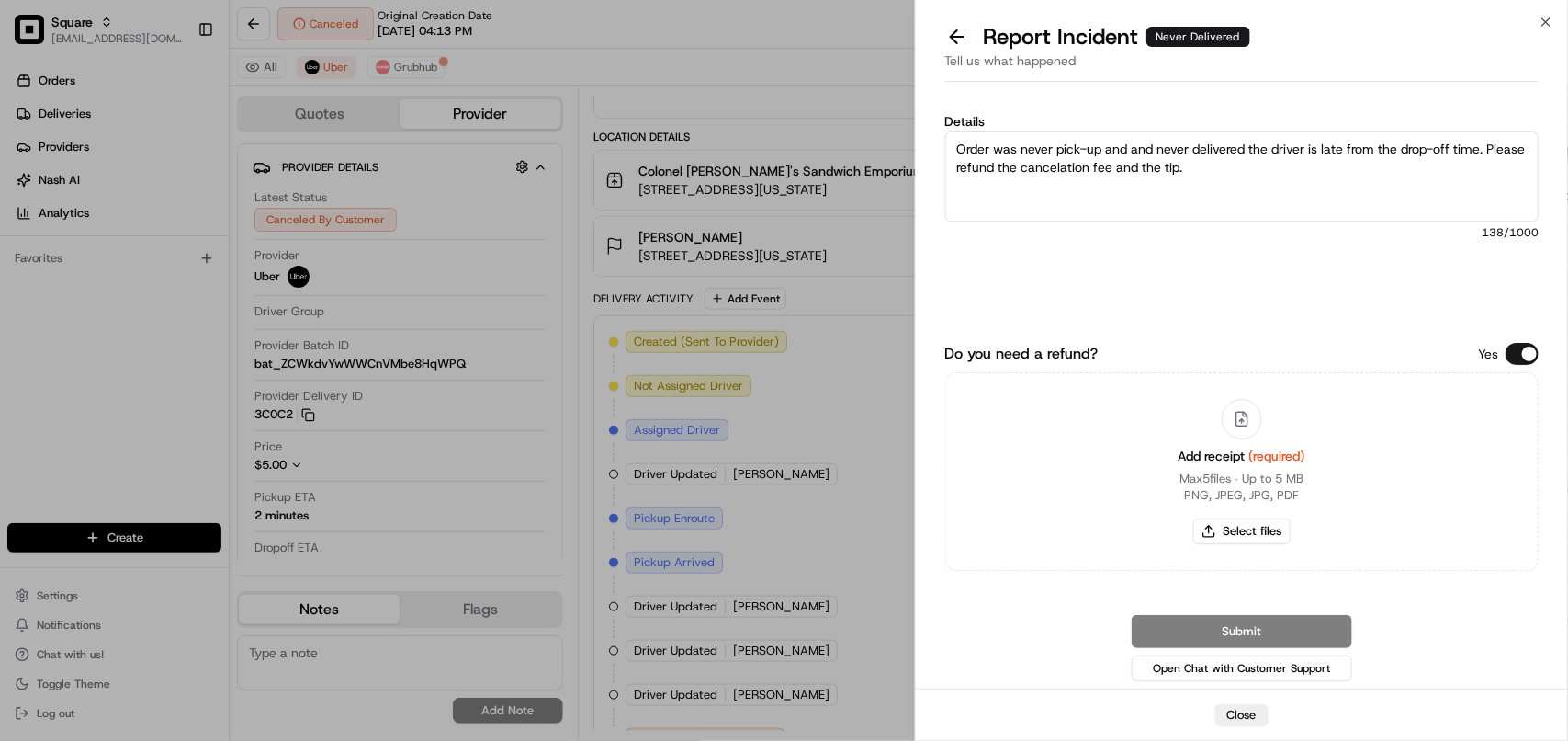
drag, startPoint x: 1225, startPoint y: 159, endPoint x: 851, endPoint y: 122, distance: 375.8
click at [851, 122] on body "Square avaldez@nashhelp.com Toggle Sidebar Orders Deliveries Providers Nash AI …" at bounding box center [784, 370] width 1568 height 741
type textarea "Order was never pick-up and and never delivered the driver is late from the dro…"
click at [1518, 350] on button "Do you need a refund?" at bounding box center [1522, 354] width 34 height 22
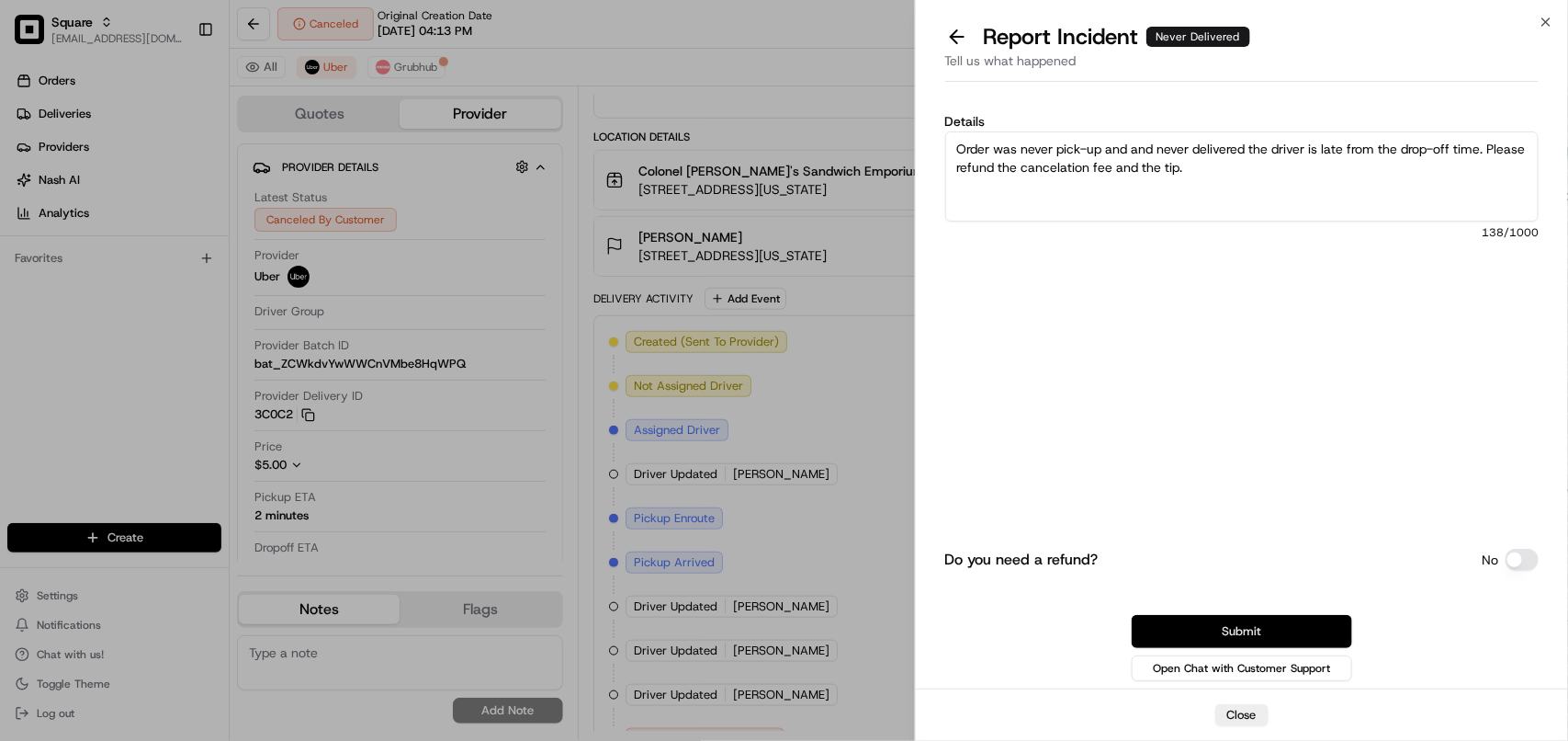
click at [1294, 635] on button "Submit" at bounding box center [1242, 631] width 220 height 34
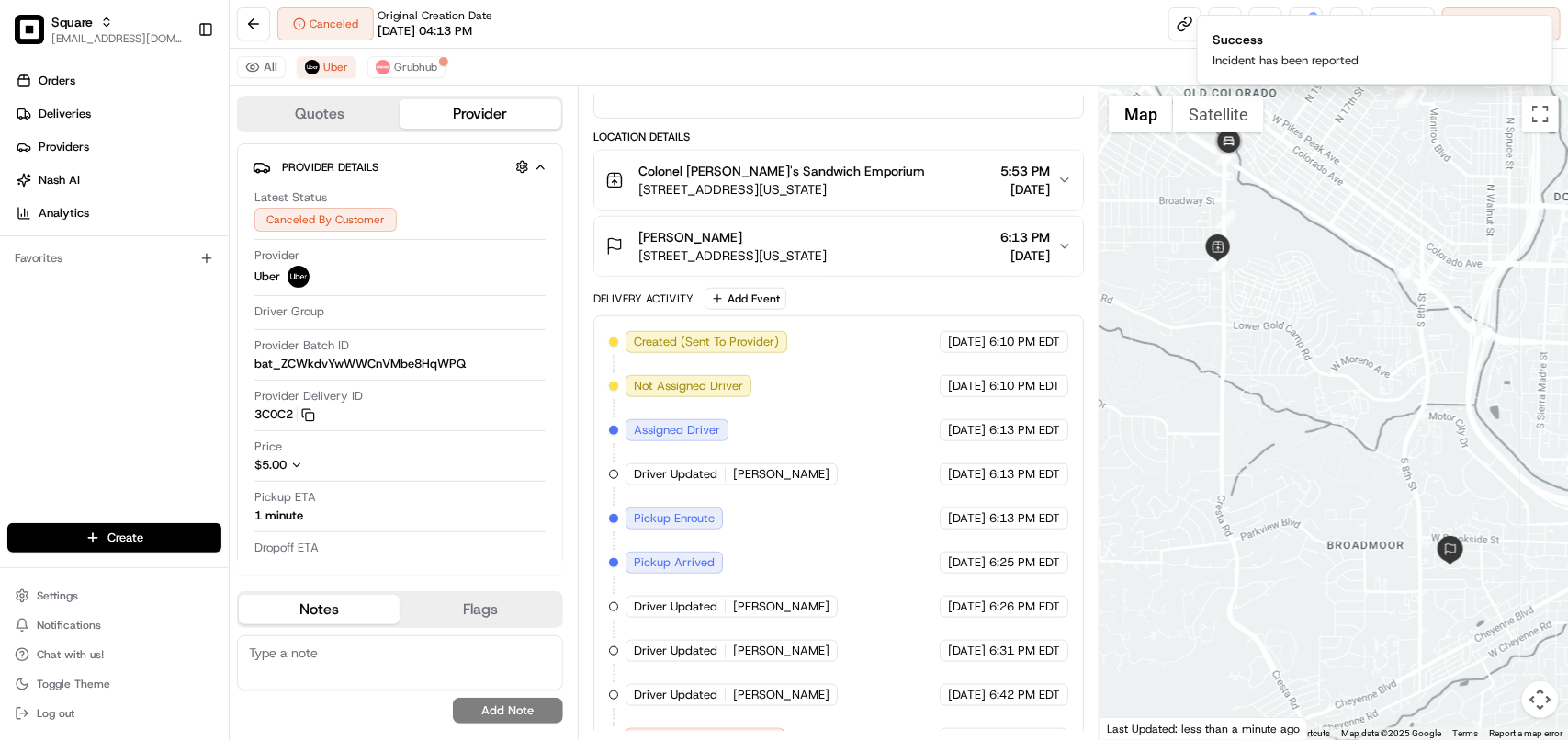
click at [676, 15] on div "Canceled Original Creation Date 08/18/2025 04:13 PM Reassign Cancel Delivery" at bounding box center [899, 24] width 1339 height 49
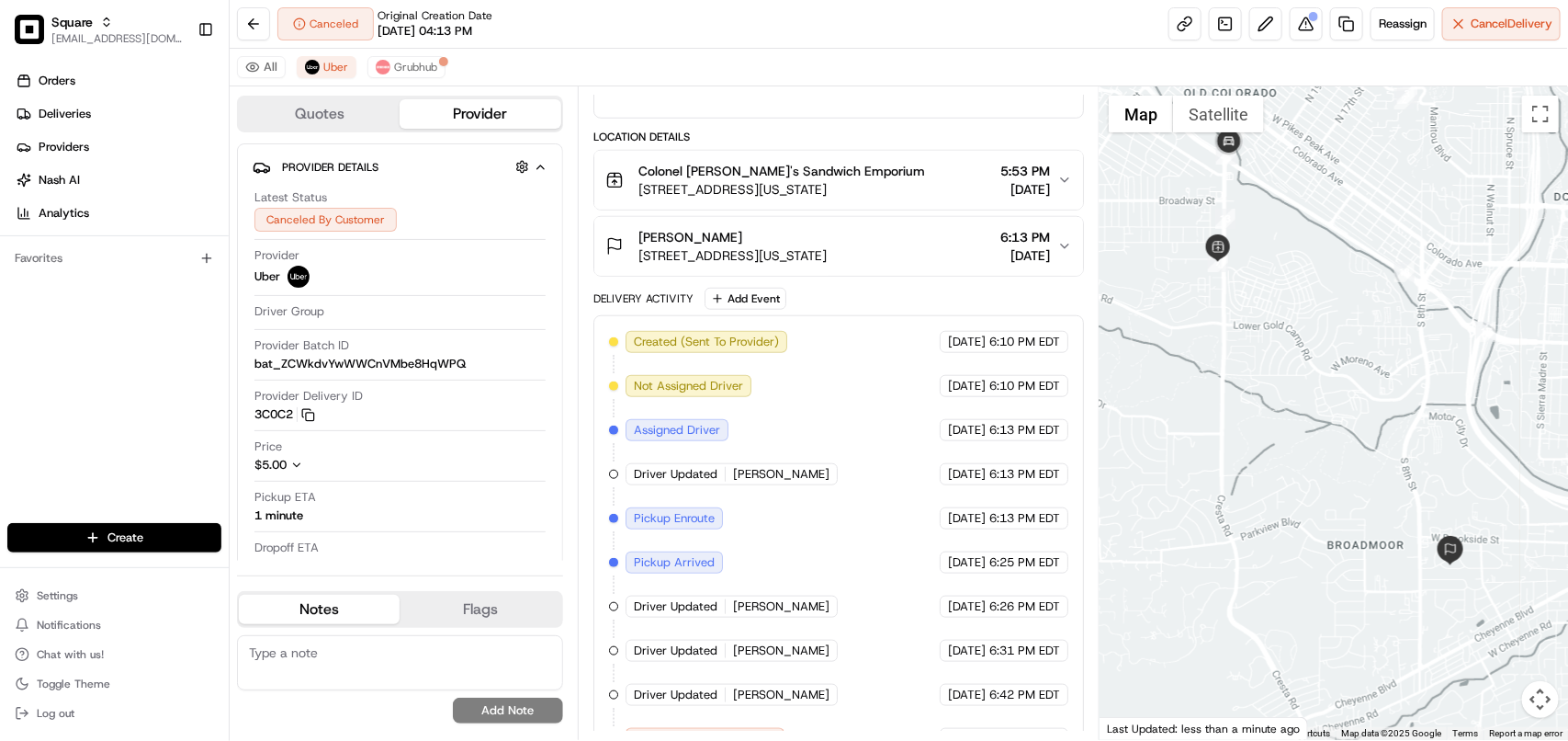
drag, startPoint x: 732, startPoint y: 33, endPoint x: 829, endPoint y: 72, distance: 104.5
click at [733, 33] on div "Canceled Original Creation Date 08/18/2025 04:13 PM Reassign Cancel Delivery" at bounding box center [899, 24] width 1339 height 49
click at [1297, 34] on button at bounding box center [1306, 24] width 34 height 34
click at [420, 677] on textarea at bounding box center [400, 662] width 326 height 56
paste textarea "**Caller Information: Merchant **Reason for calling: Delivery cancelation **Res…"
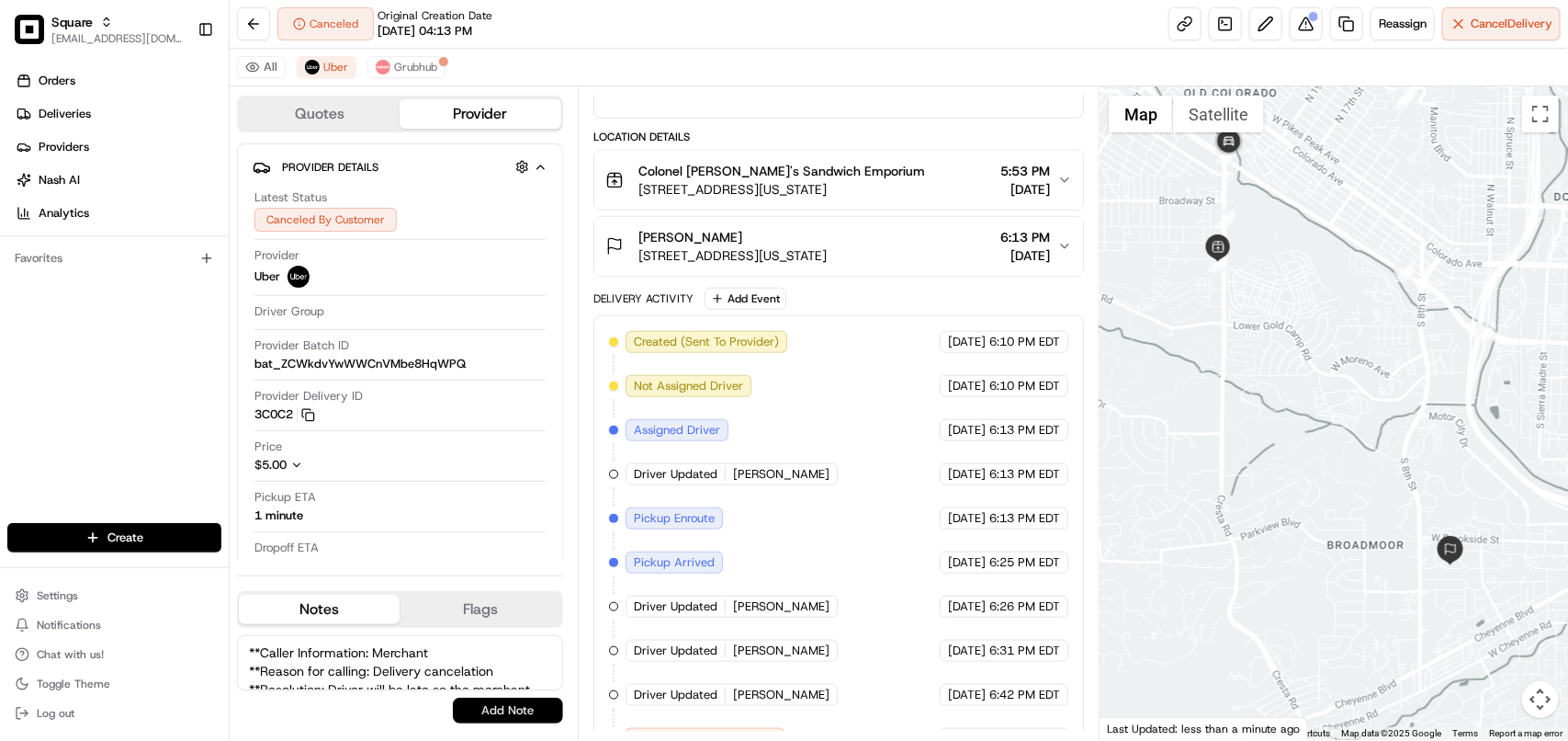
scroll to position [64, 0]
type textarea "**Caller Information: Merchant **Reason for calling: Delivery cancelation **Res…"
click at [513, 705] on button "Add Note" at bounding box center [508, 710] width 110 height 26
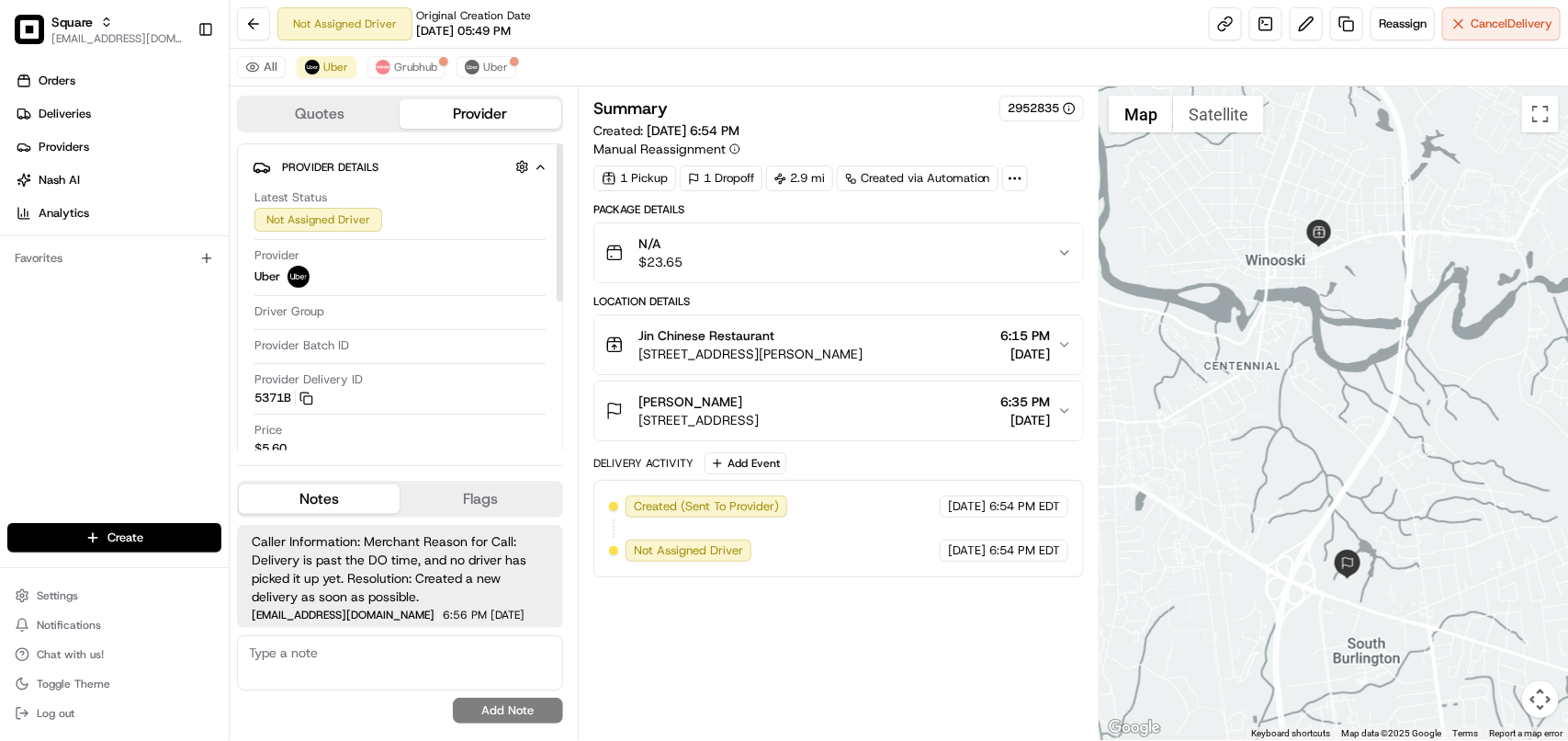
click at [409, 56] on div "All Uber Grubhub Uber" at bounding box center [899, 67] width 1339 height 37
click at [1481, 23] on span "Cancel Delivery" at bounding box center [1511, 23] width 81 height 16
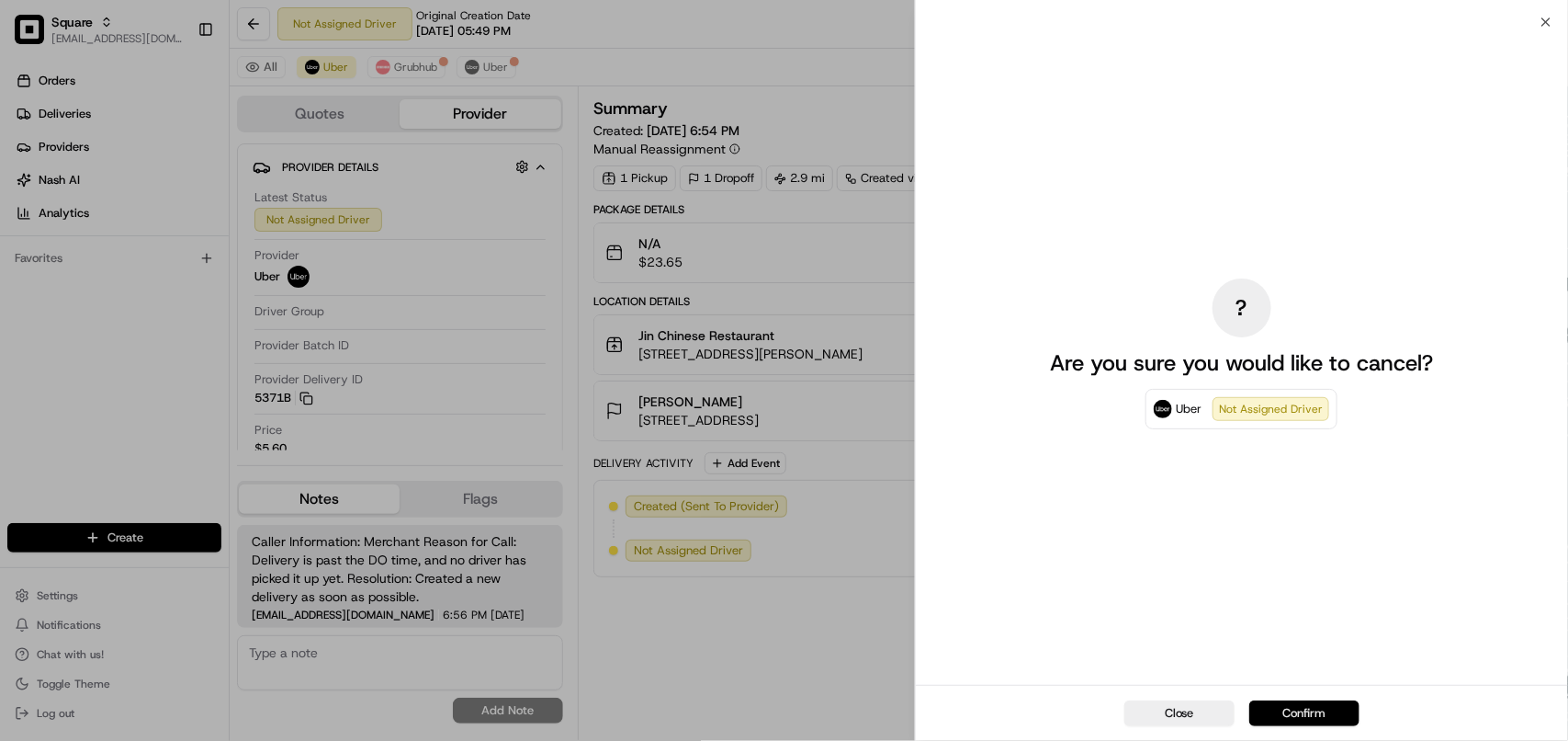
click at [1306, 700] on button "Confirm" at bounding box center [1304, 712] width 110 height 26
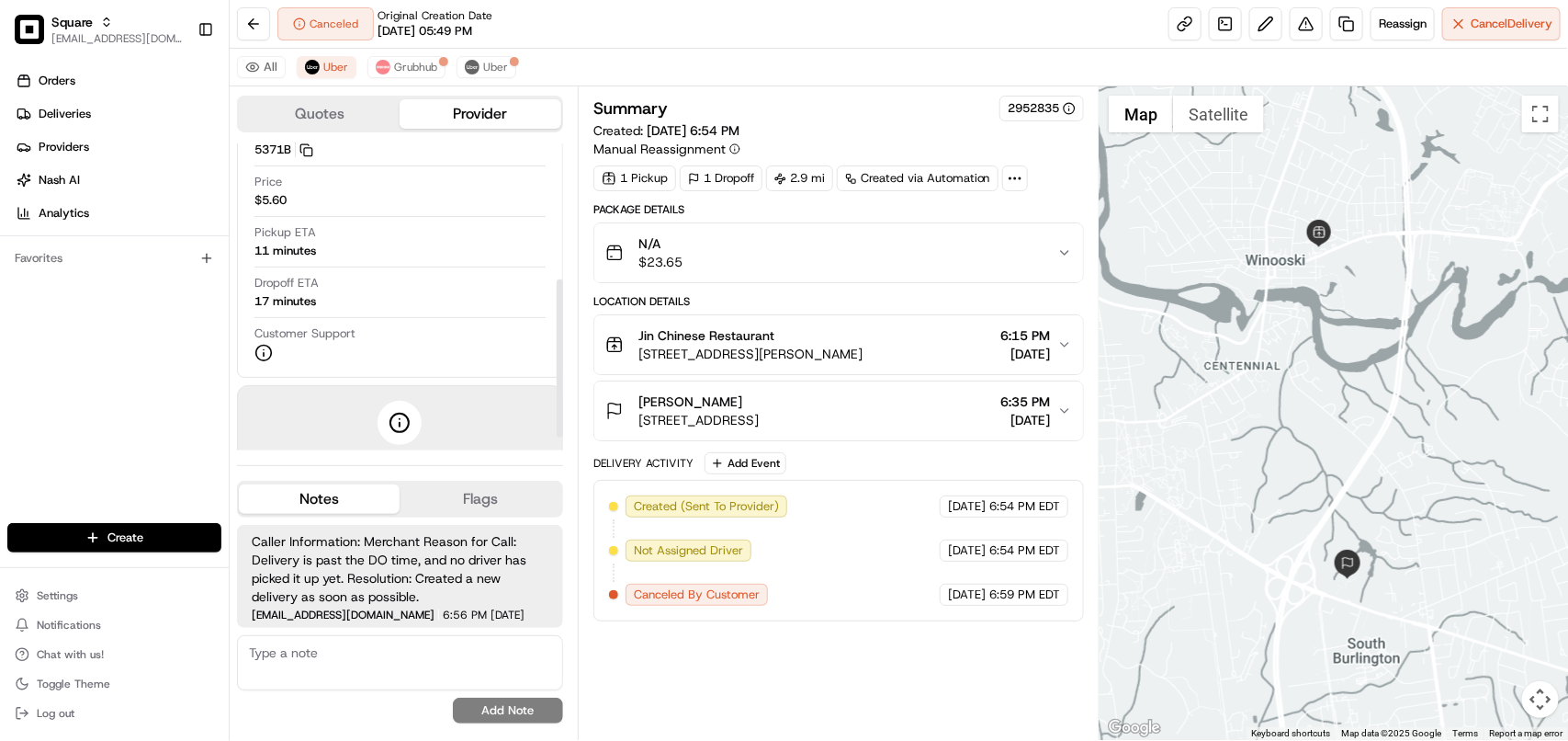
scroll to position [286, 0]
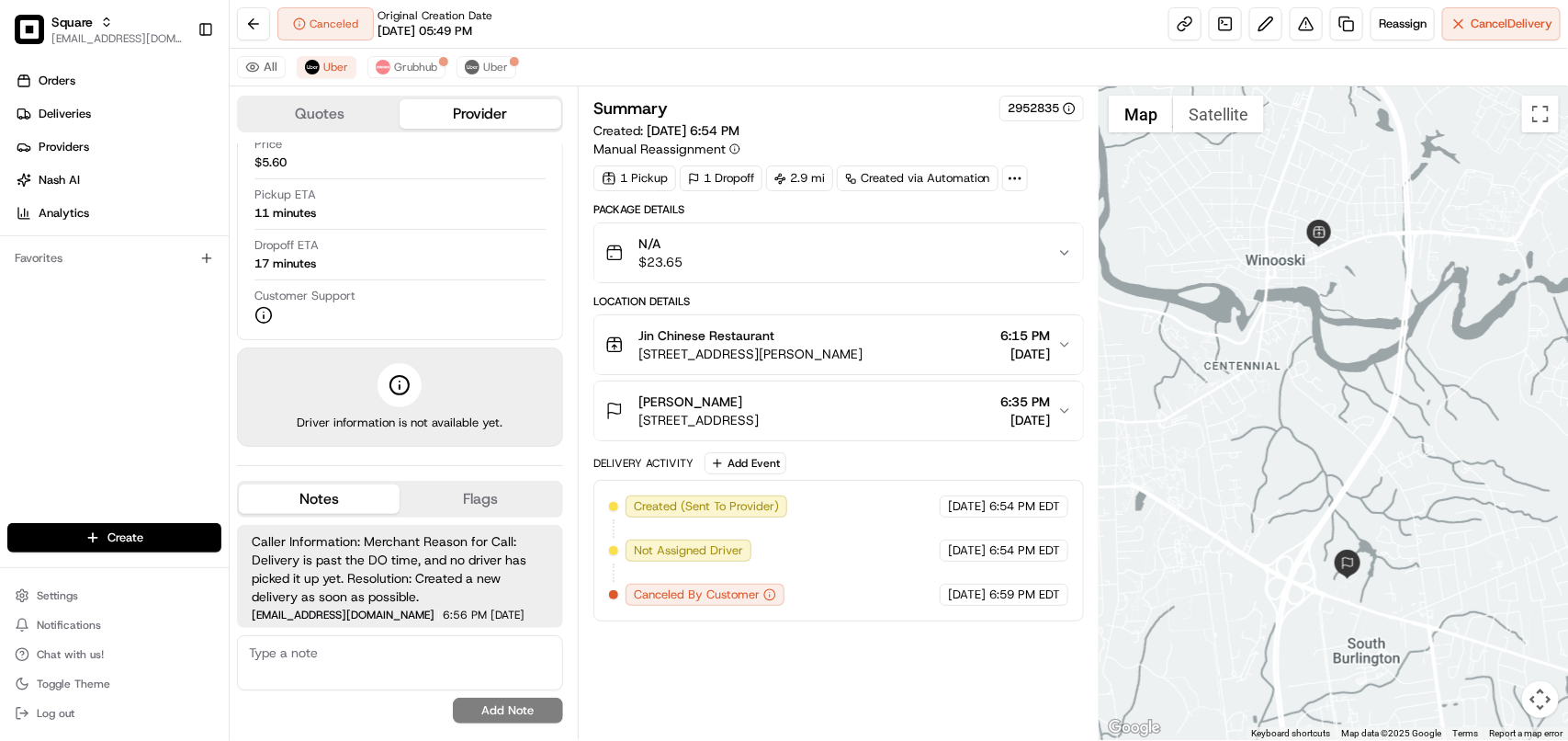
click at [488, 676] on textarea at bounding box center [400, 662] width 326 height 56
paste textarea "**Caller Information: Merchant **Reason for calling: Delivery cancelation **Res…"
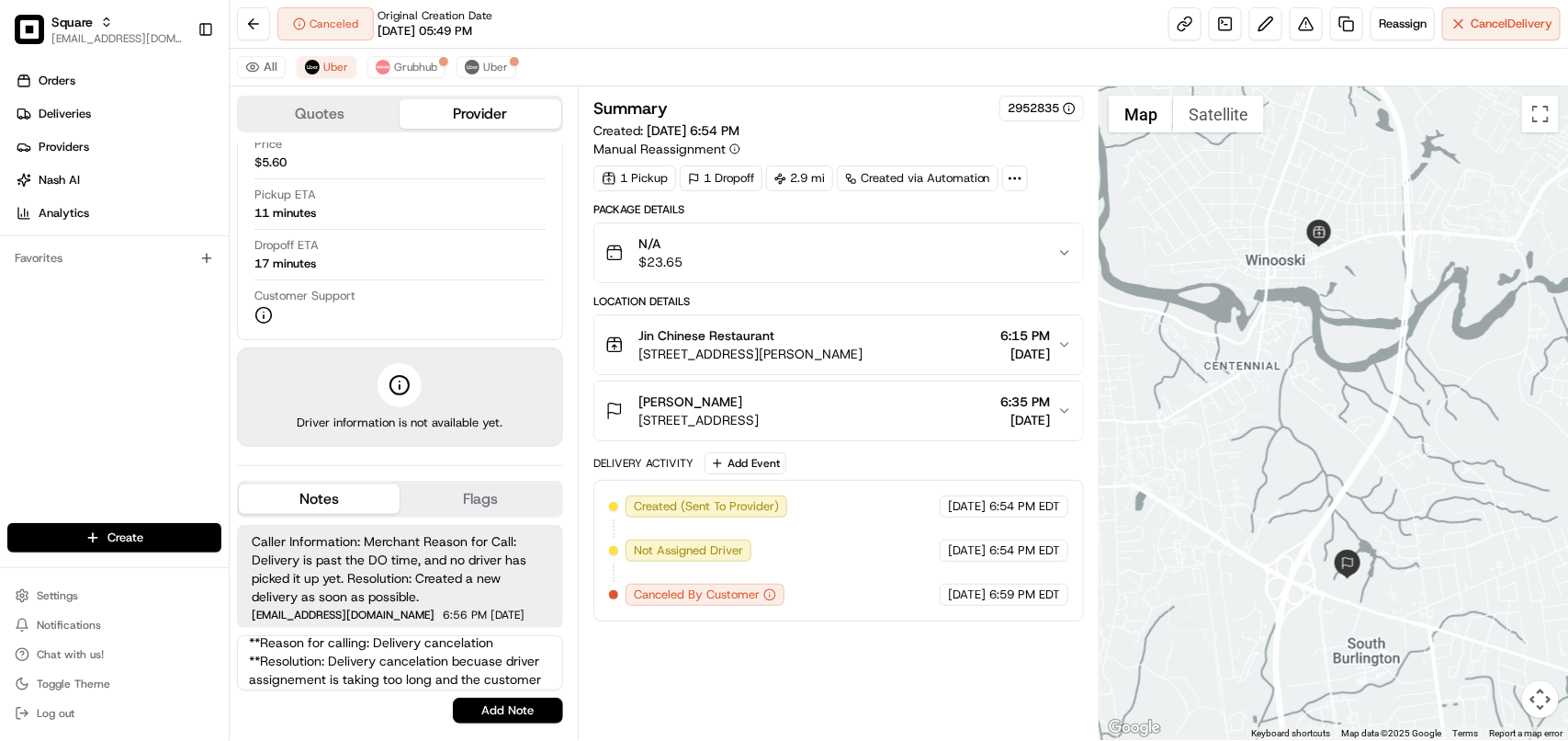
scroll to position [0, 0]
type textarea "**Caller Information: Merchant **Reason for calling: Delivery cancelation **Res…"
click at [517, 701] on button "Add Note" at bounding box center [508, 710] width 110 height 26
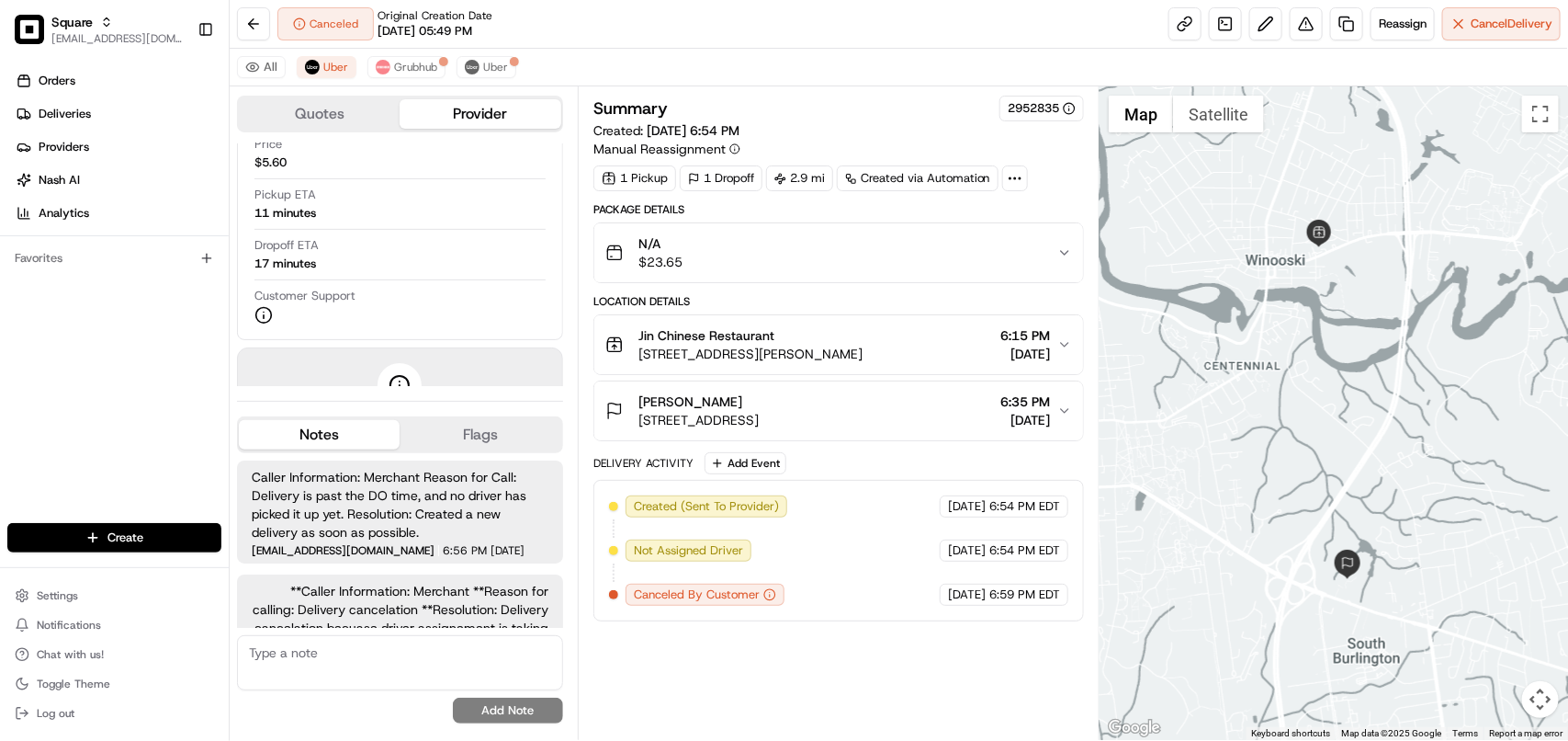
scroll to position [122, 0]
